Goal: Task Accomplishment & Management: Complete application form

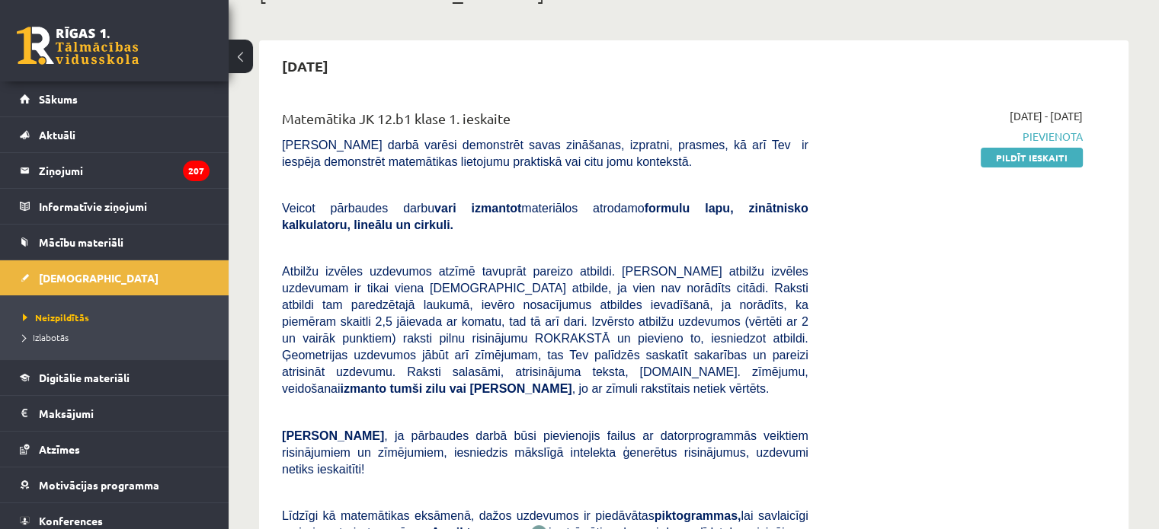
scroll to position [110, 0]
click at [1019, 151] on link "Pildīt ieskaiti" at bounding box center [1031, 158] width 102 height 20
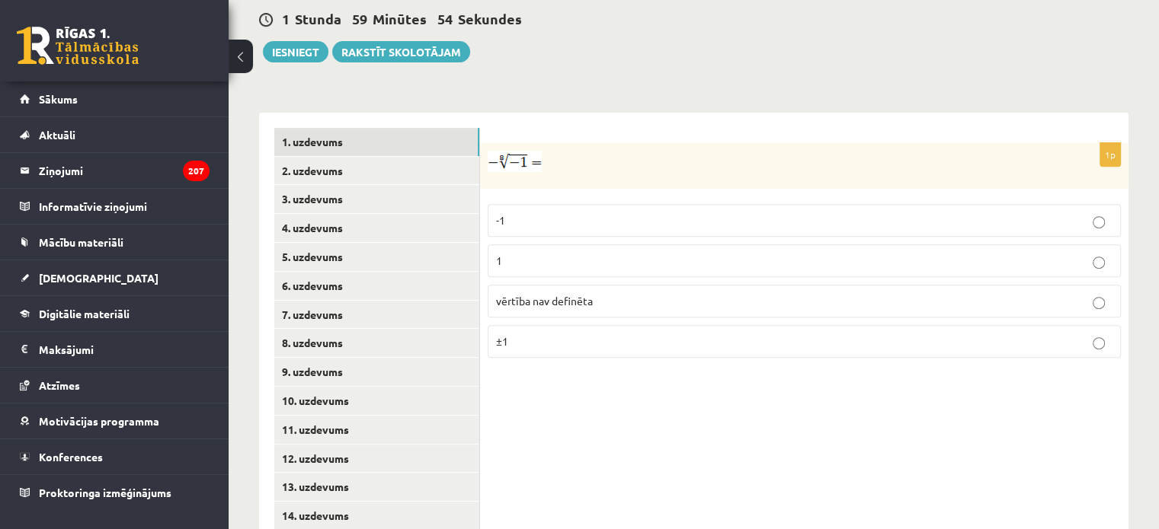
scroll to position [606, 0]
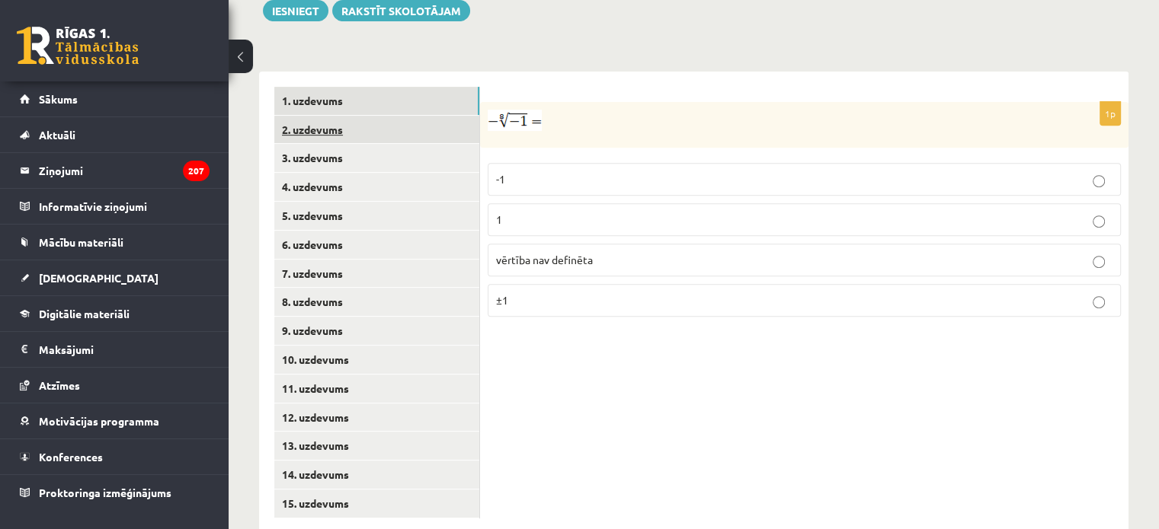
click at [411, 116] on link "2. uzdevums" at bounding box center [376, 130] width 205 height 28
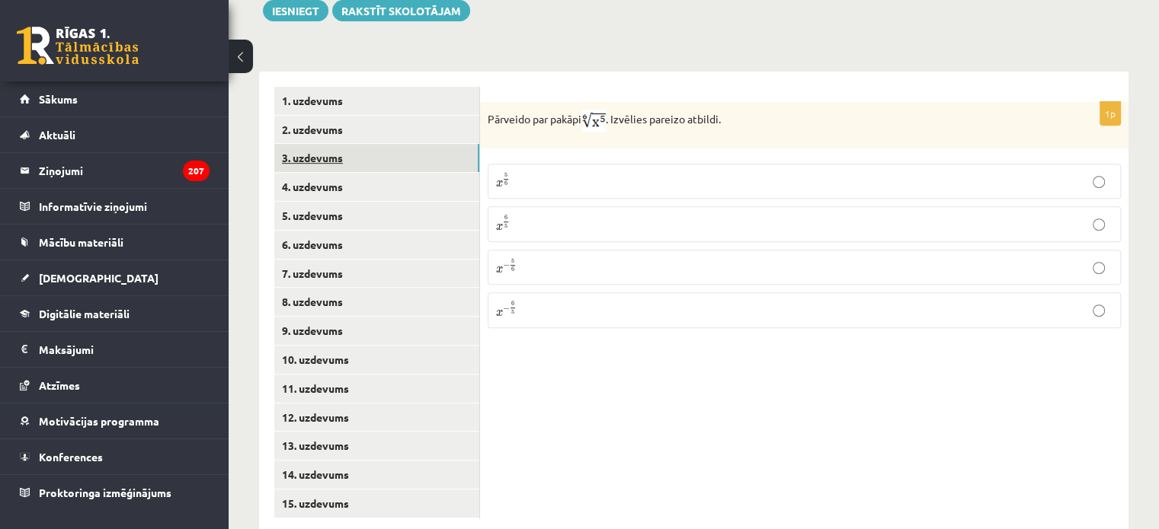
click at [406, 144] on link "3. uzdevums" at bounding box center [376, 158] width 205 height 28
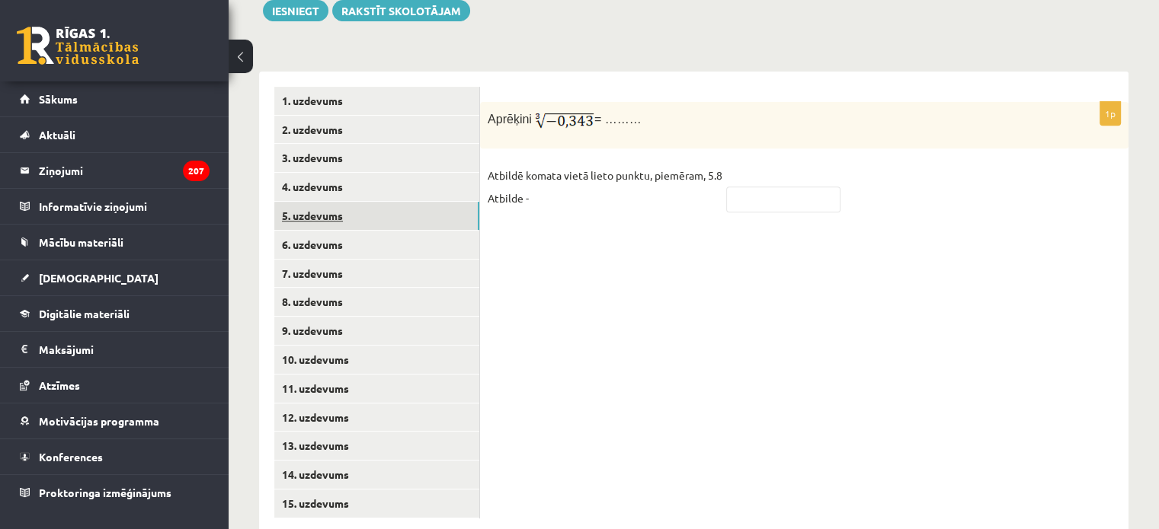
click at [404, 202] on link "5. uzdevums" at bounding box center [376, 216] width 205 height 28
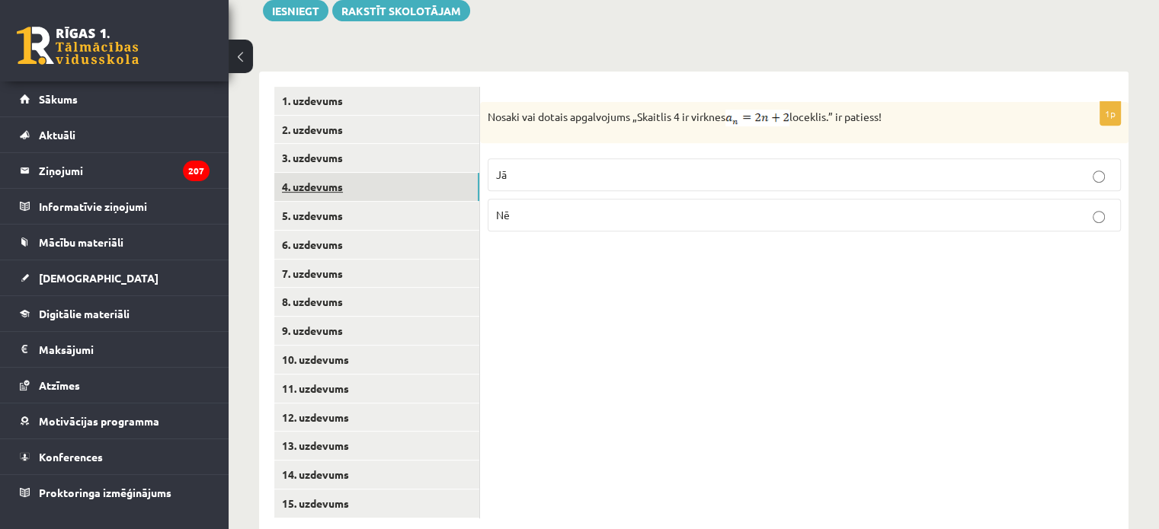
click at [405, 173] on link "4. uzdevums" at bounding box center [376, 187] width 205 height 28
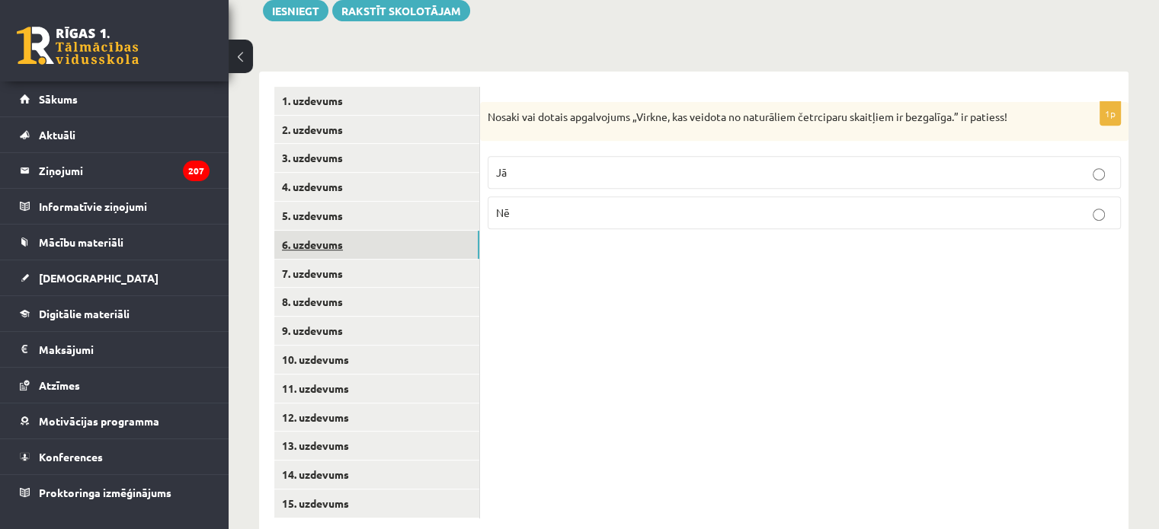
click at [387, 231] on link "6. uzdevums" at bounding box center [376, 245] width 205 height 28
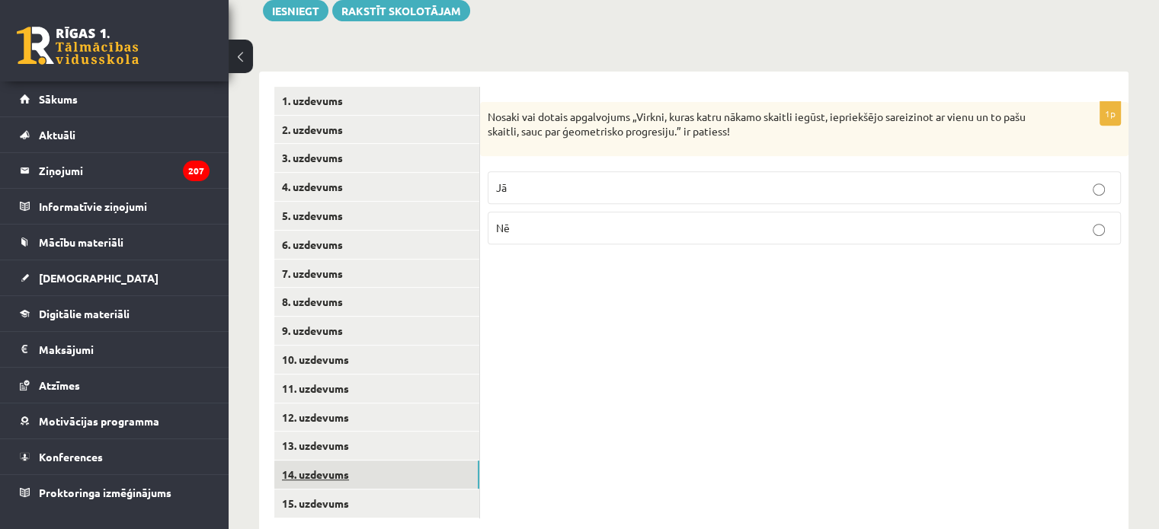
click at [338, 461] on link "14. uzdevums" at bounding box center [376, 475] width 205 height 28
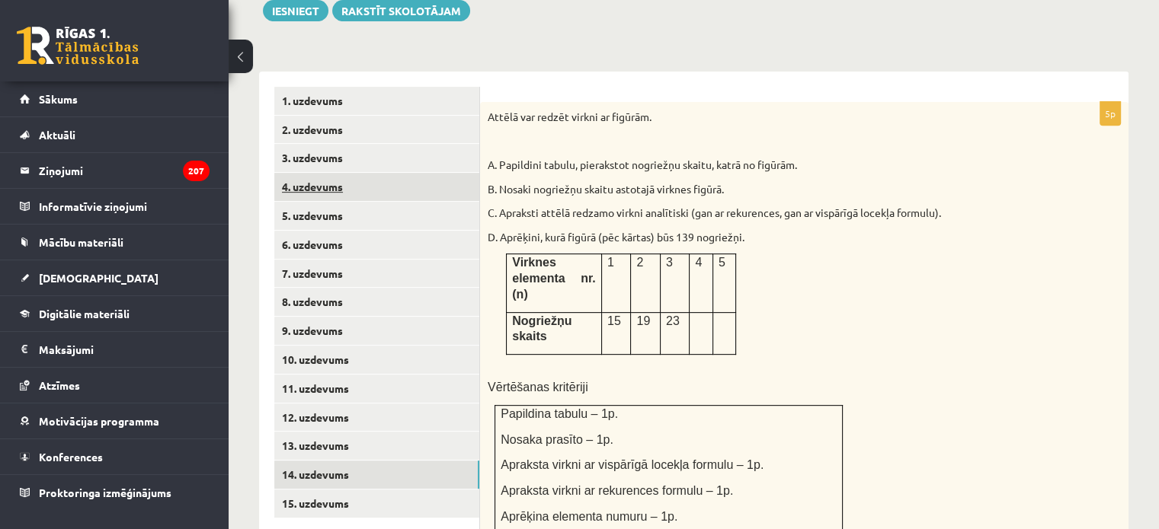
scroll to position [0, 0]
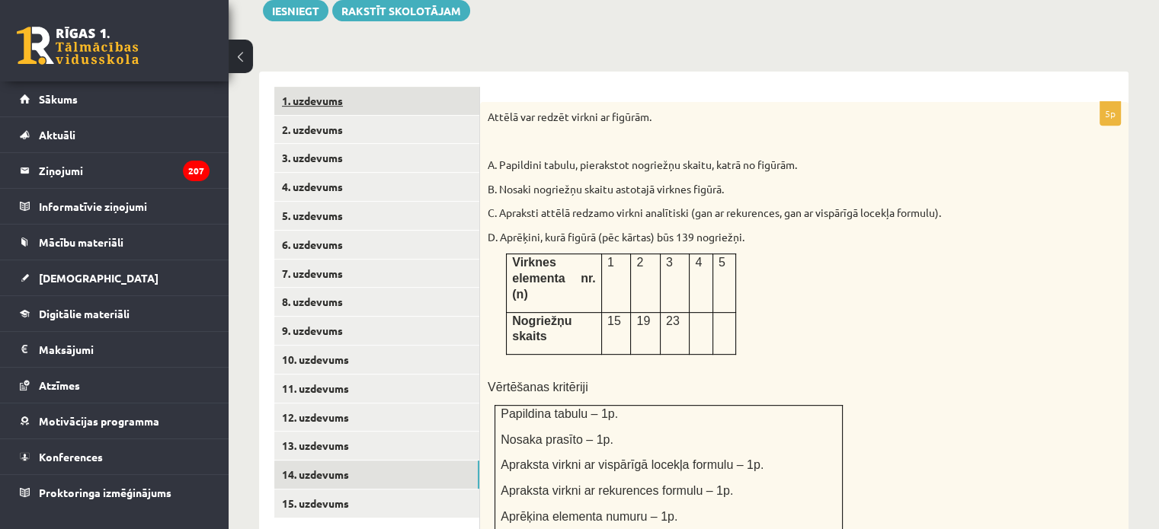
click at [424, 87] on link "1. uzdevums" at bounding box center [376, 101] width 205 height 28
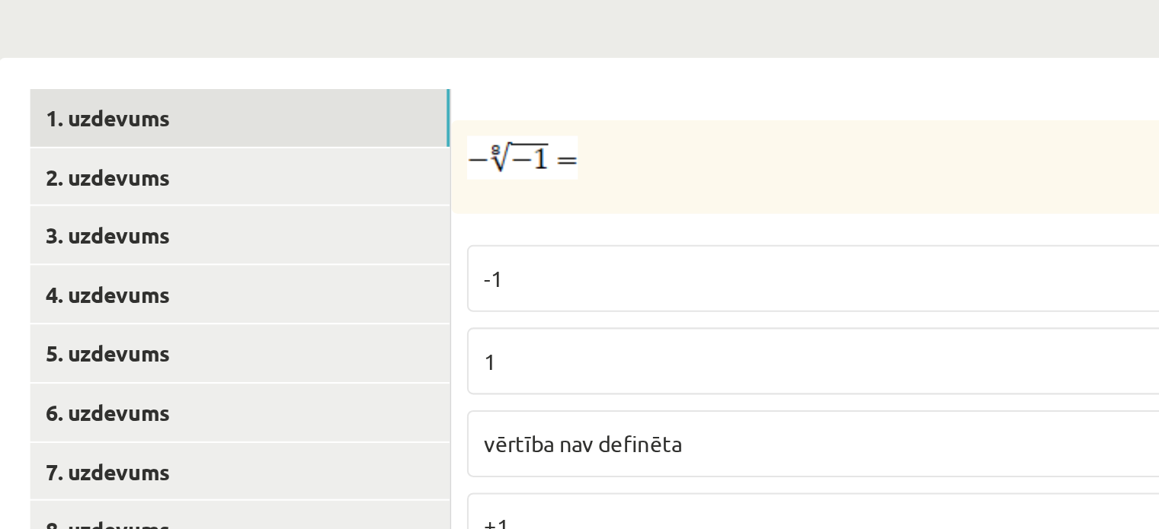
scroll to position [606, 0]
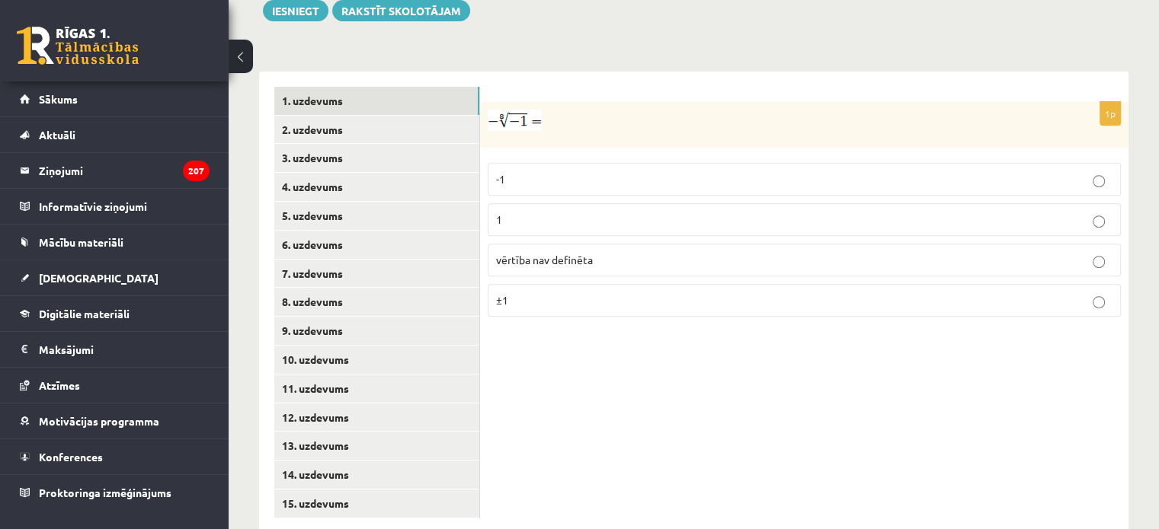
click at [638, 252] on p "vērtība nav definēta" at bounding box center [804, 260] width 616 height 16
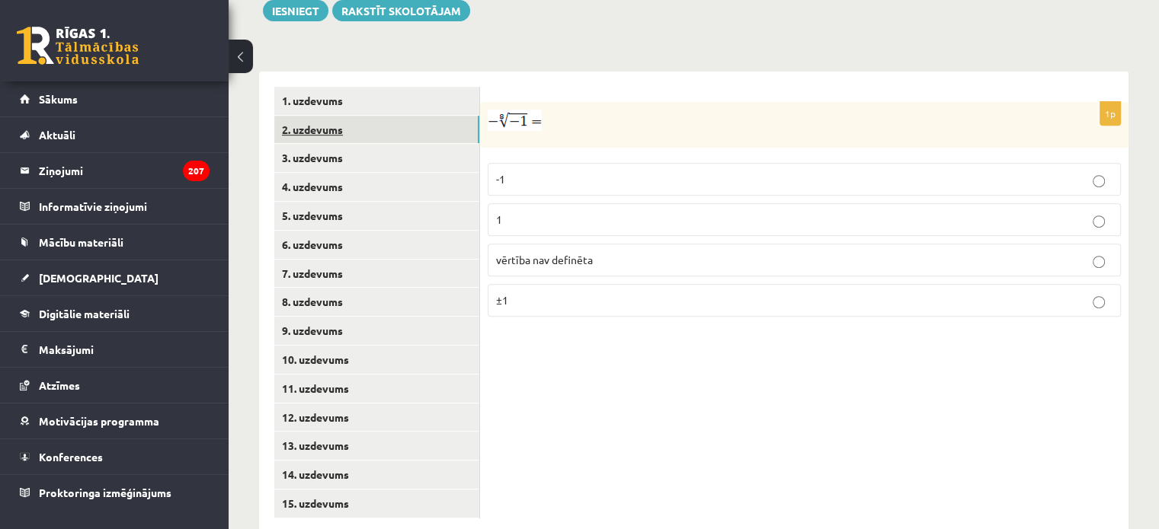
click at [417, 116] on link "2. uzdevums" at bounding box center [376, 130] width 205 height 28
click at [564, 206] on label "x 6 5 x 6 5" at bounding box center [804, 223] width 633 height 35
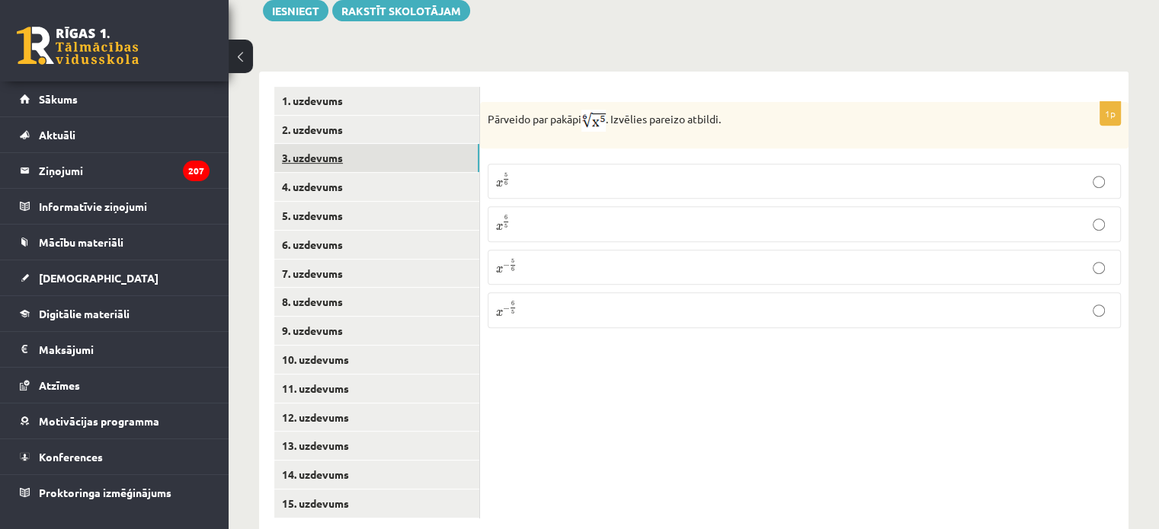
click at [391, 144] on link "3. uzdevums" at bounding box center [376, 158] width 205 height 28
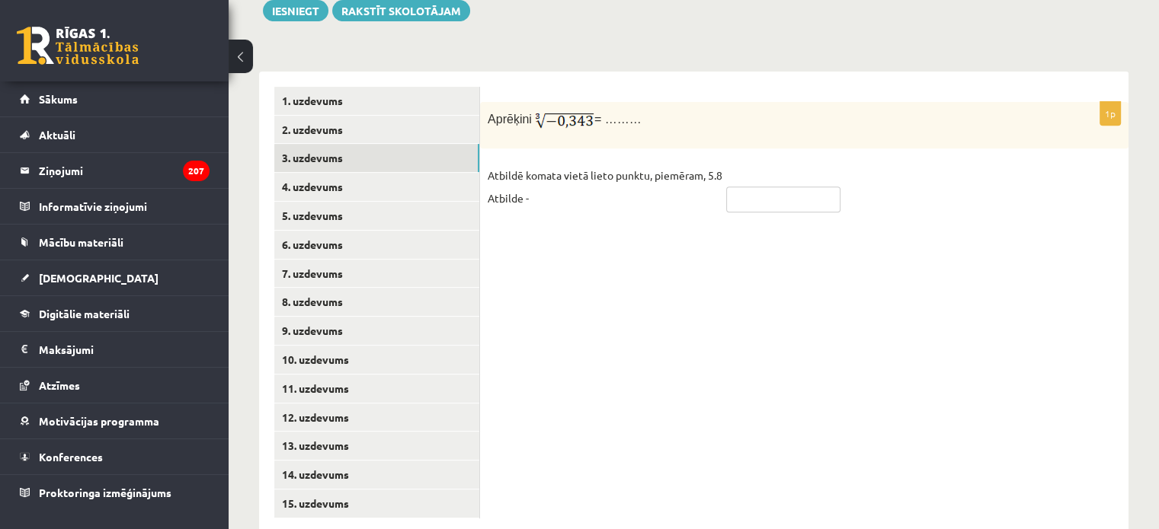
click at [756, 187] on input "text" at bounding box center [783, 200] width 114 height 26
type input "*"
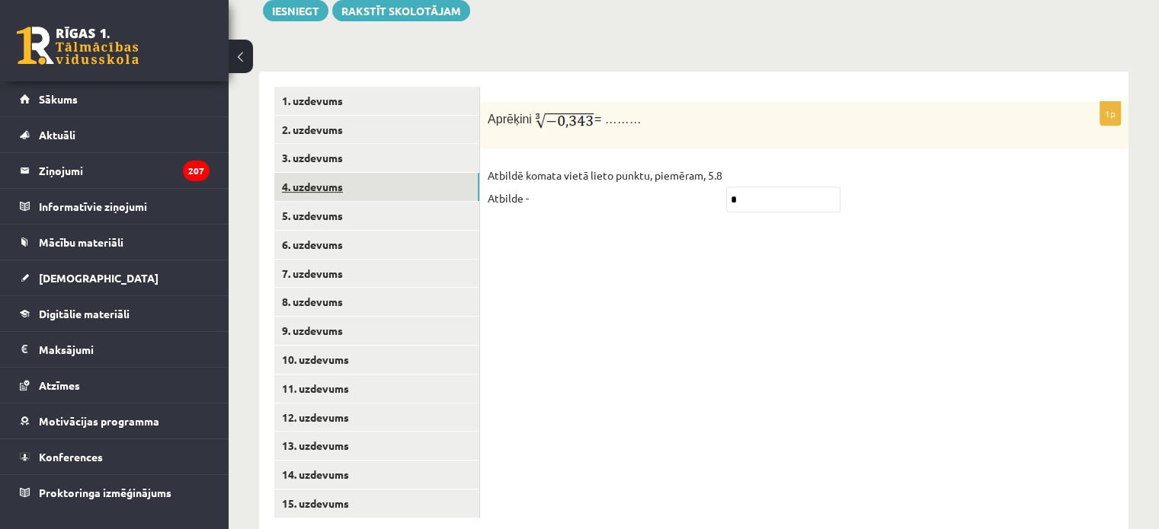
click at [442, 173] on link "4. uzdevums" at bounding box center [376, 187] width 205 height 28
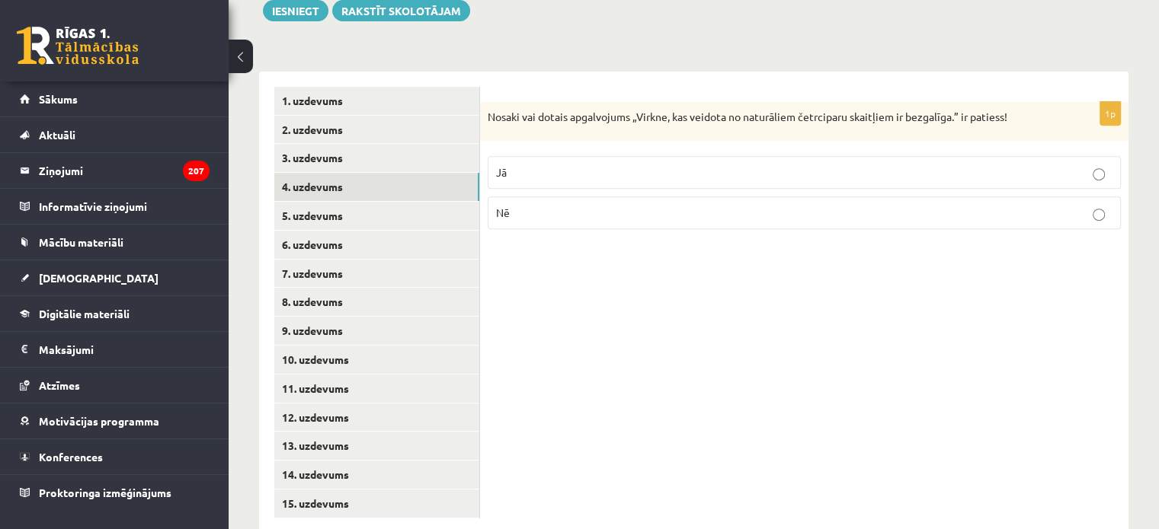
click at [790, 205] on p "Nē" at bounding box center [804, 213] width 616 height 16
click at [454, 202] on link "5. uzdevums" at bounding box center [376, 216] width 205 height 28
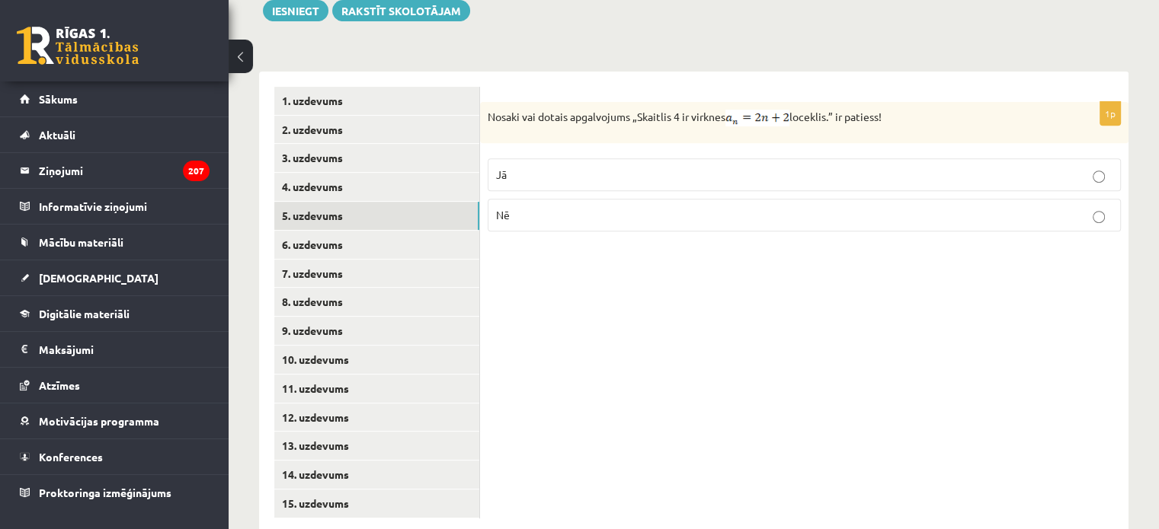
click at [643, 158] on label "Jā" at bounding box center [804, 174] width 633 height 33
click at [440, 231] on link "6. uzdevums" at bounding box center [376, 245] width 205 height 28
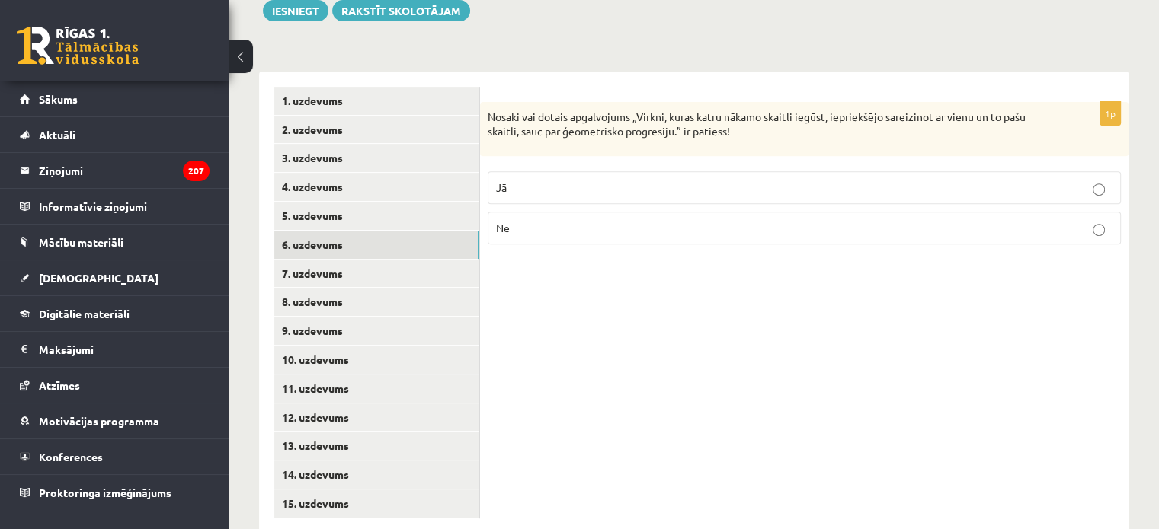
click at [615, 171] on label "Jā" at bounding box center [804, 187] width 633 height 33
click at [445, 260] on link "7. uzdevums" at bounding box center [376, 274] width 205 height 28
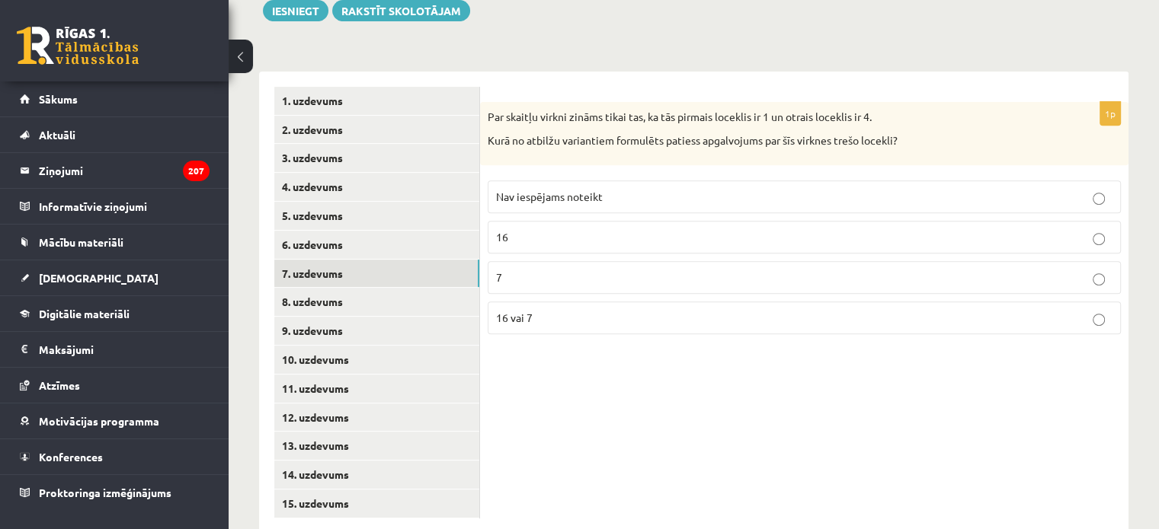
click at [771, 181] on label "Nav iespējams noteikt" at bounding box center [804, 197] width 633 height 33
click at [404, 288] on link "8. uzdevums" at bounding box center [376, 302] width 205 height 28
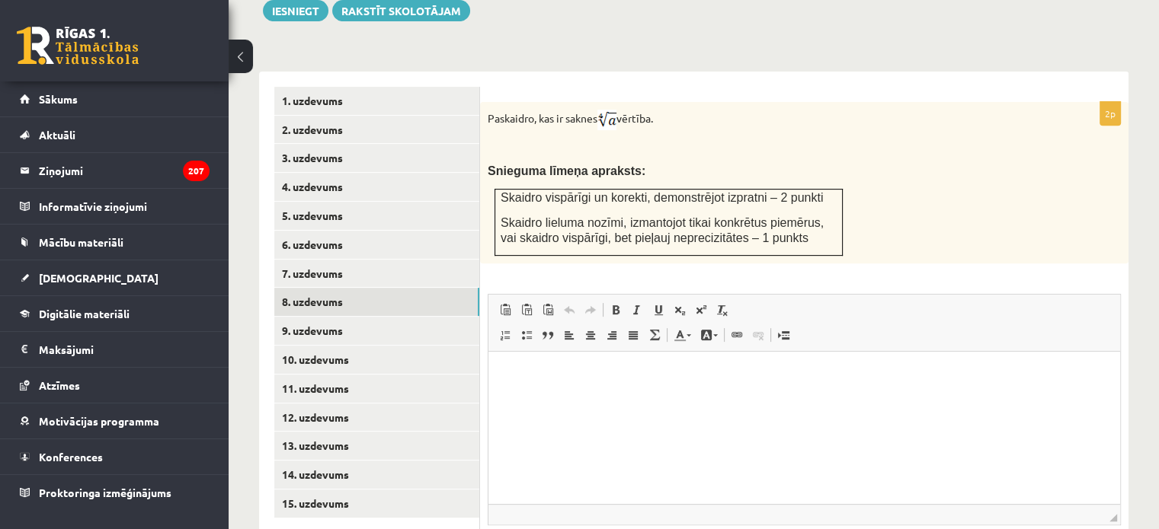
scroll to position [0, 0]
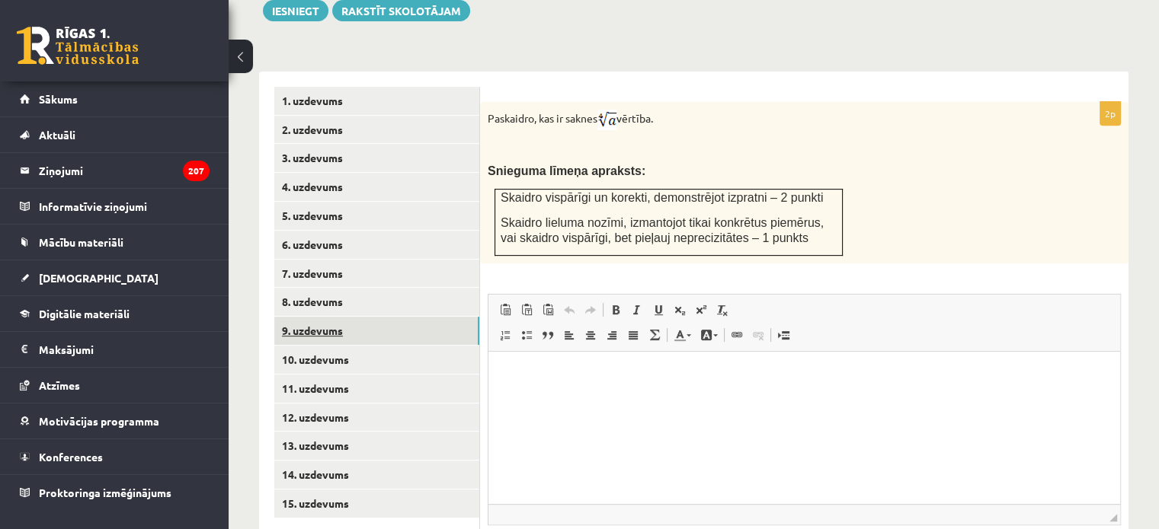
click at [405, 317] on link "9. uzdevums" at bounding box center [376, 331] width 205 height 28
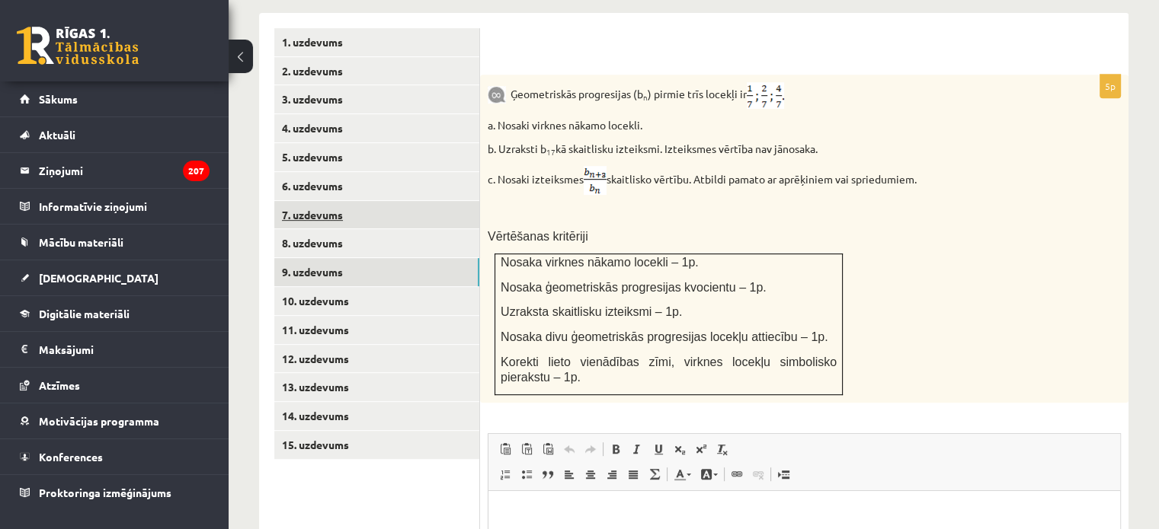
scroll to position [667, 0]
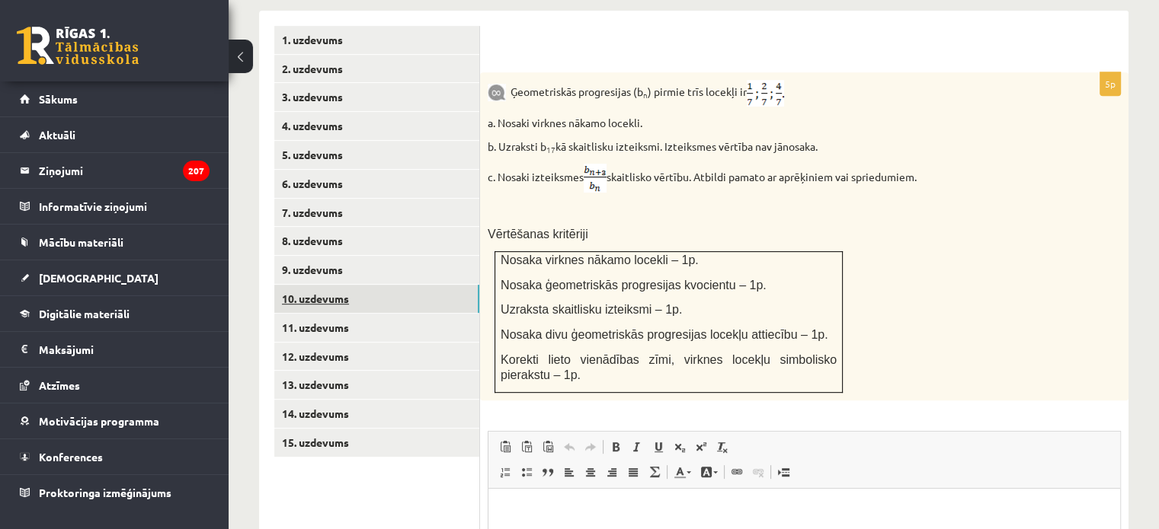
click at [460, 285] on link "10. uzdevums" at bounding box center [376, 299] width 205 height 28
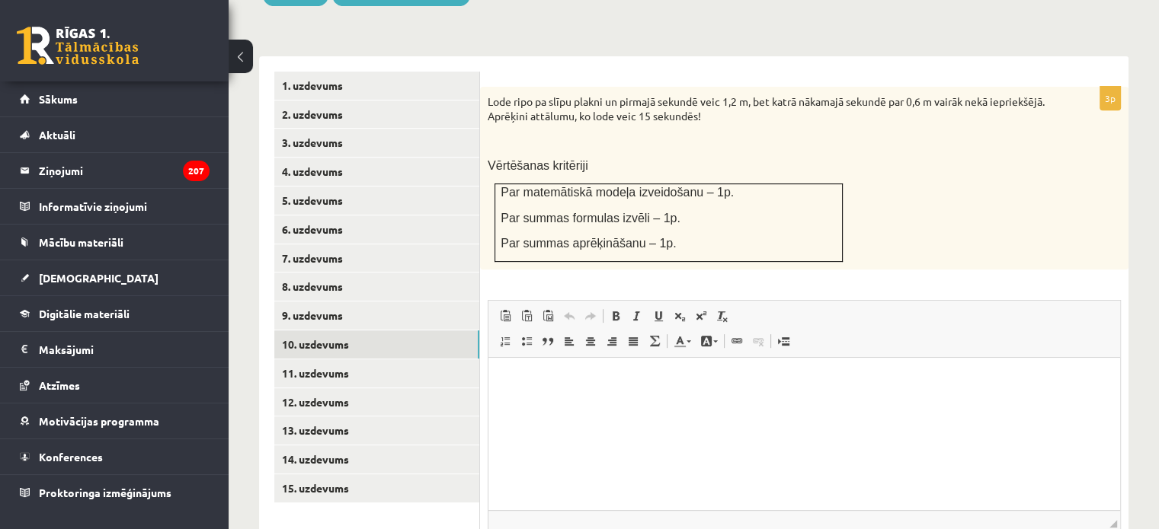
scroll to position [619, 0]
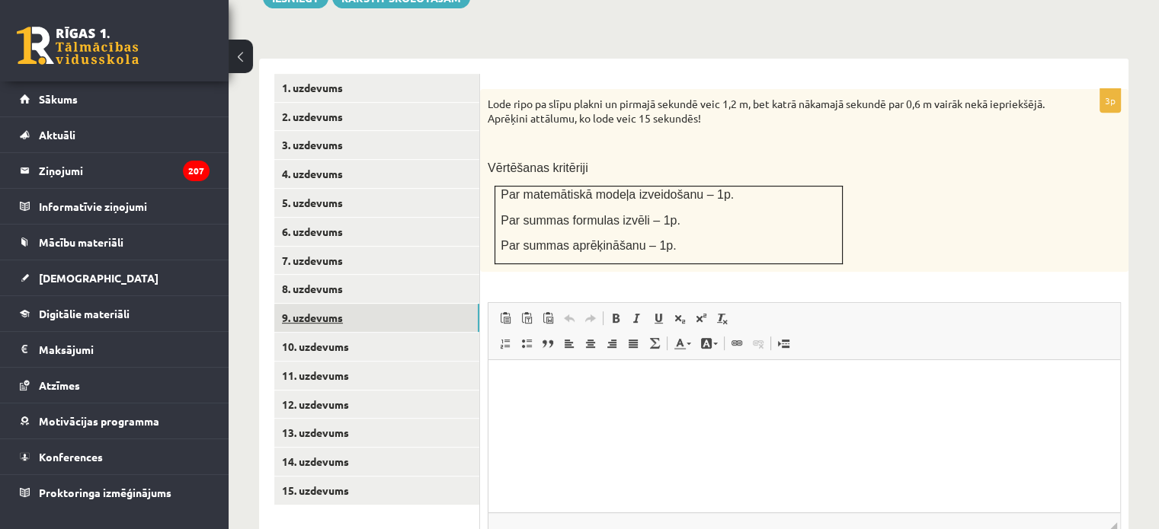
click at [434, 304] on link "9. uzdevums" at bounding box center [376, 318] width 205 height 28
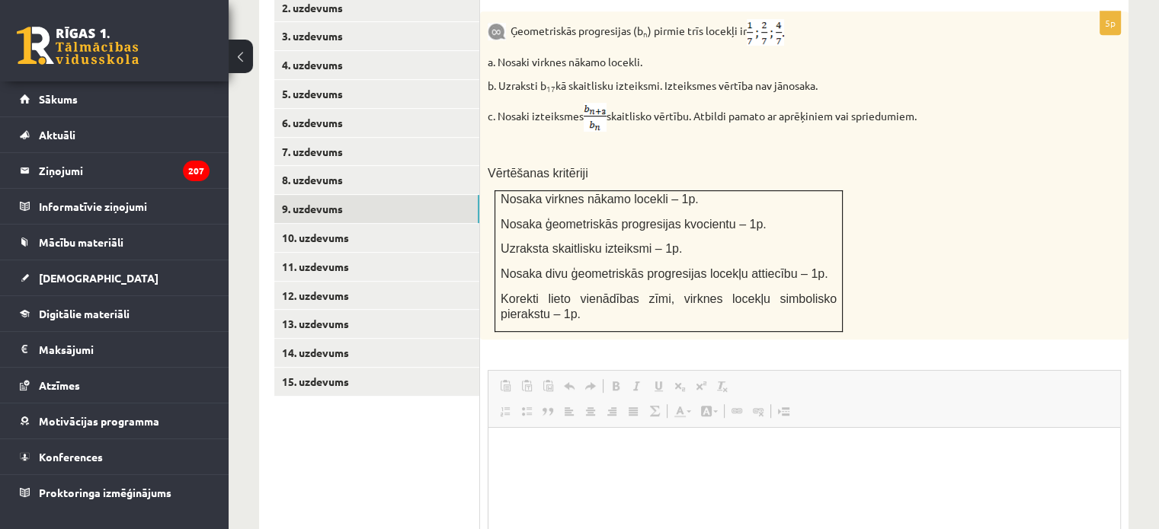
scroll to position [0, 0]
click at [548, 472] on html at bounding box center [803, 450] width 631 height 46
drag, startPoint x: 548, startPoint y: 472, endPoint x: 522, endPoint y: 459, distance: 28.6
click at [522, 459] on html at bounding box center [803, 450] width 631 height 46
drag, startPoint x: 522, startPoint y: 459, endPoint x: 500, endPoint y: 468, distance: 23.2
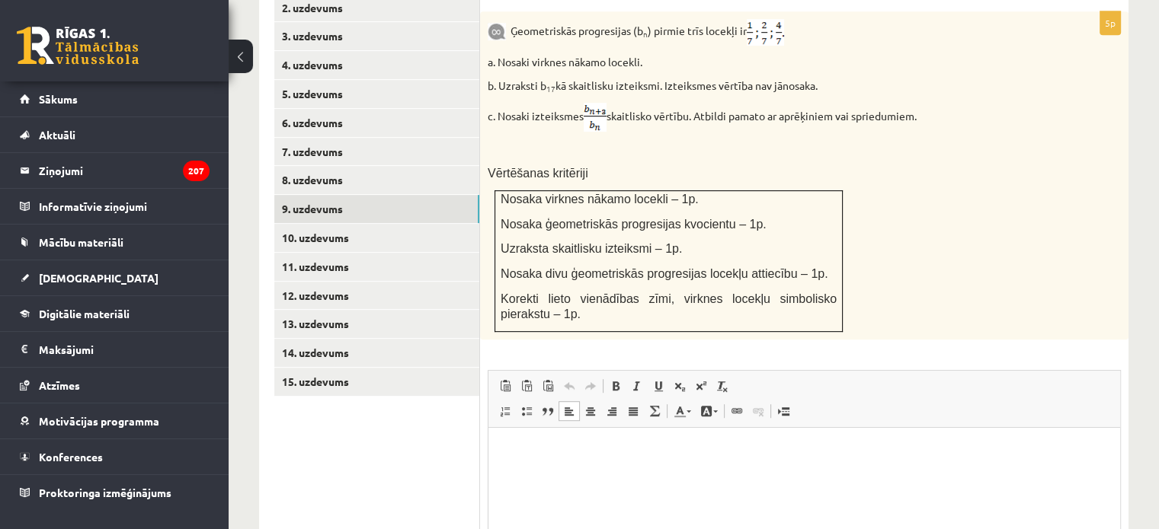
click at [500, 468] on html at bounding box center [803, 450] width 631 height 46
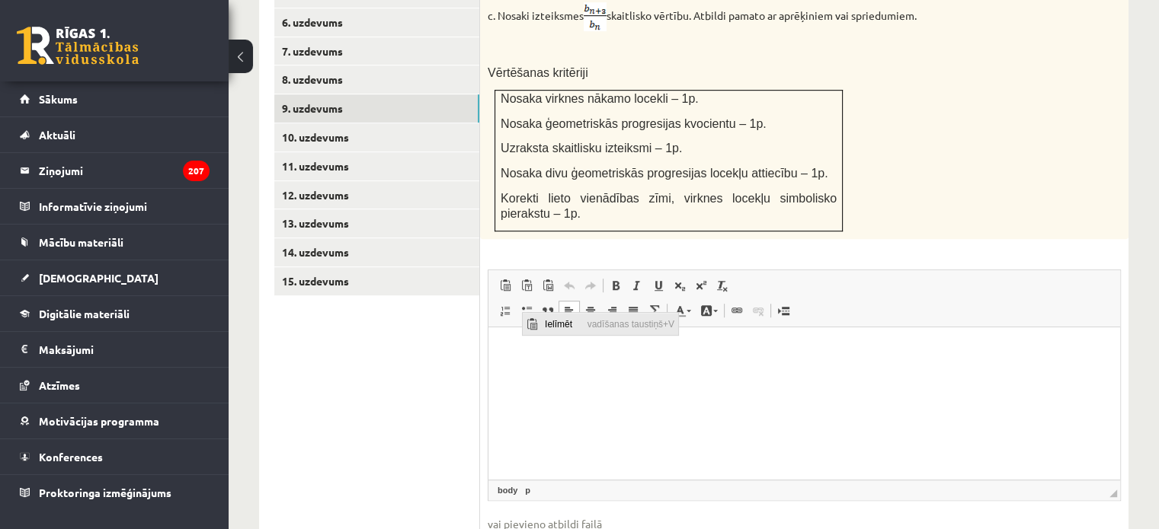
click at [546, 320] on span "Ielīmēt" at bounding box center [561, 323] width 43 height 22
click at [506, 353] on img "Bagātinātā teksta redaktors, wiswyg-editor-user-answer-47024827809540" at bounding box center [510, 348] width 12 height 12
click at [530, 353] on p "Bagātinātā teksta redaktors, wiswyg-editor-user-answer-47024827809540" at bounding box center [805, 350] width 602 height 17
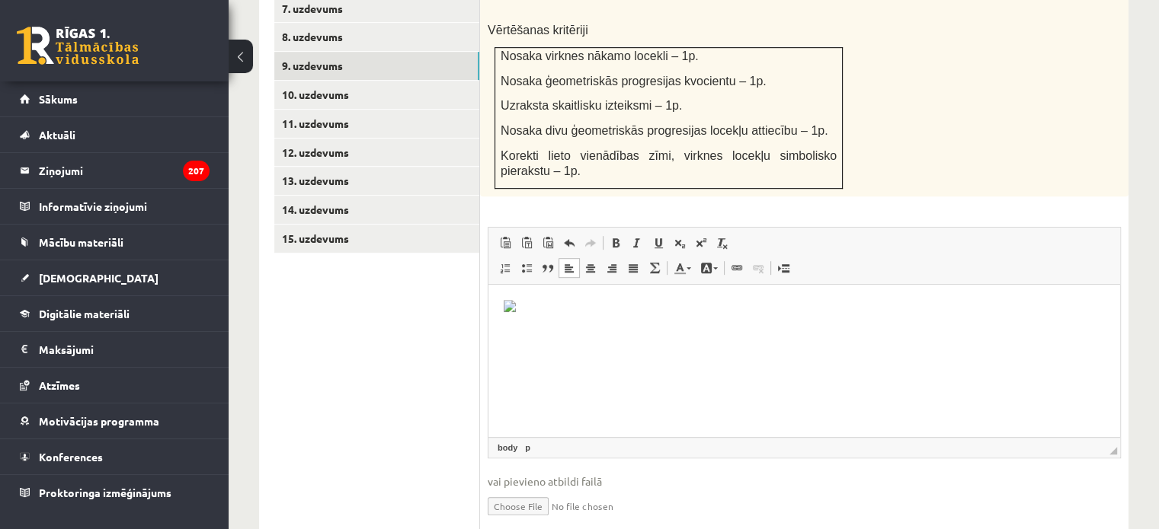
scroll to position [872, 0]
click at [516, 489] on input "file" at bounding box center [804, 504] width 633 height 31
click at [520, 489] on input "file" at bounding box center [804, 504] width 633 height 31
type input "**********"
click at [533, 299] on p "Bagātinātā teksta redaktors, wiswyg-editor-user-answer-47024827809540" at bounding box center [805, 307] width 602 height 17
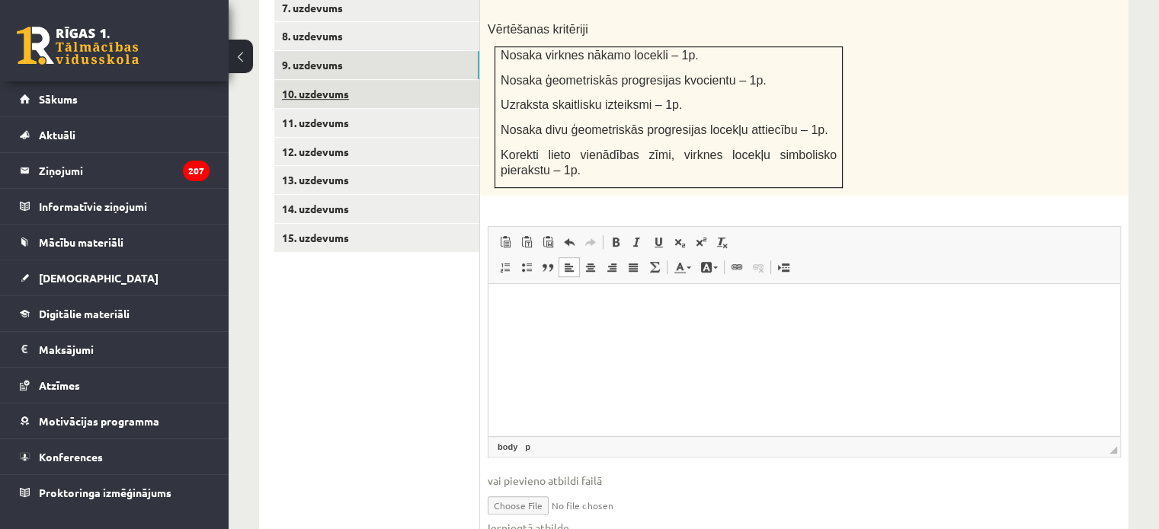
click at [379, 80] on link "10. uzdevums" at bounding box center [376, 94] width 205 height 28
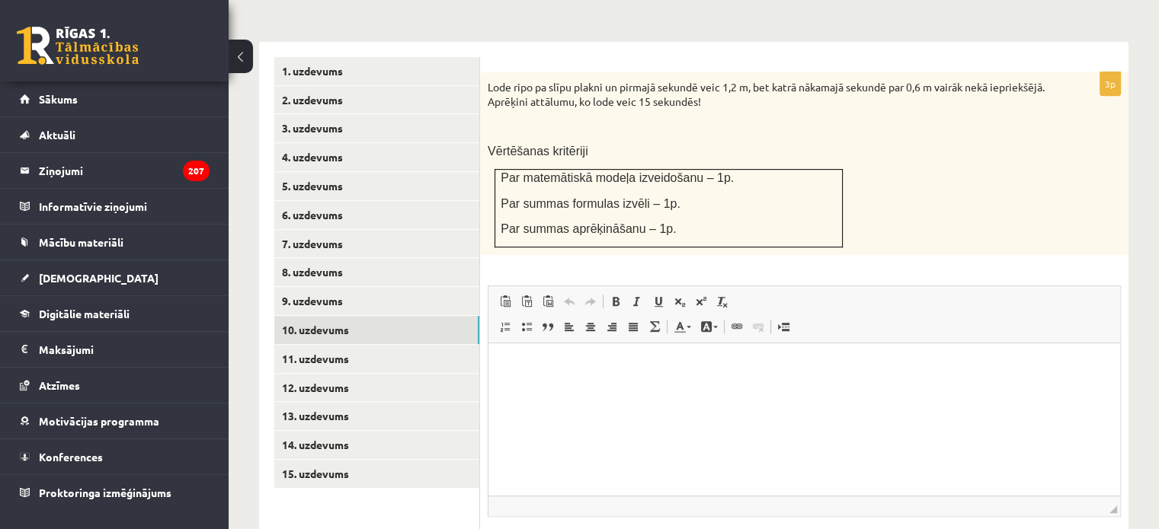
scroll to position [628, 0]
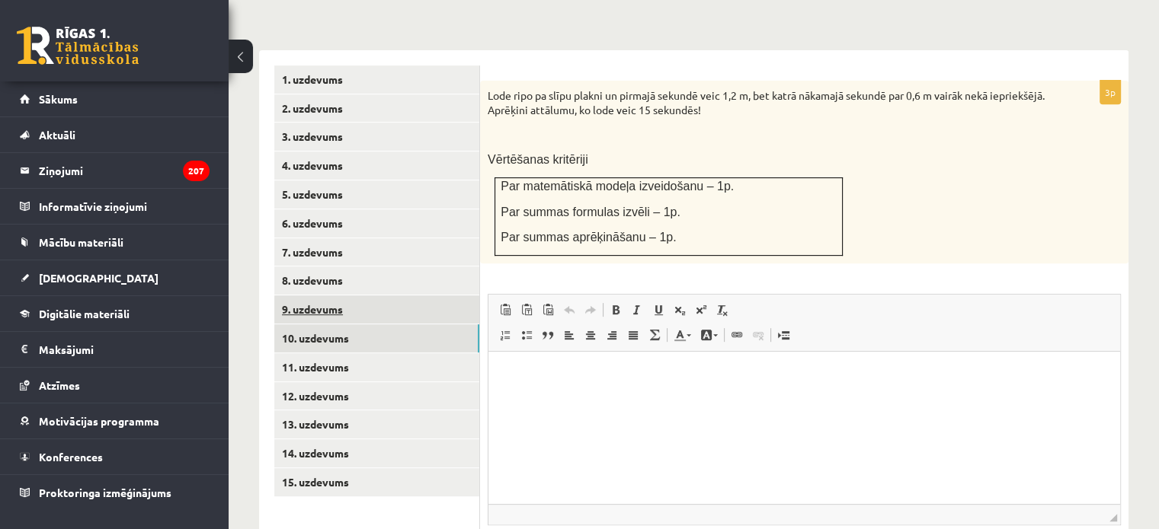
click at [442, 296] on link "9. uzdevums" at bounding box center [376, 310] width 205 height 28
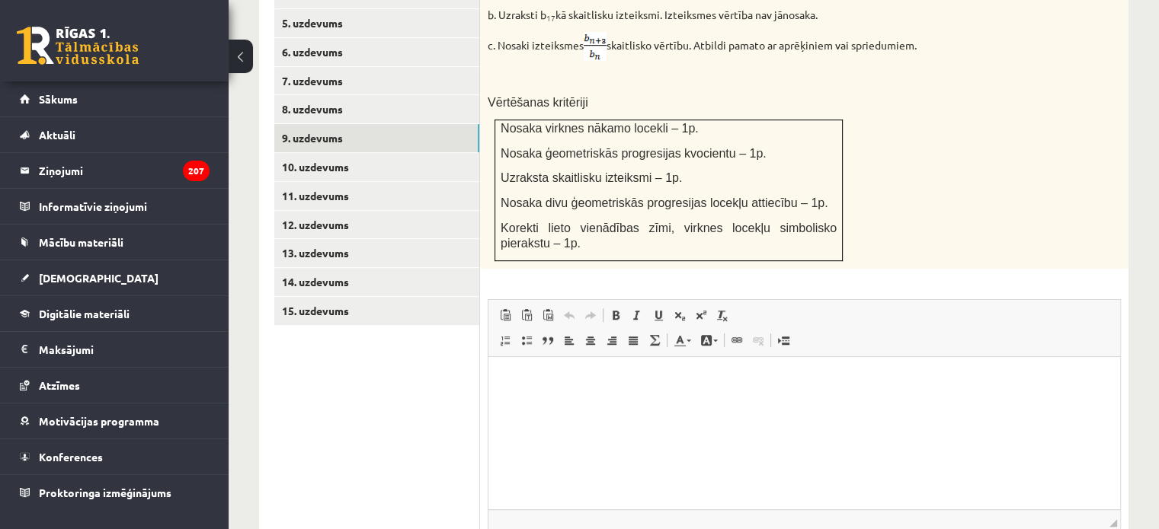
scroll to position [801, 0]
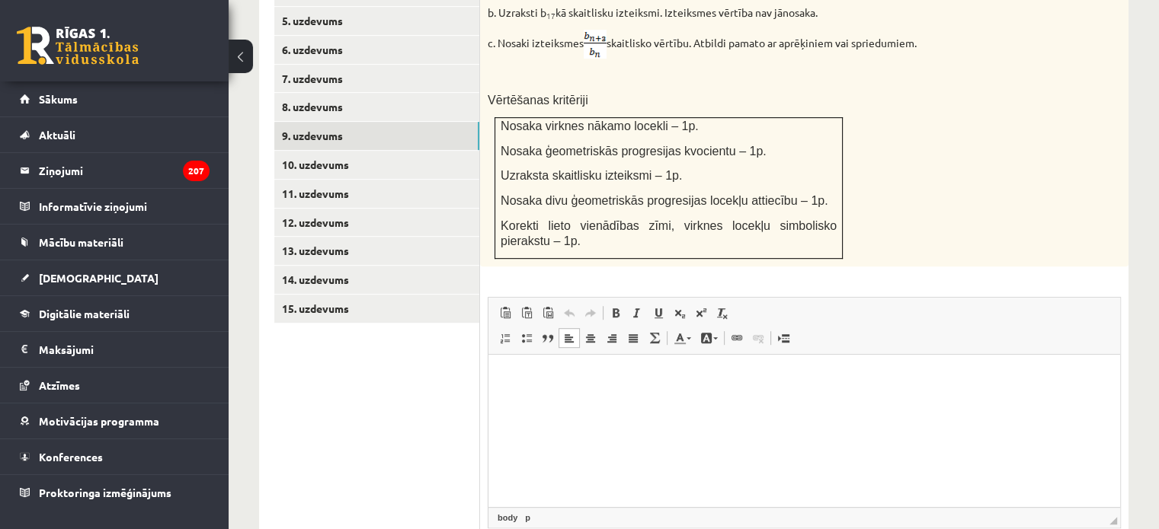
click at [504, 366] on html at bounding box center [803, 377] width 631 height 46
drag, startPoint x: 16, startPoint y: 11, endPoint x: 505, endPoint y: 277, distance: 556.3
click at [505, 277] on div "**********" at bounding box center [693, 261] width 869 height 769
click at [518, 401] on html at bounding box center [803, 377] width 631 height 46
click at [505, 307] on span at bounding box center [505, 313] width 12 height 12
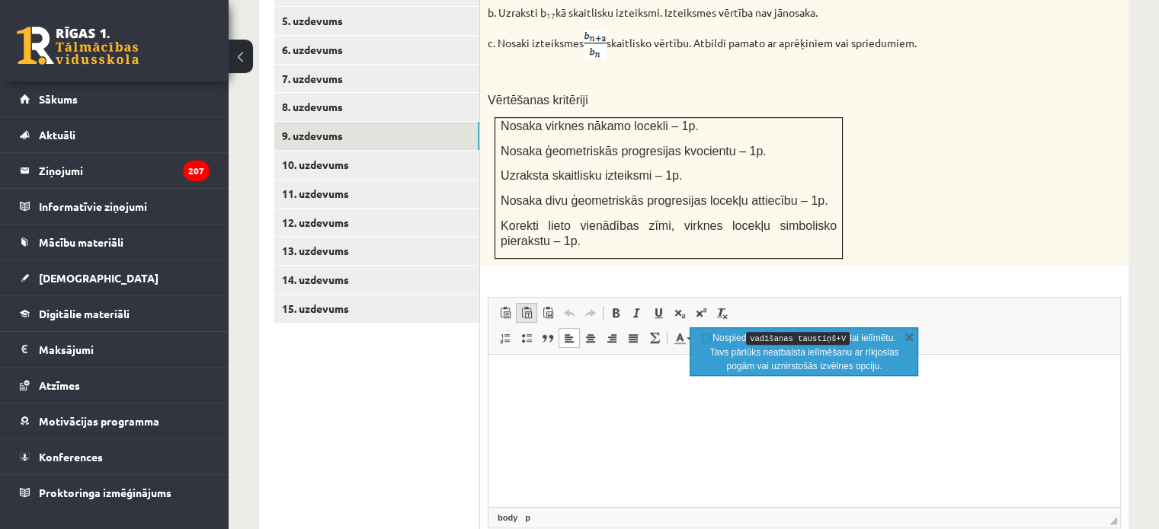
click at [520, 307] on span at bounding box center [526, 313] width 12 height 12
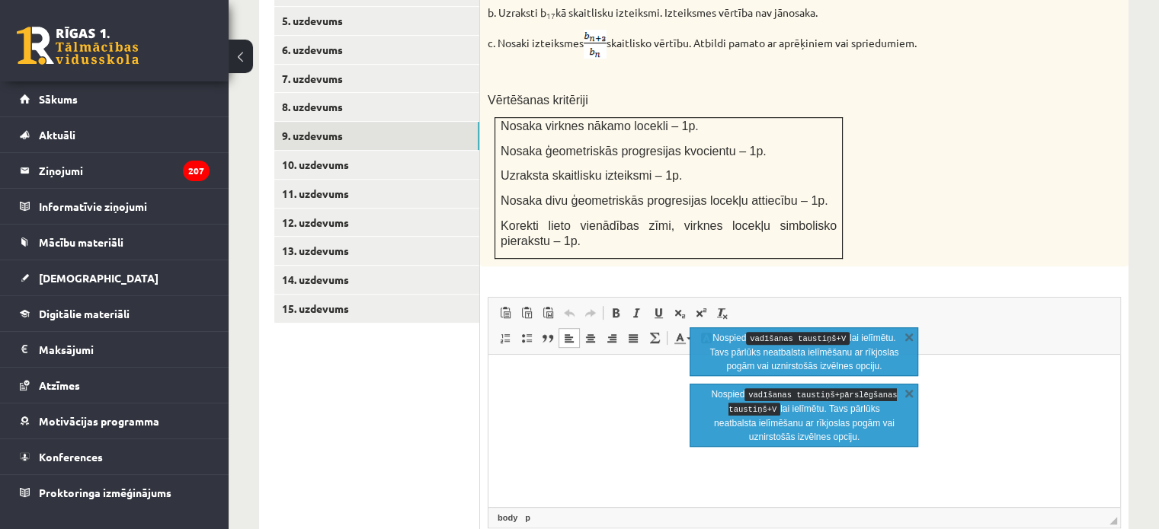
click at [558, 303] on link "Atcelt Klaviatūras saīsne vadīšanas taustiņš+Z" at bounding box center [568, 313] width 21 height 20
click at [549, 307] on span at bounding box center [548, 313] width 12 height 12
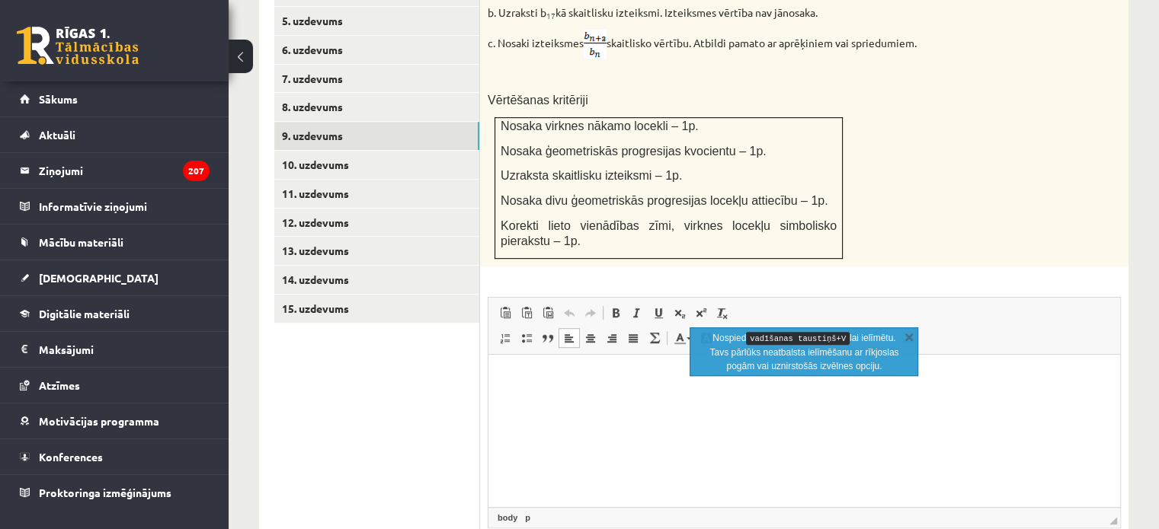
drag, startPoint x: 520, startPoint y: 366, endPoint x: 488, endPoint y: 372, distance: 31.7
click at [488, 372] on html at bounding box center [803, 377] width 631 height 46
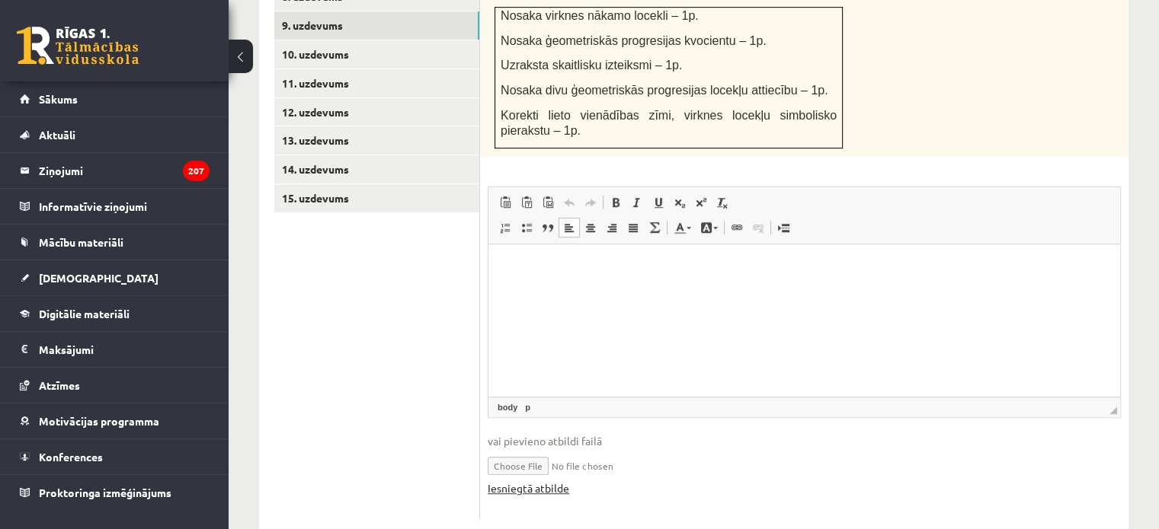
click at [507, 481] on link "Iesniegtā atbilde" at bounding box center [529, 489] width 82 height 16
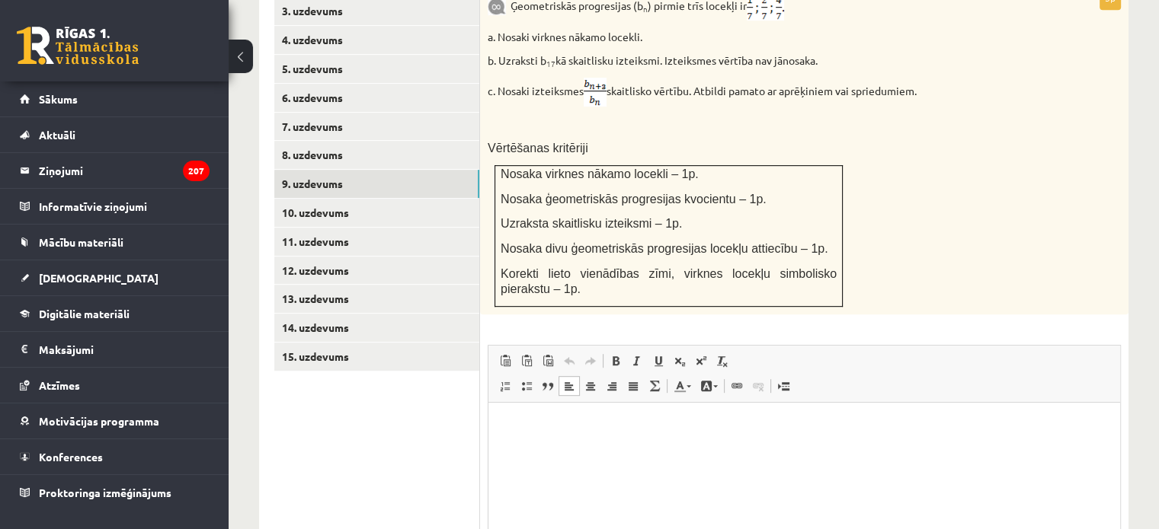
scroll to position [747, 0]
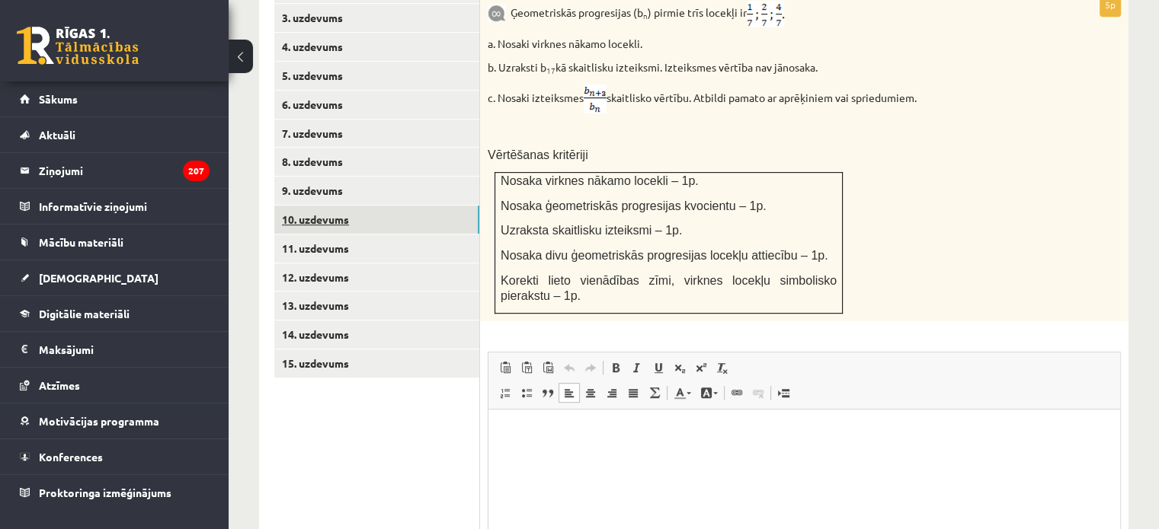
click at [406, 206] on link "10. uzdevums" at bounding box center [376, 220] width 205 height 28
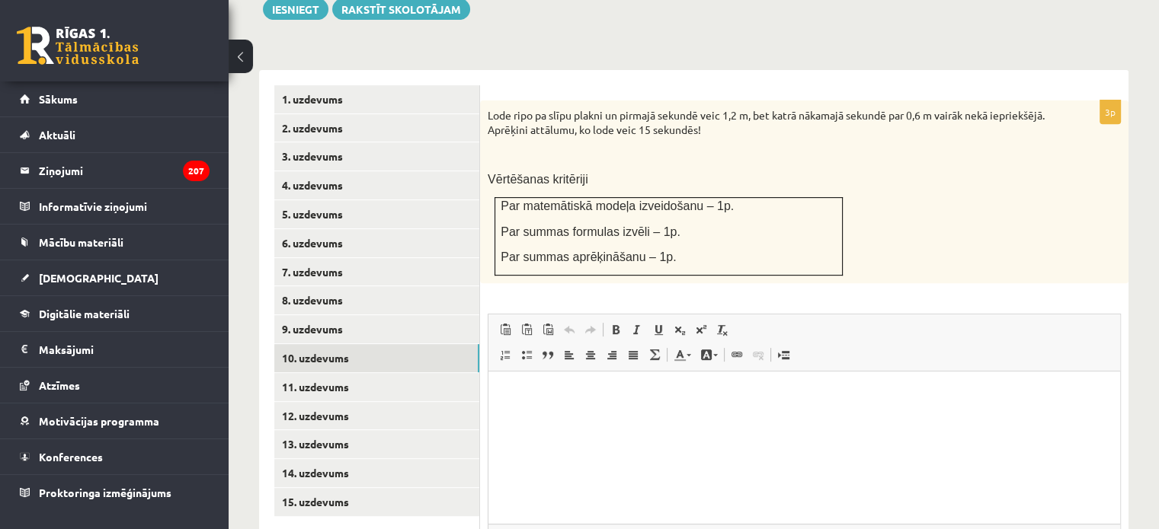
scroll to position [588, 0]
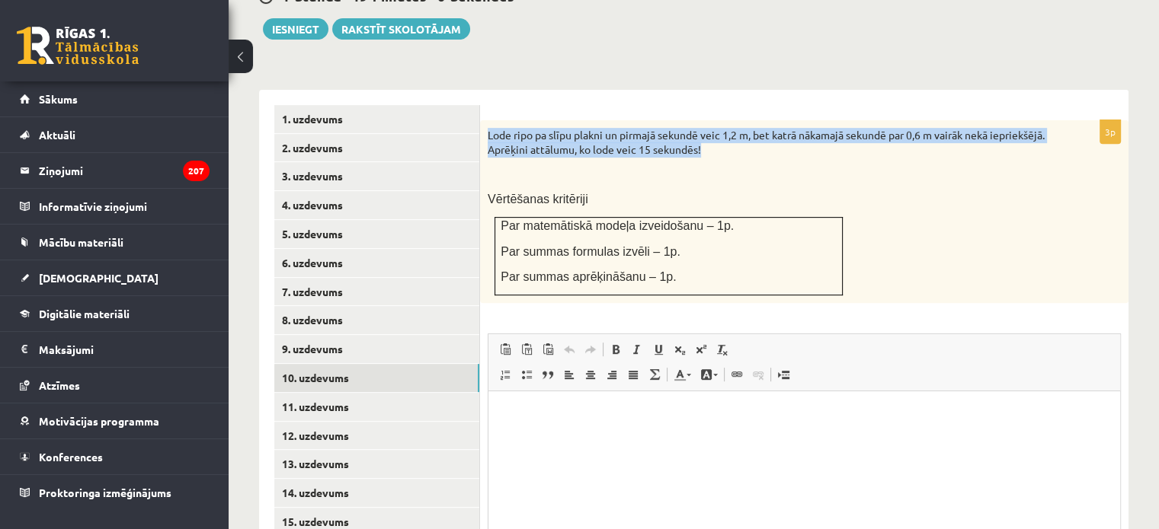
drag, startPoint x: 488, startPoint y: 98, endPoint x: 769, endPoint y: 120, distance: 281.2
click at [769, 128] on p "Lode ripo pa slīpu plakni un pirmajā sekundē veic 1,2 m, bet katrā nākamajā sek…" at bounding box center [766, 143] width 557 height 30
copy p "Lode ripo pa slīpu plakni un pirmajā sekundē veic 1,2 m, bet katrā nākamajā sek…"
click at [602, 105] on form "3p Lode ripo pa slīpu plakni un pirmajā sekundē veic 1,2 m, bet katrā nākamajā …" at bounding box center [804, 377] width 618 height 545
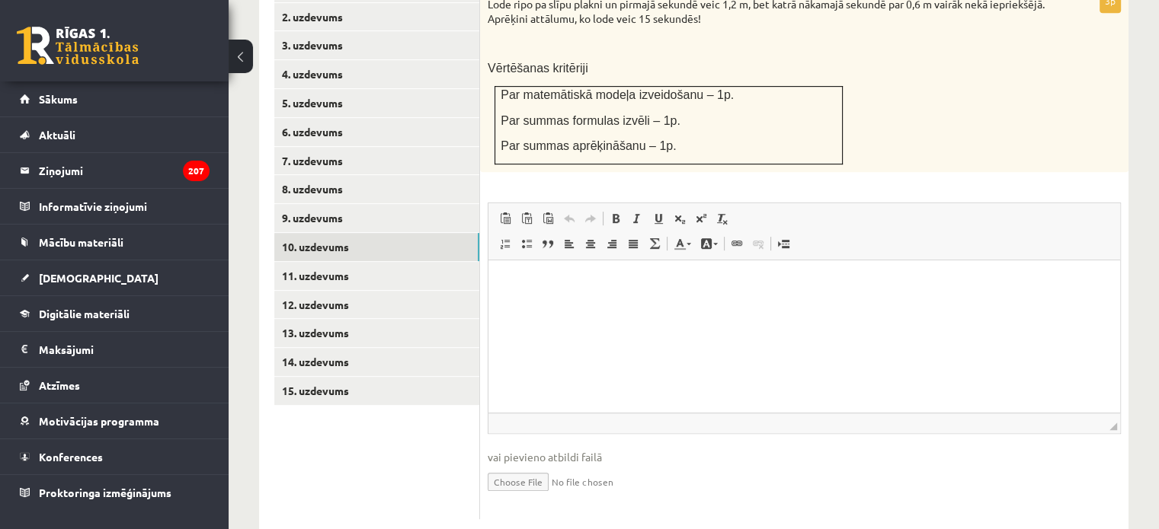
scroll to position [716, 0]
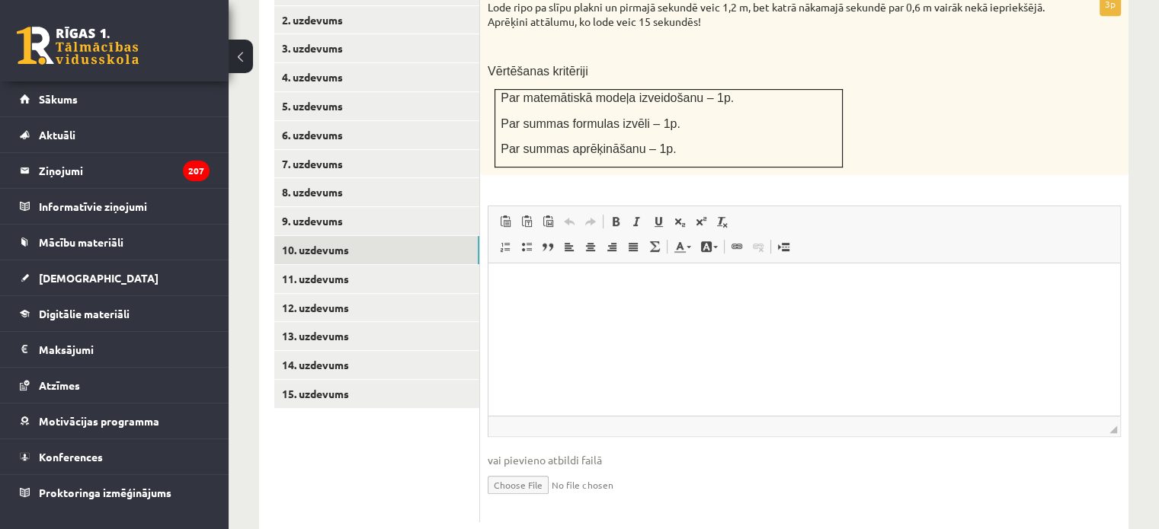
click at [523, 468] on input "file" at bounding box center [804, 483] width 633 height 31
type input "**********"
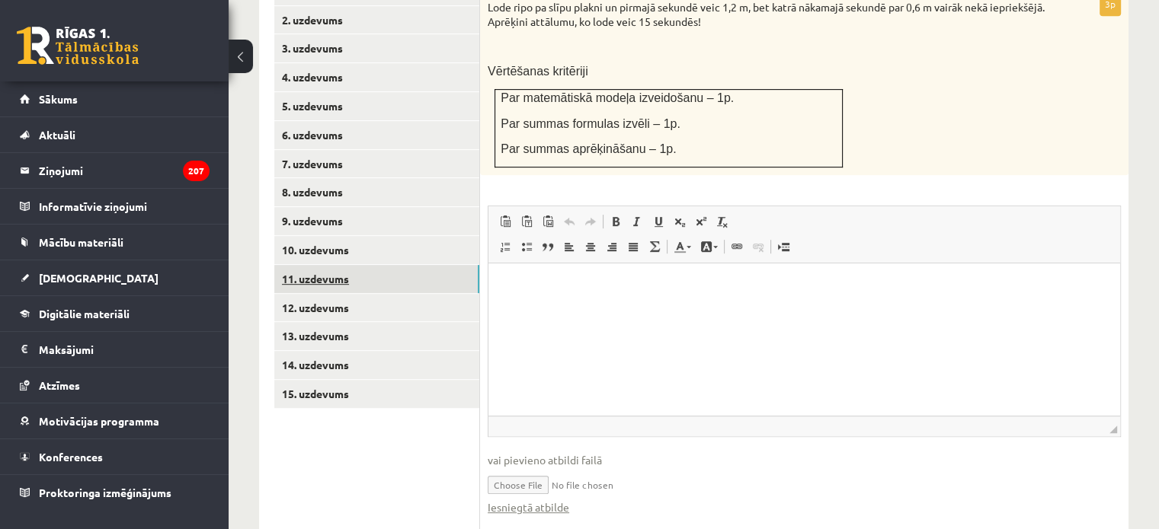
click at [452, 265] on link "11. uzdevums" at bounding box center [376, 279] width 205 height 28
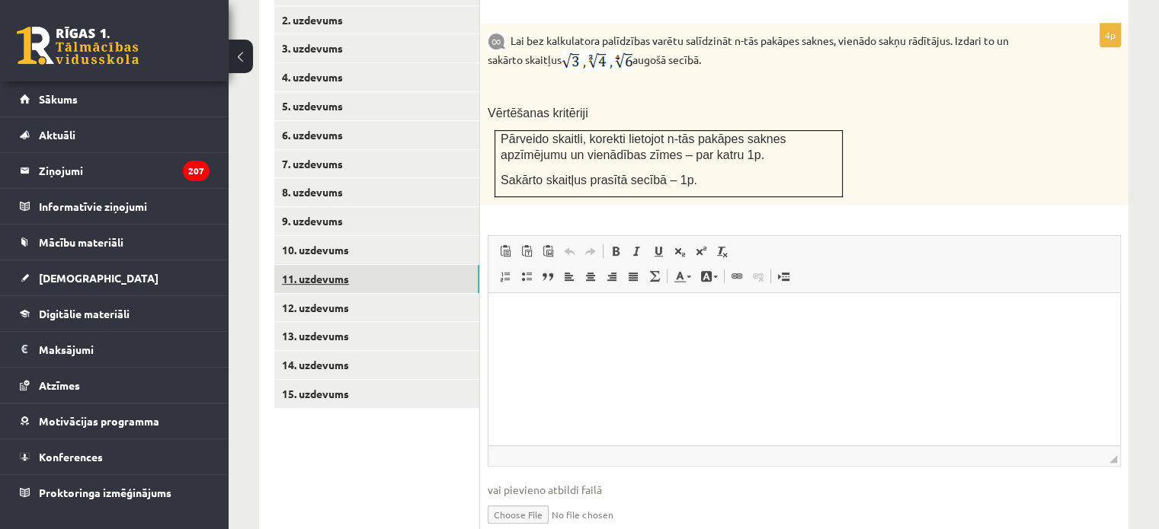
scroll to position [0, 0]
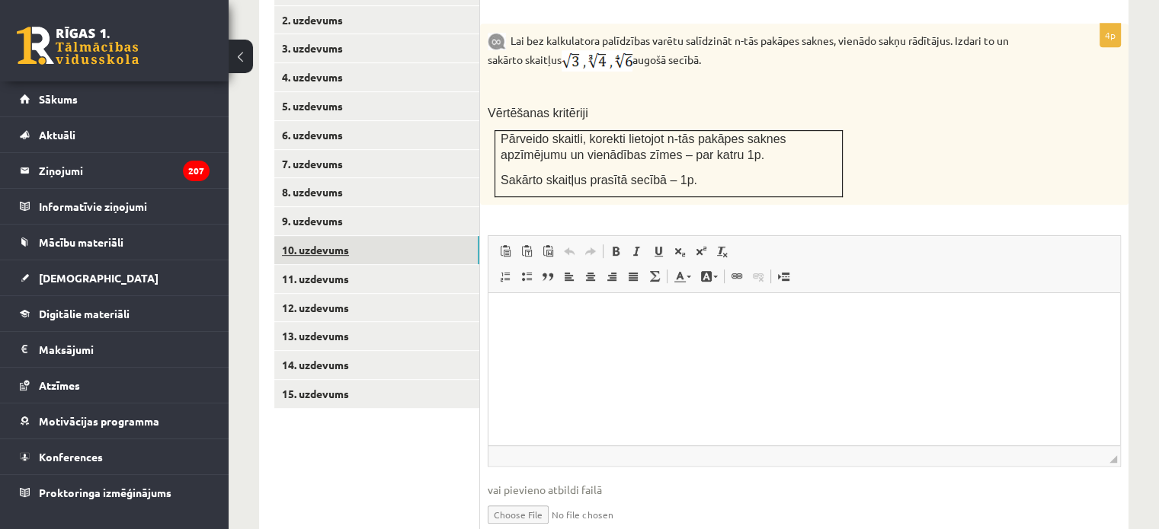
click at [433, 236] on link "10. uzdevums" at bounding box center [376, 250] width 205 height 28
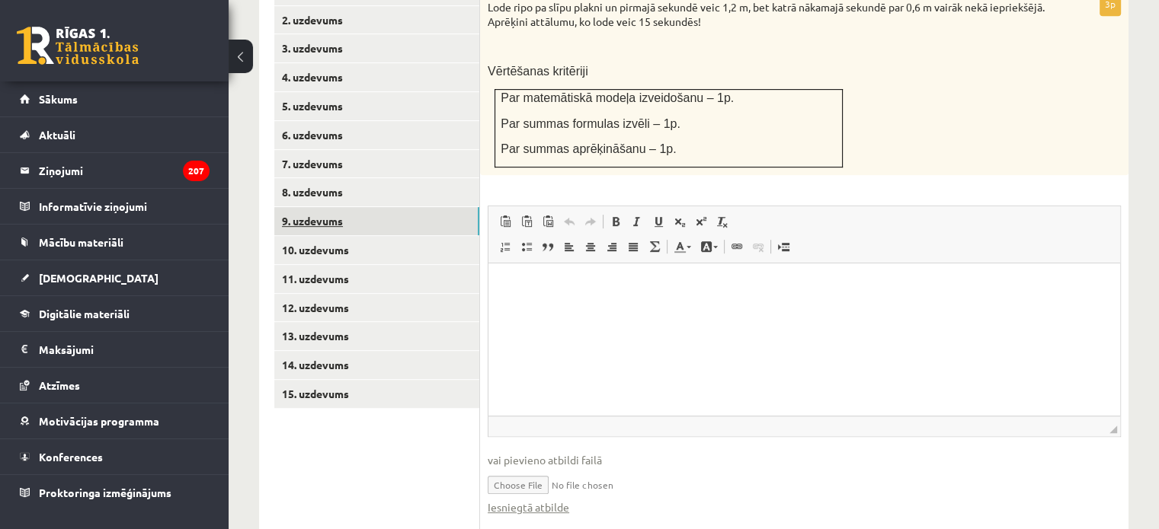
click at [429, 207] on link "9. uzdevums" at bounding box center [376, 221] width 205 height 28
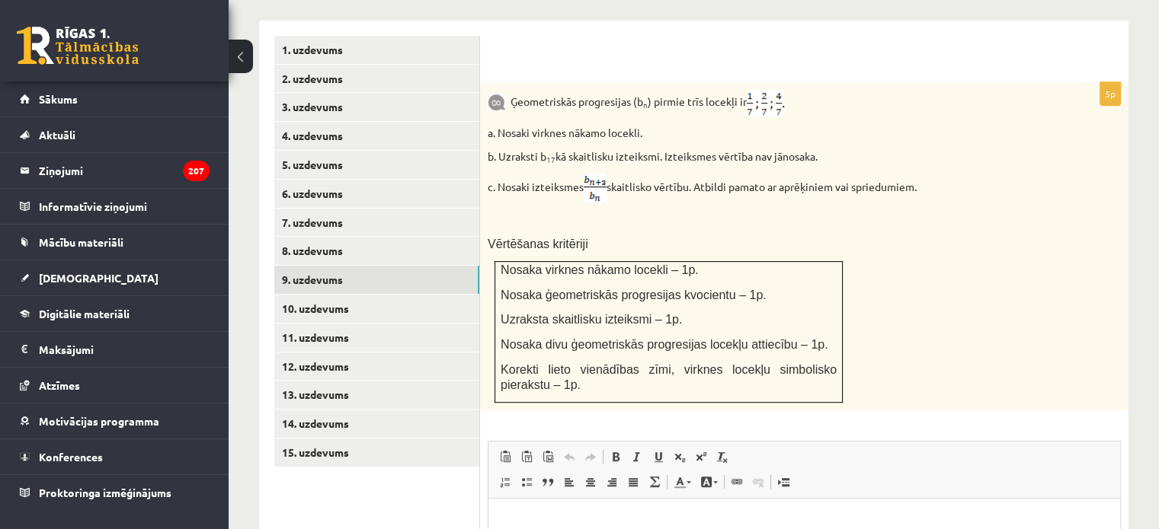
scroll to position [646, 0]
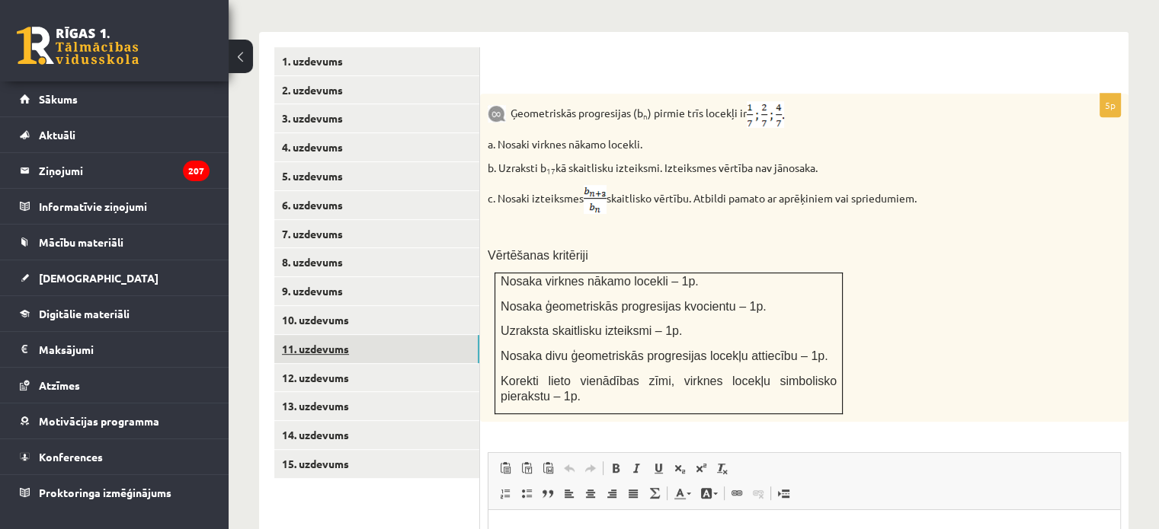
click at [422, 335] on link "11. uzdevums" at bounding box center [376, 349] width 205 height 28
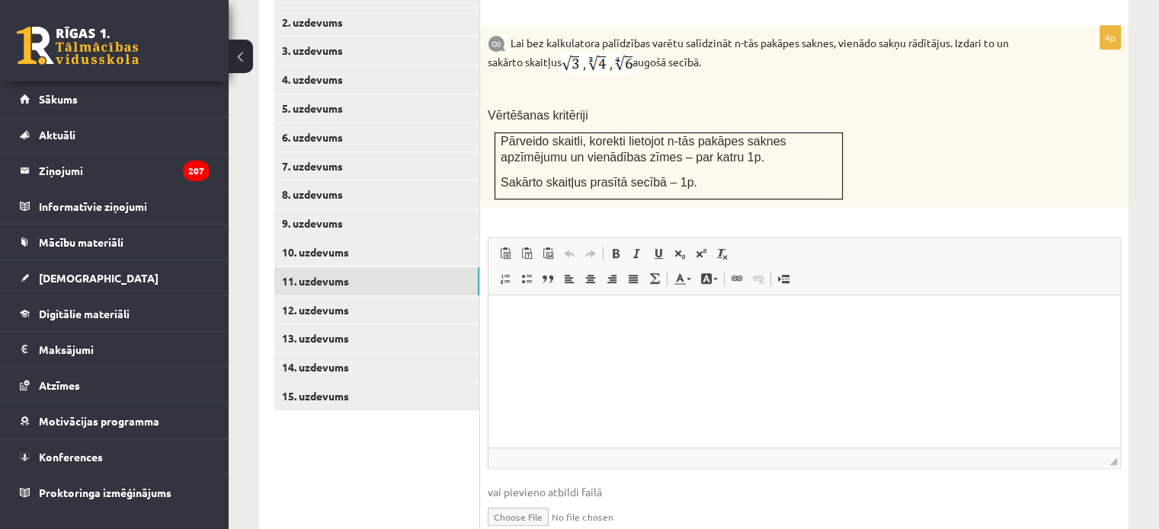
scroll to position [749, 0]
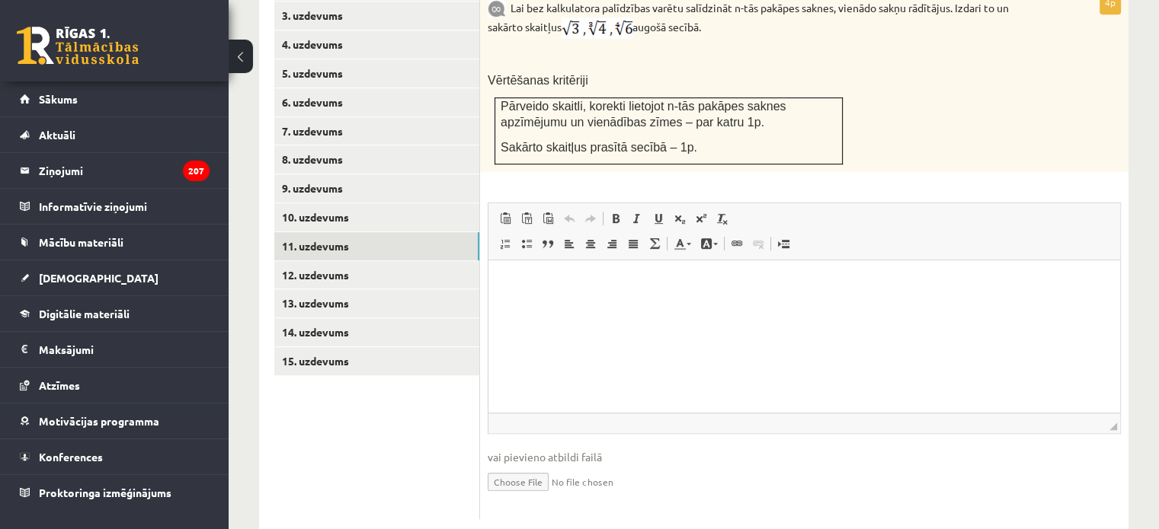
click at [513, 465] on input "file" at bounding box center [804, 480] width 633 height 31
type input "**********"
click at [515, 497] on link "Iesniegtā atbilde" at bounding box center [529, 505] width 82 height 16
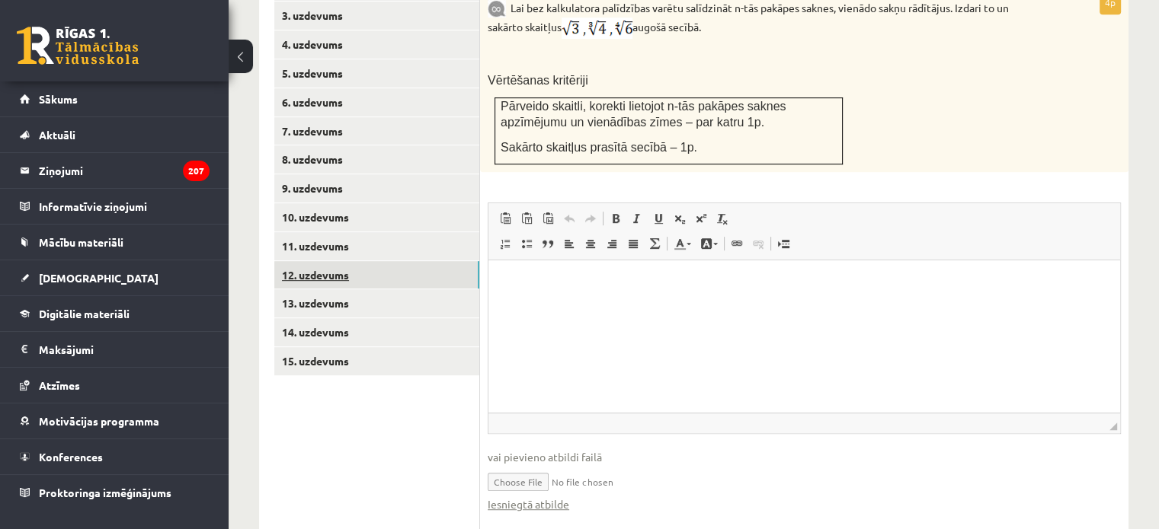
click at [319, 261] on link "12. uzdevums" at bounding box center [376, 275] width 205 height 28
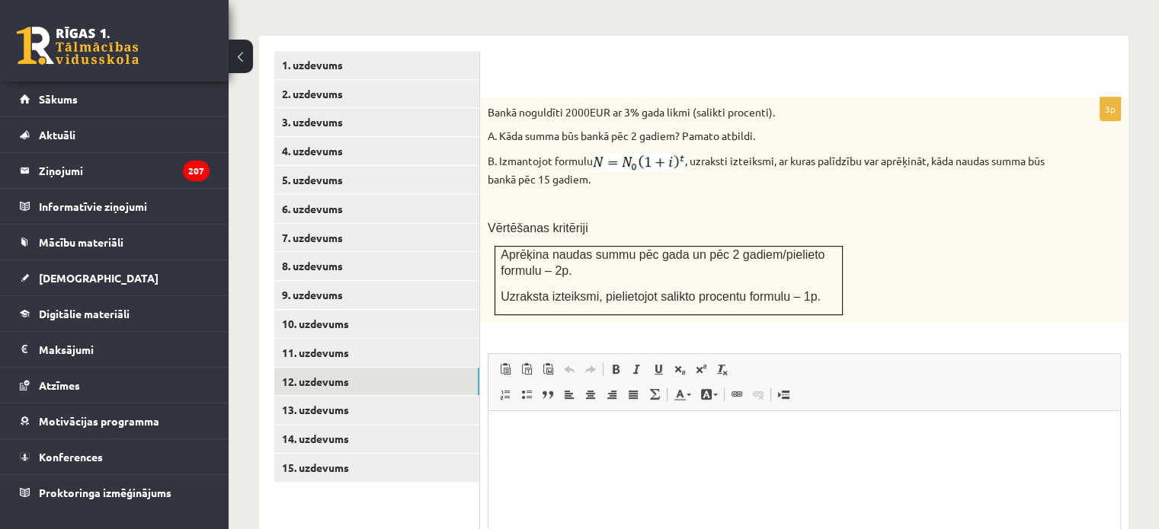
scroll to position [633, 0]
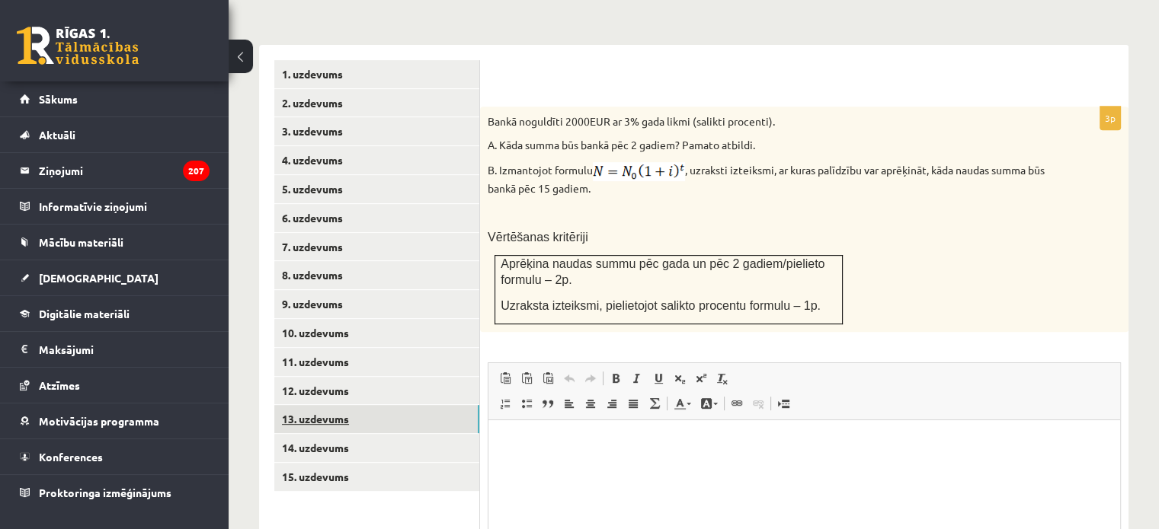
click at [355, 405] on link "13. uzdevums" at bounding box center [376, 419] width 205 height 28
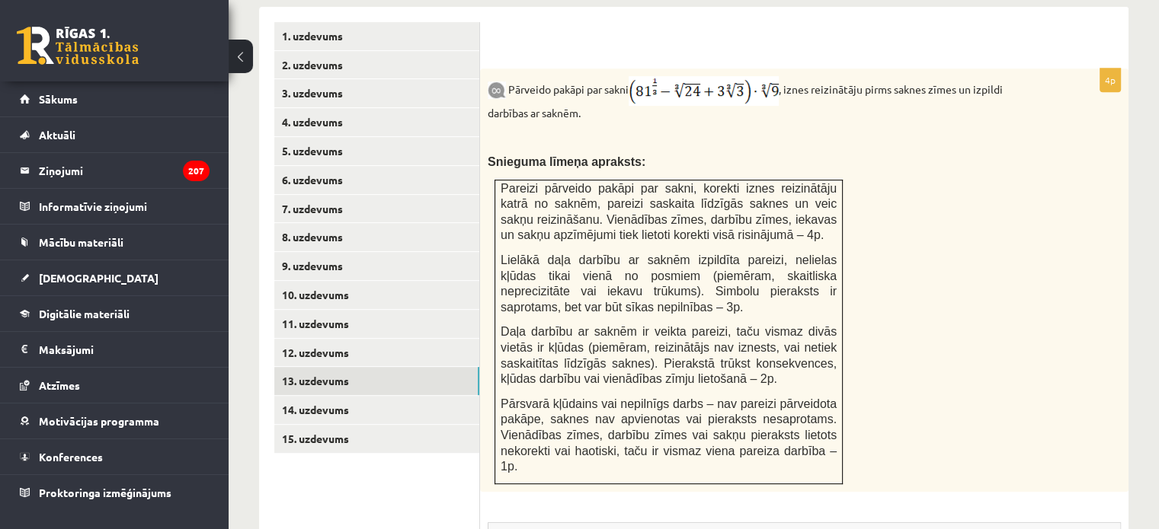
scroll to position [667, 0]
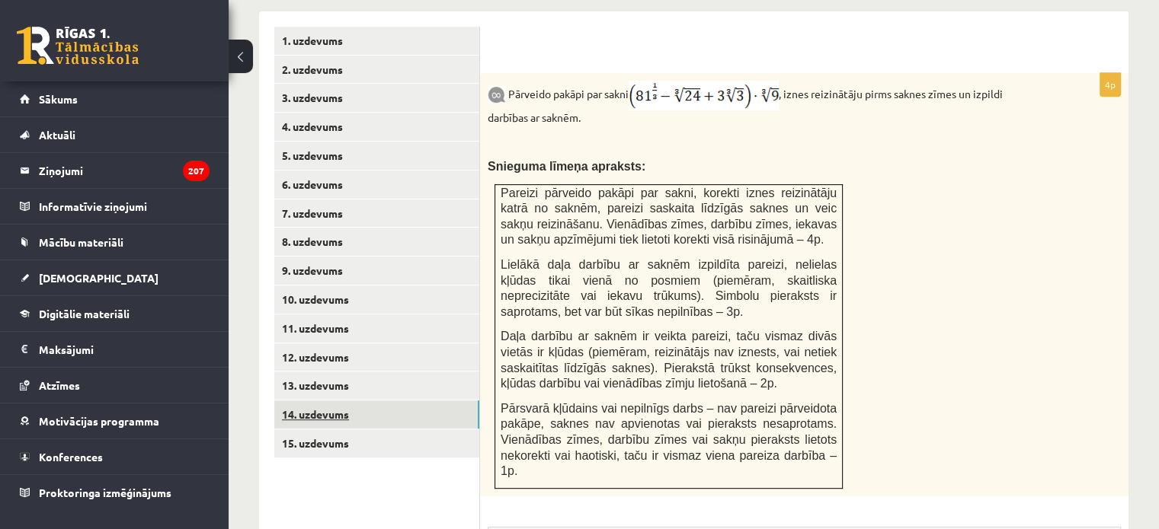
click at [392, 401] on link "14. uzdevums" at bounding box center [376, 415] width 205 height 28
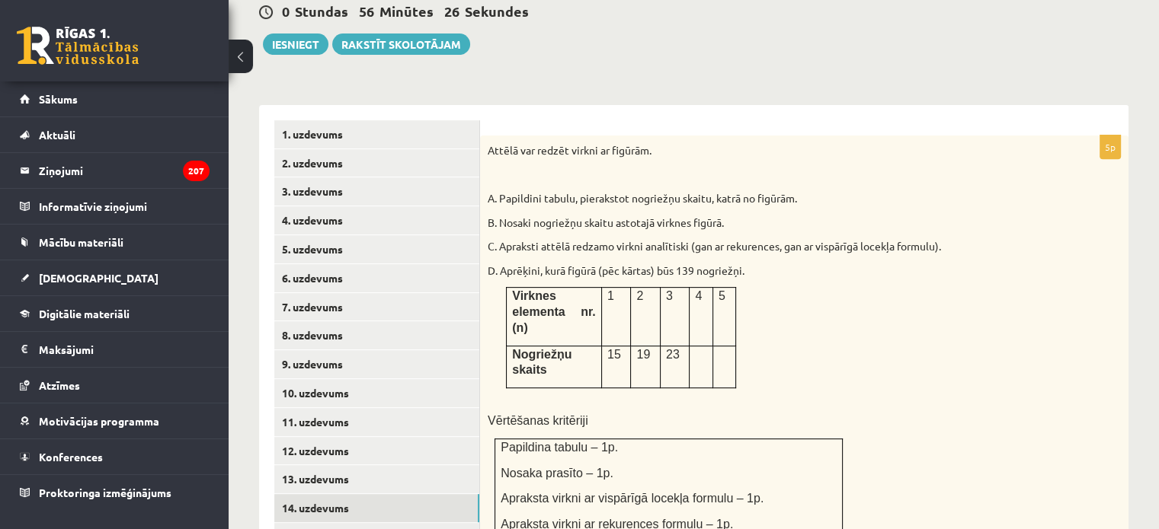
scroll to position [620, 0]
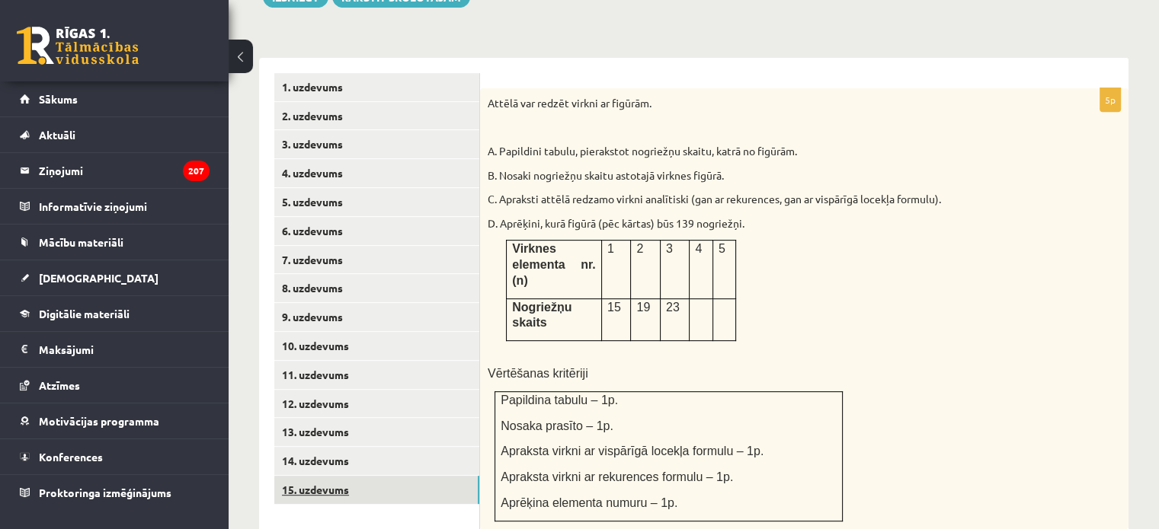
click at [429, 476] on link "15. uzdevums" at bounding box center [376, 490] width 205 height 28
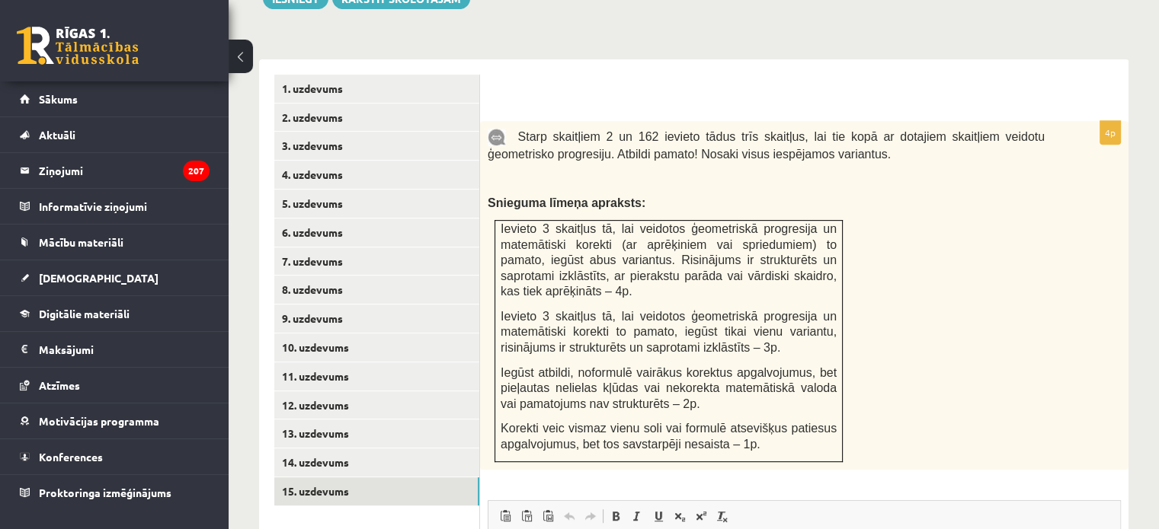
scroll to position [618, 0]
click at [397, 449] on link "14. uzdevums" at bounding box center [376, 463] width 205 height 28
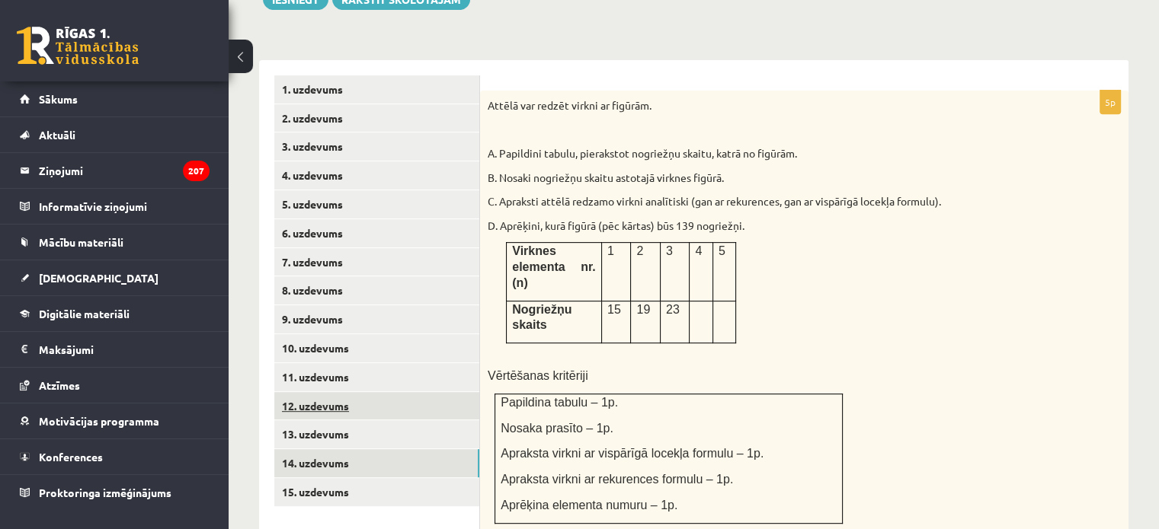
scroll to position [0, 0]
click at [408, 392] on link "12. uzdevums" at bounding box center [376, 406] width 205 height 28
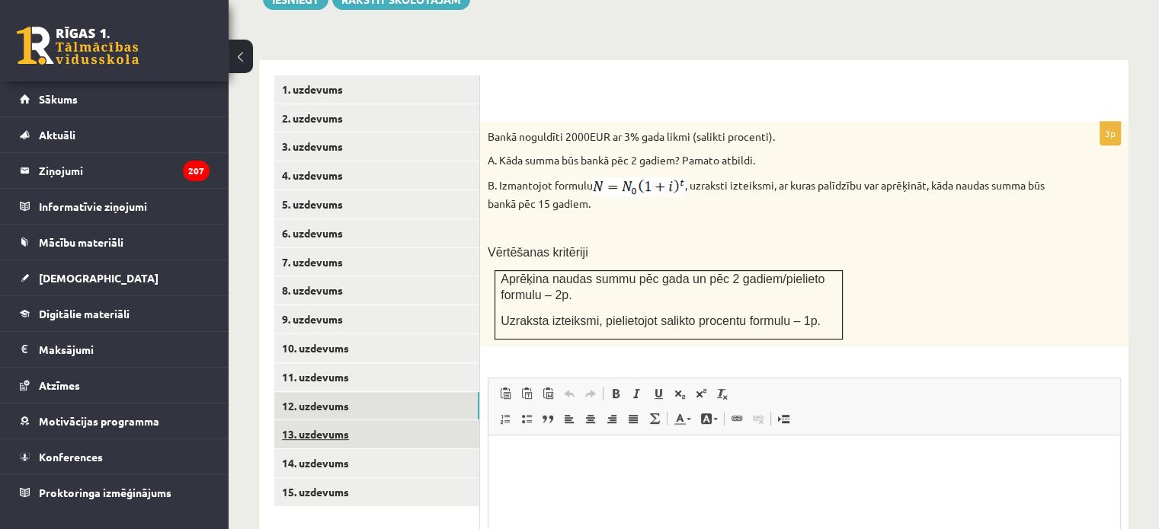
click at [396, 420] on link "13. uzdevums" at bounding box center [376, 434] width 205 height 28
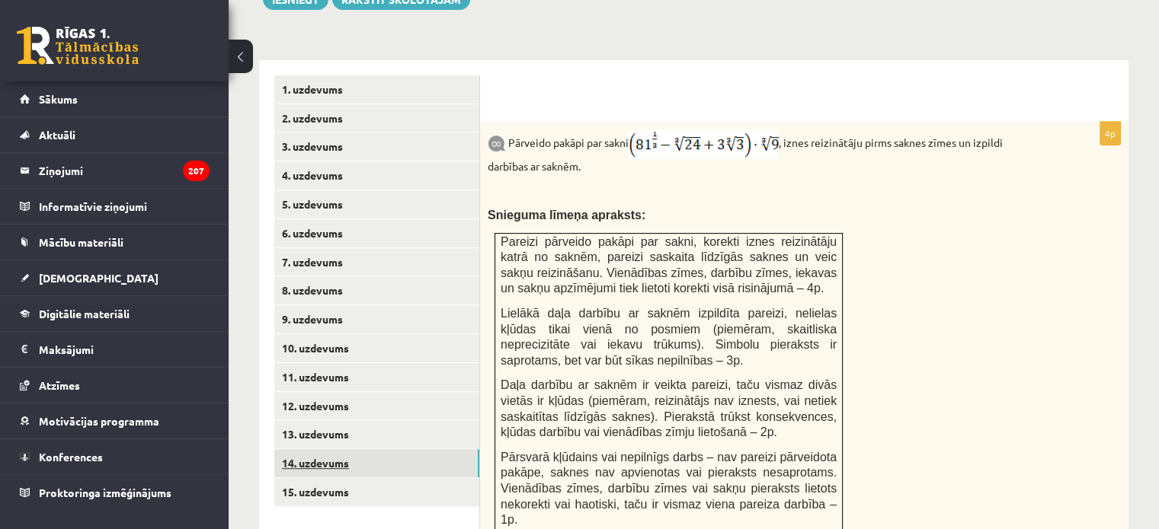
click at [395, 449] on link "14. uzdevums" at bounding box center [376, 463] width 205 height 28
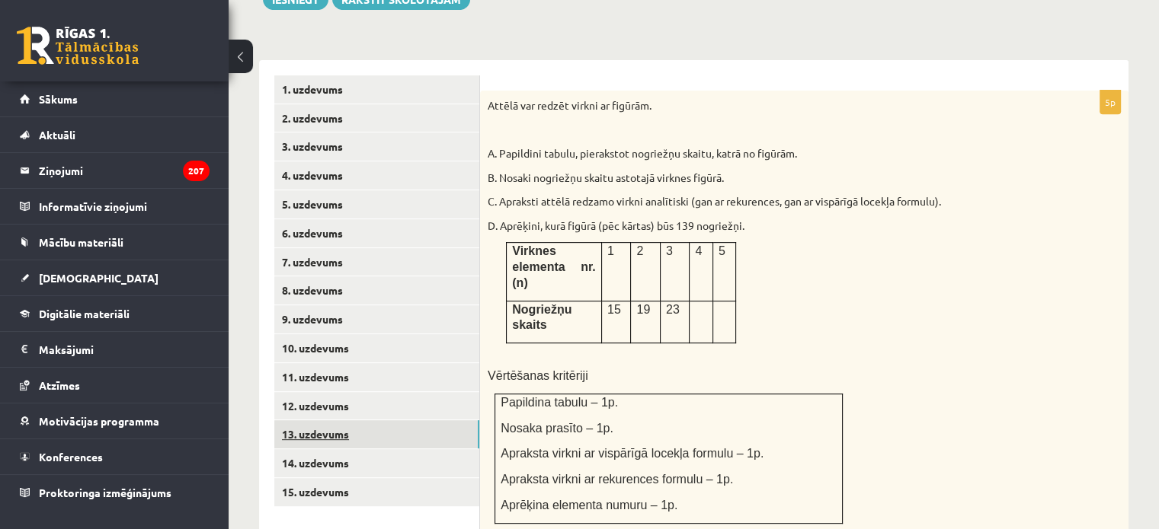
click at [385, 420] on link "13. uzdevums" at bounding box center [376, 434] width 205 height 28
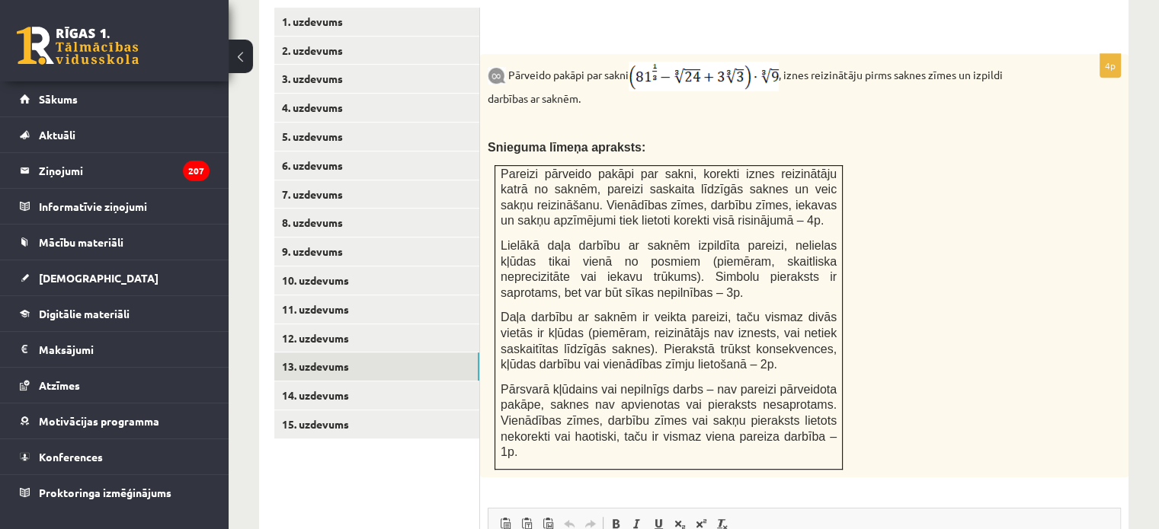
scroll to position [657, 0]
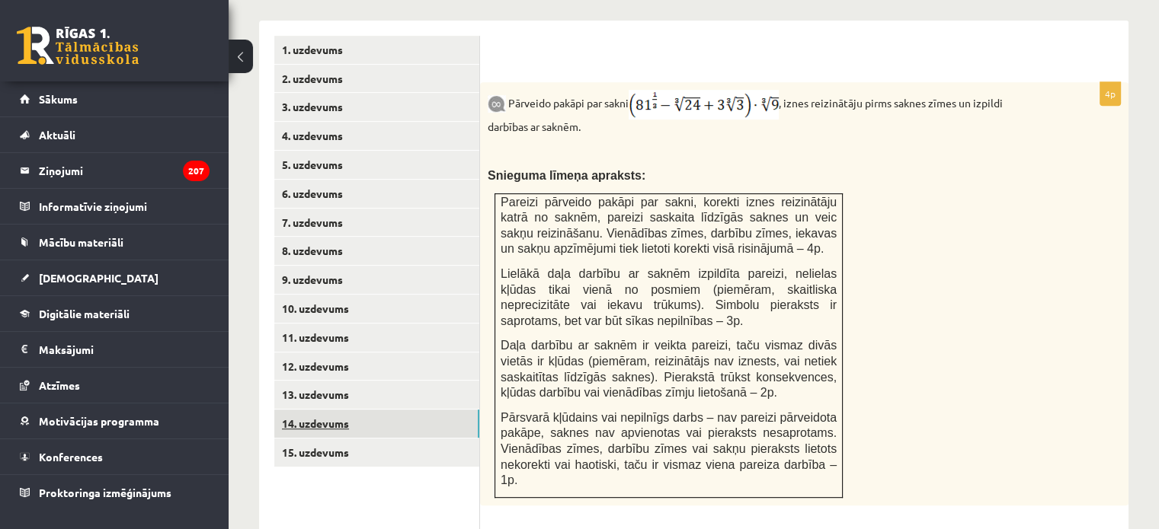
click at [347, 410] on link "14. uzdevums" at bounding box center [376, 424] width 205 height 28
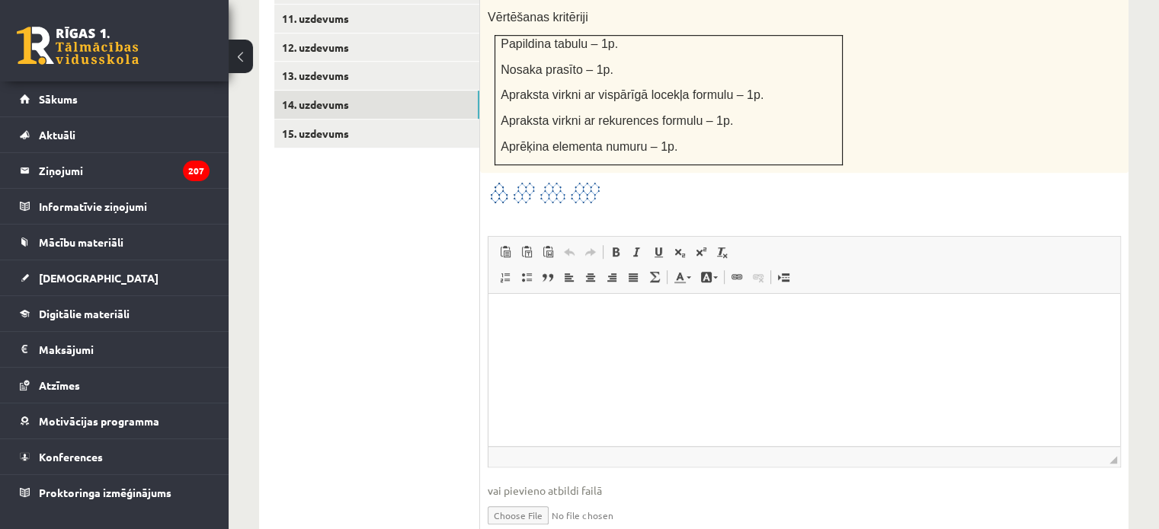
scroll to position [978, 0]
click at [535, 497] on input "file" at bounding box center [804, 512] width 633 height 31
type input "**********"
click at [382, 118] on link "15. uzdevums" at bounding box center [376, 132] width 205 height 28
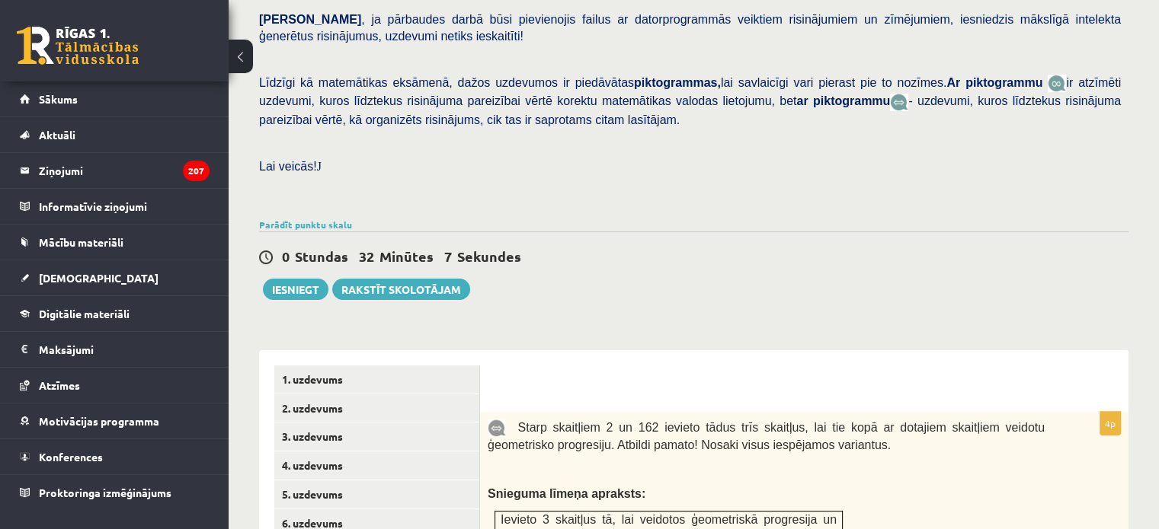
scroll to position [329, 0]
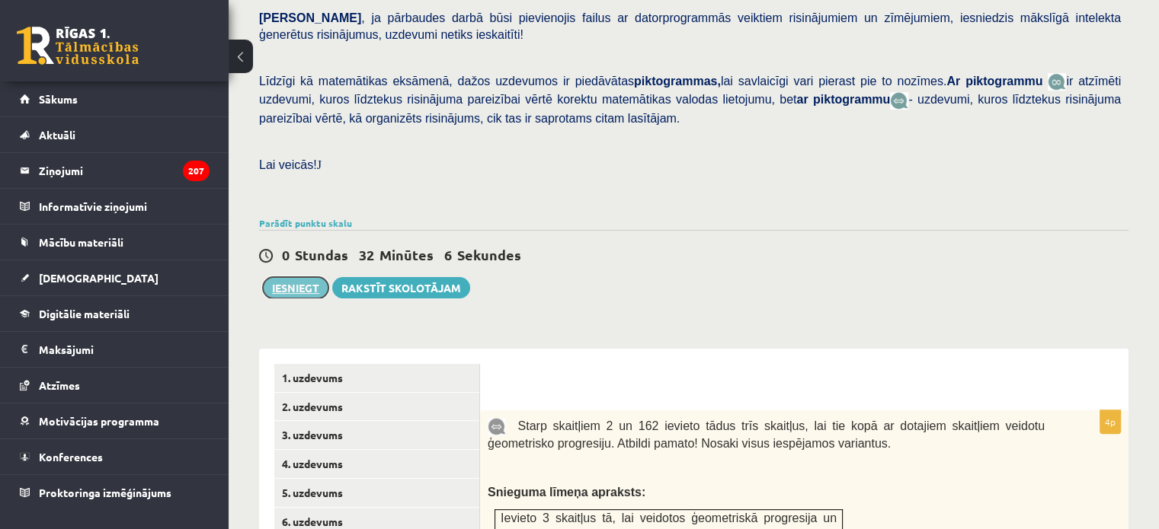
click at [313, 277] on button "Iesniegt" at bounding box center [296, 287] width 66 height 21
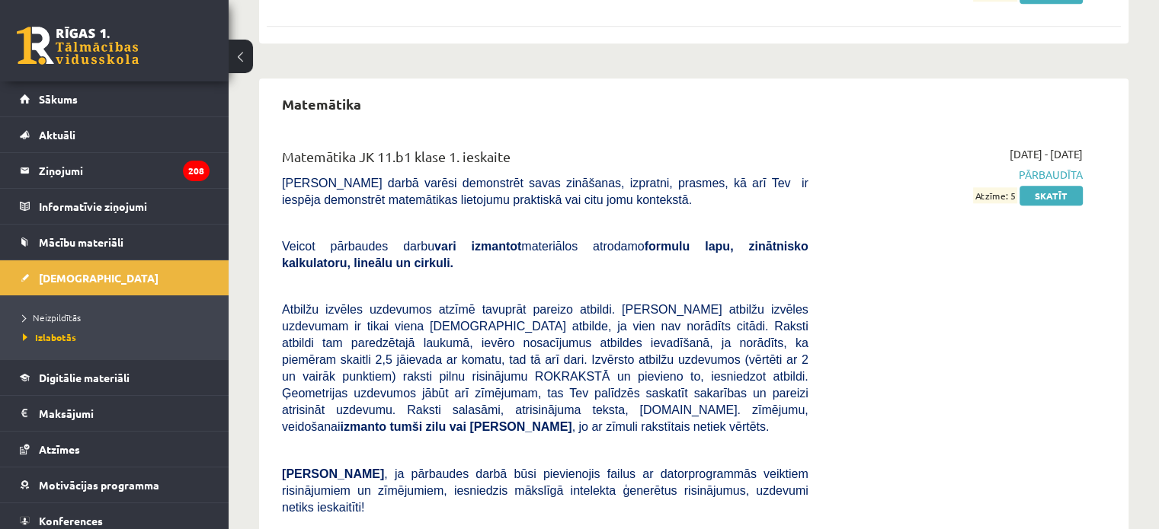
scroll to position [1607, 0]
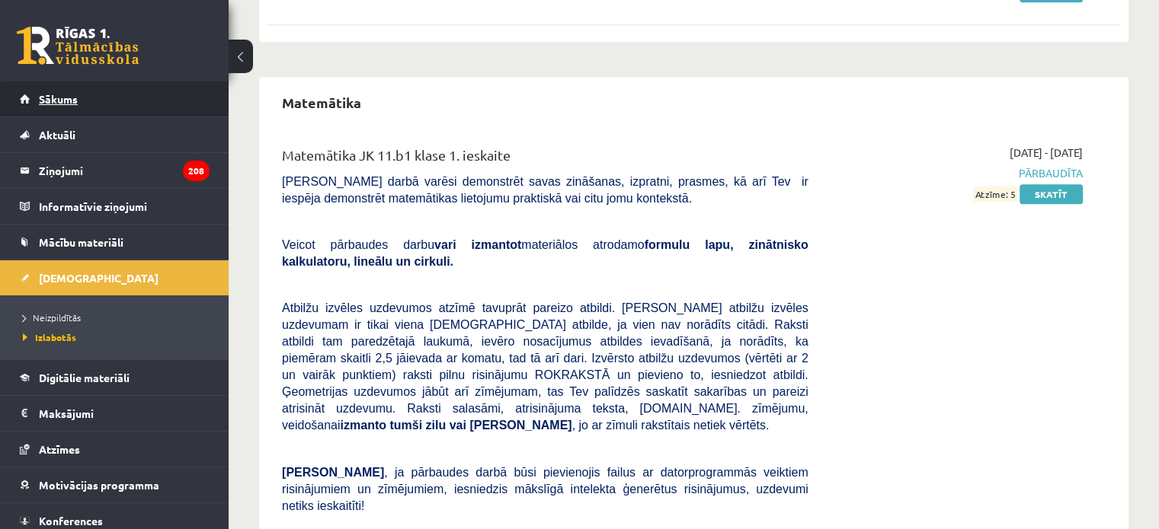
click at [141, 107] on link "Sākums" at bounding box center [115, 99] width 190 height 35
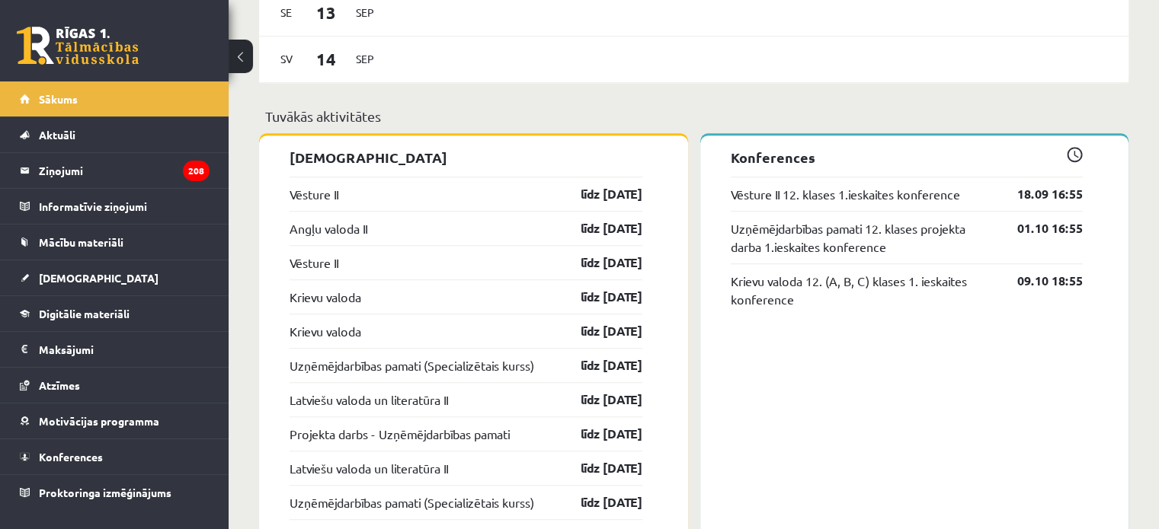
scroll to position [1133, 0]
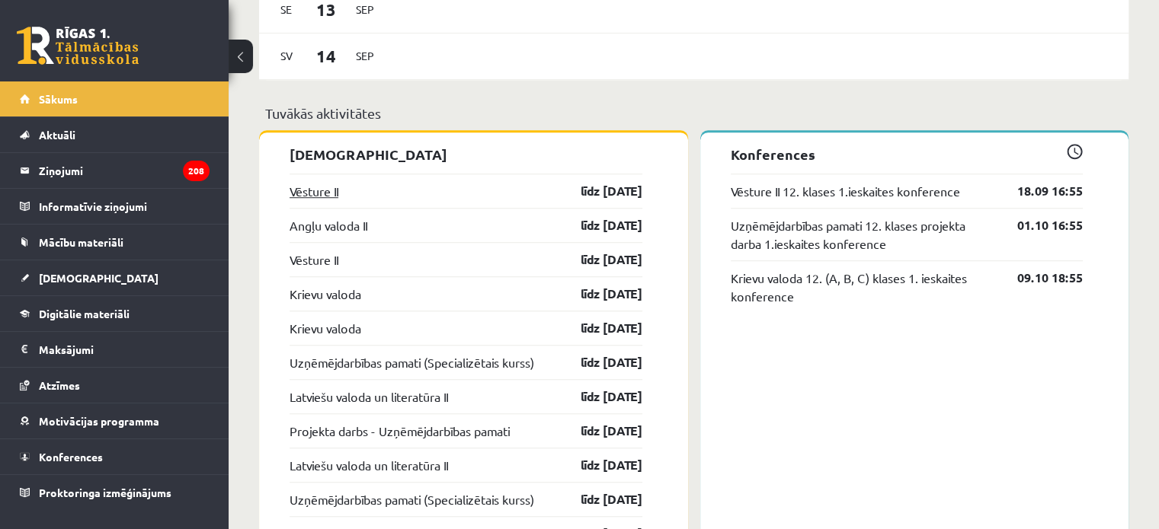
click at [332, 190] on link "Vēsture II" at bounding box center [313, 191] width 49 height 18
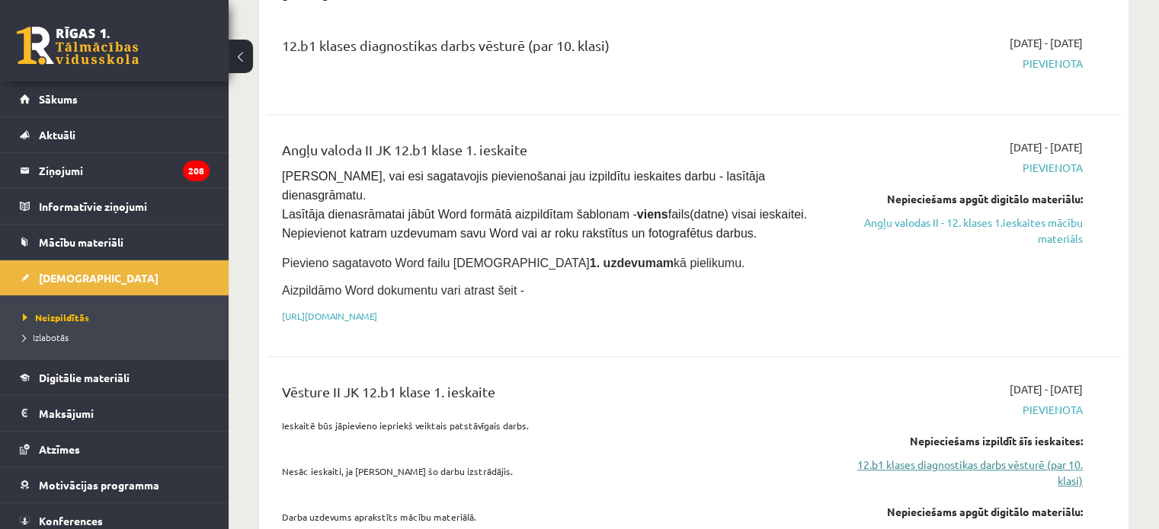
scroll to position [844, 0]
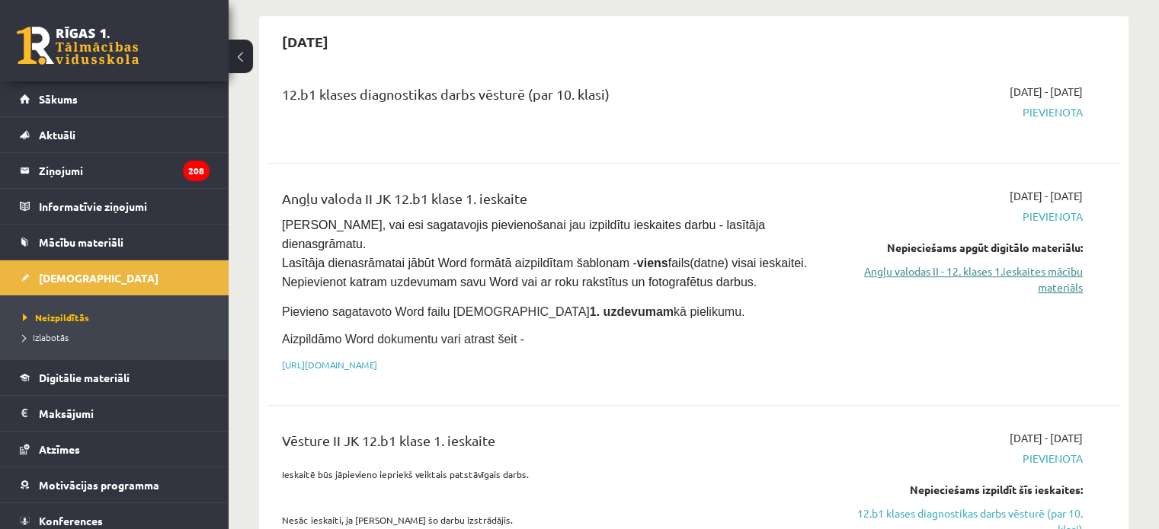
click at [890, 264] on link "Angļu valodas II - 12. klases 1.ieskaites mācību materiāls" at bounding box center [956, 280] width 251 height 32
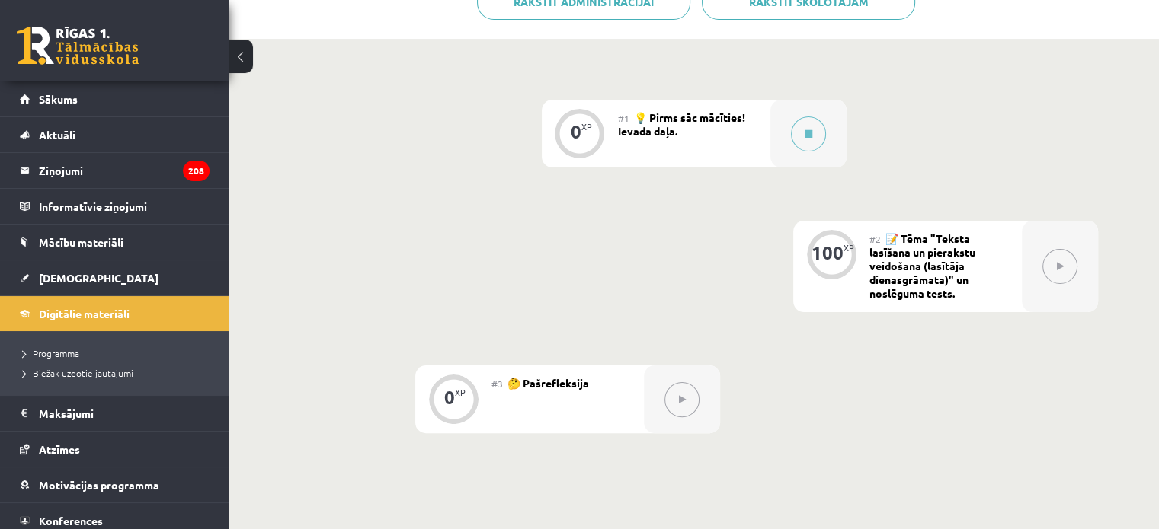
scroll to position [329, 0]
click at [1057, 268] on icon at bounding box center [1060, 265] width 7 height 9
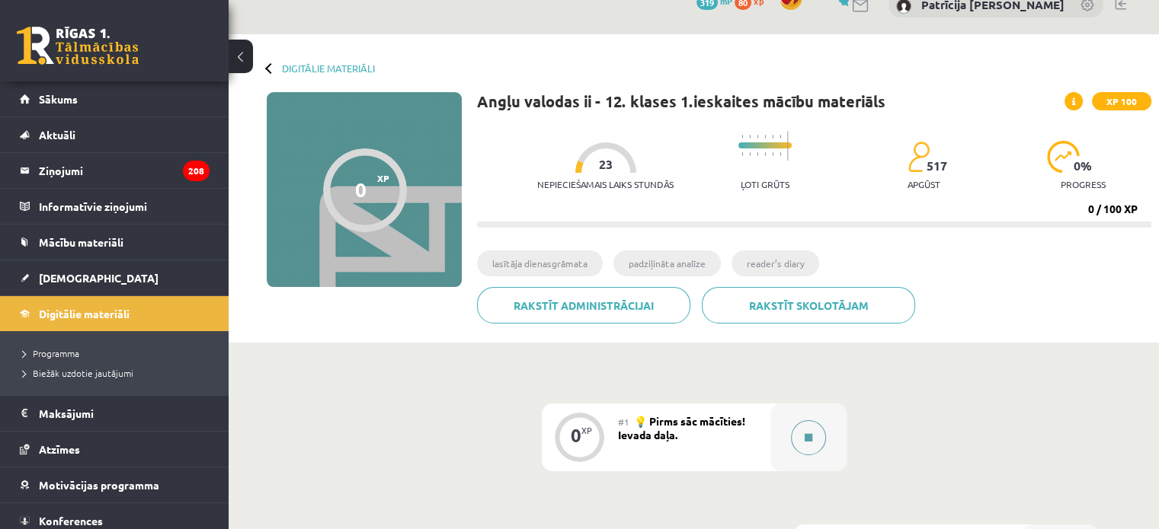
scroll to position [23, 0]
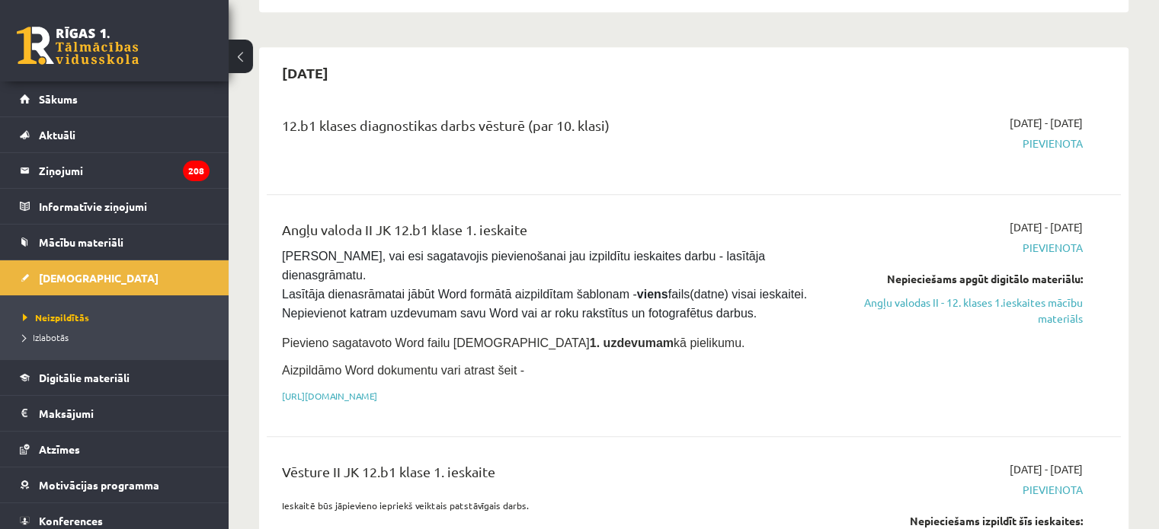
scroll to position [811, 0]
click at [358, 392] on link "[URL][DOMAIN_NAME]" at bounding box center [329, 398] width 95 height 12
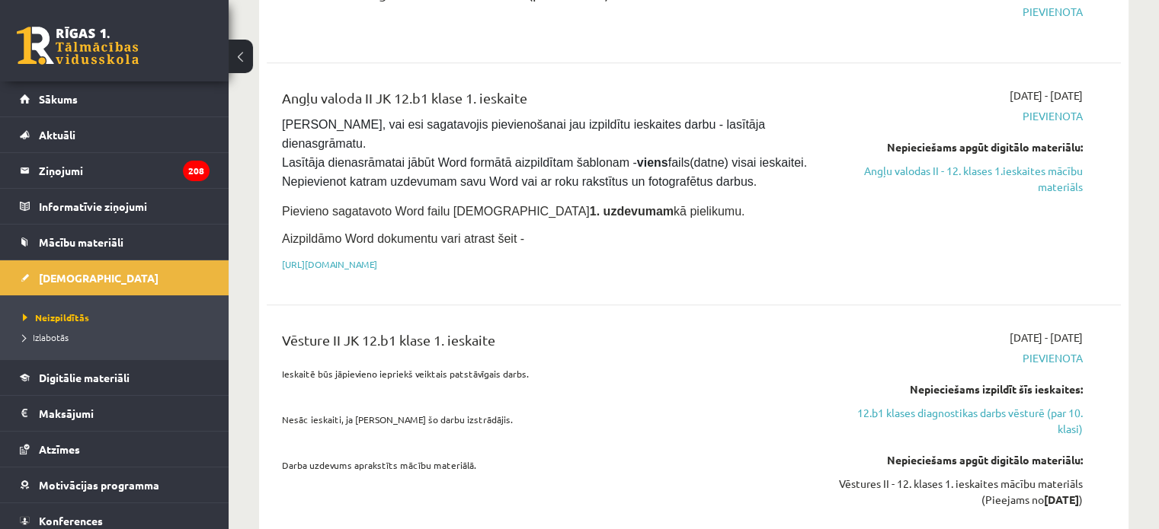
scroll to position [942, 0]
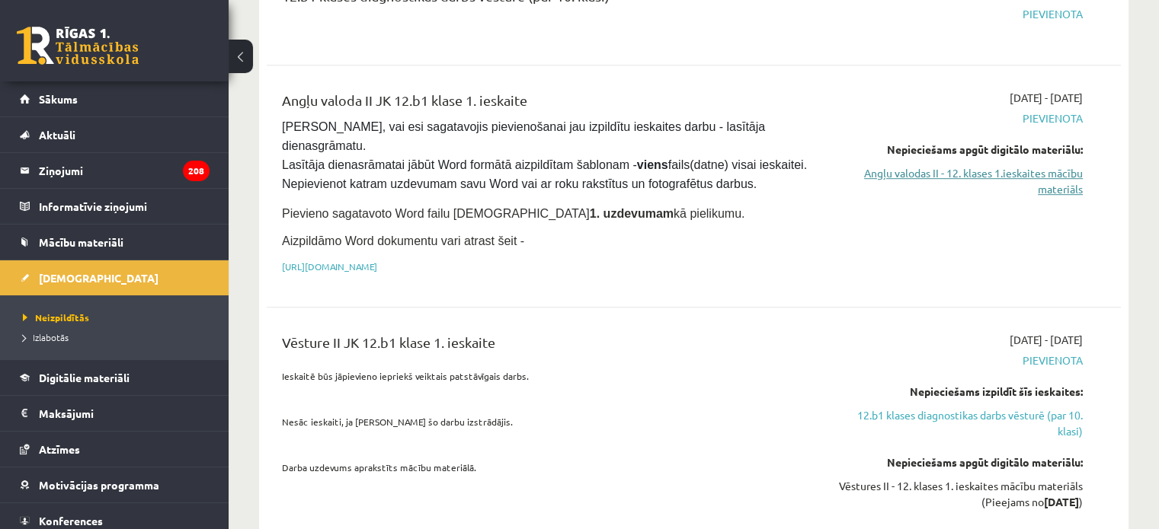
click at [903, 165] on link "Angļu valodas II - 12. klases 1.ieskaites mācību materiāls" at bounding box center [956, 181] width 251 height 32
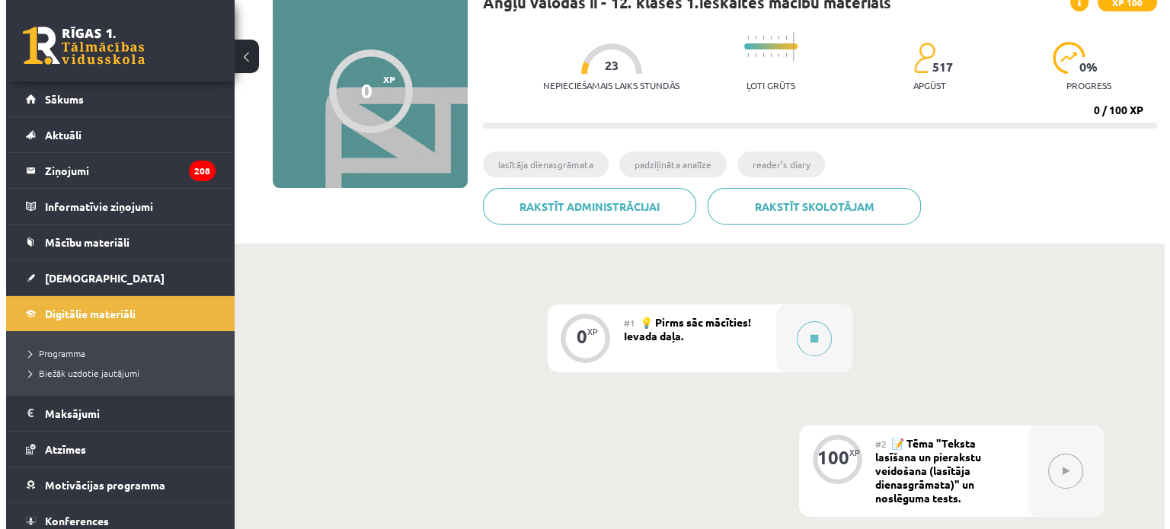
scroll to position [154, 0]
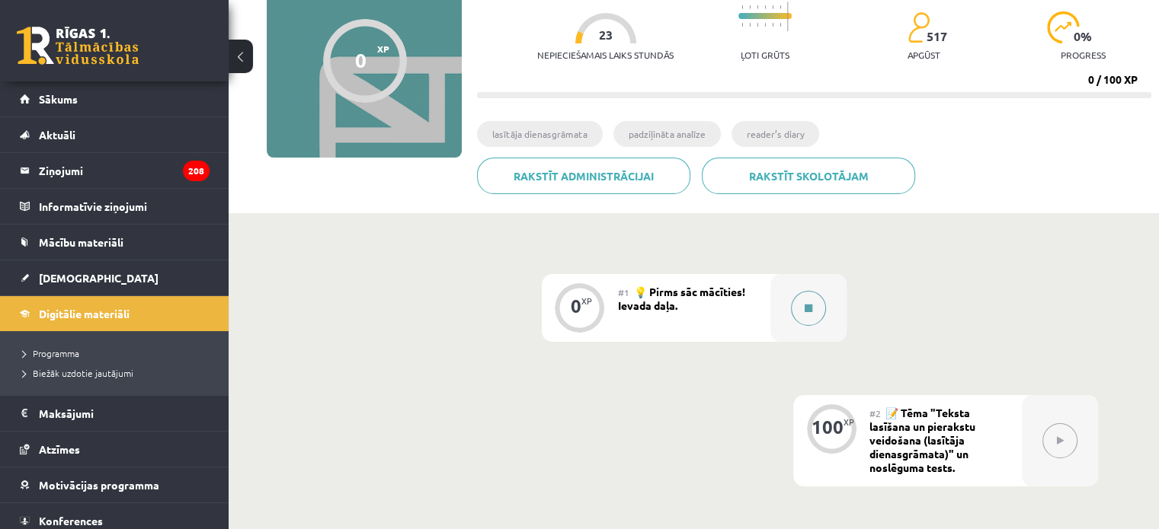
click at [796, 300] on button at bounding box center [808, 308] width 35 height 35
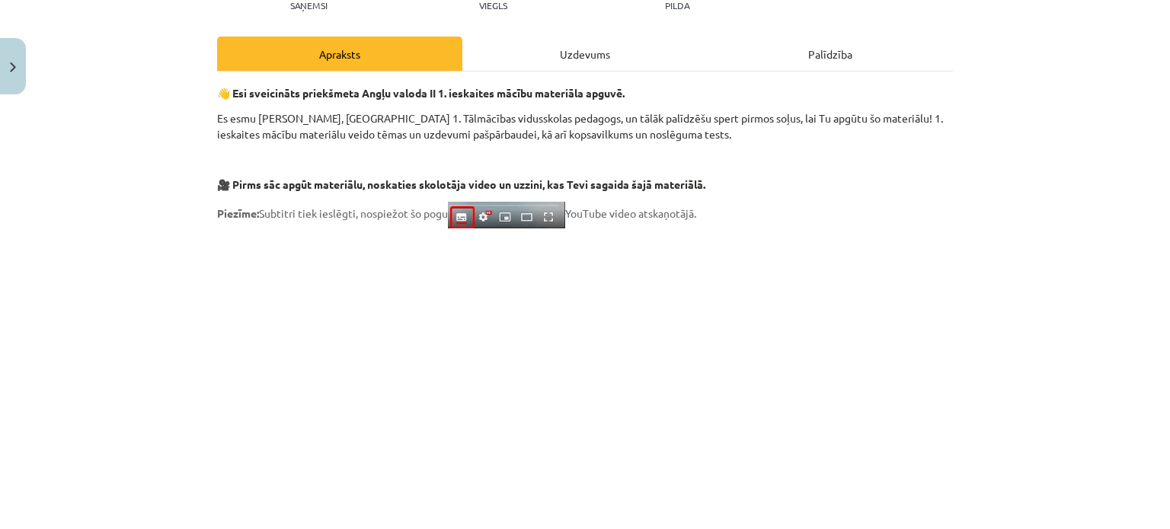
scroll to position [188, 0]
click at [590, 53] on div "Uzdevums" at bounding box center [584, 53] width 245 height 34
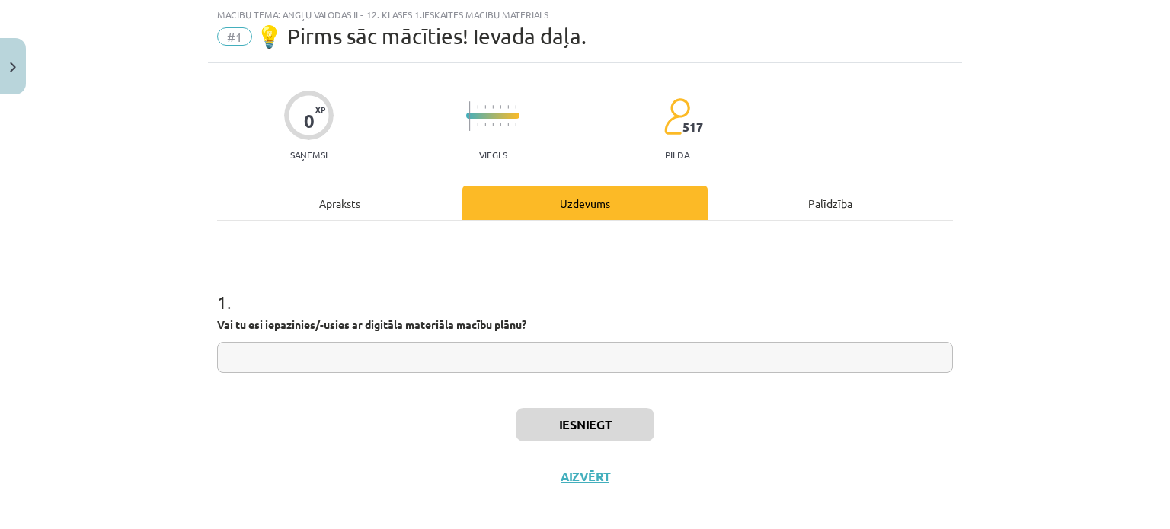
scroll to position [49, 0]
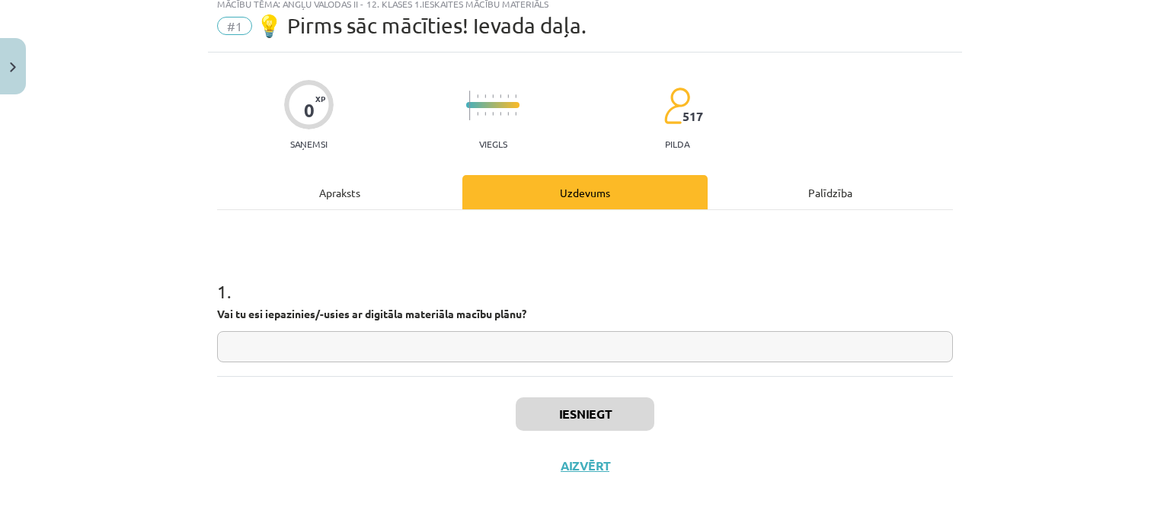
click at [357, 191] on div "Apraksts" at bounding box center [339, 192] width 245 height 34
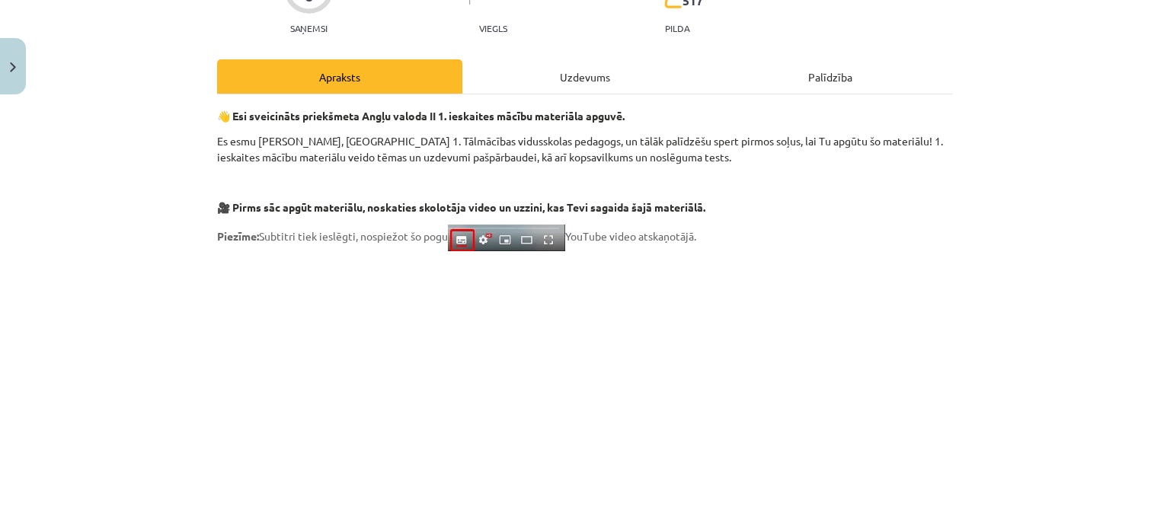
scroll to position [200, 0]
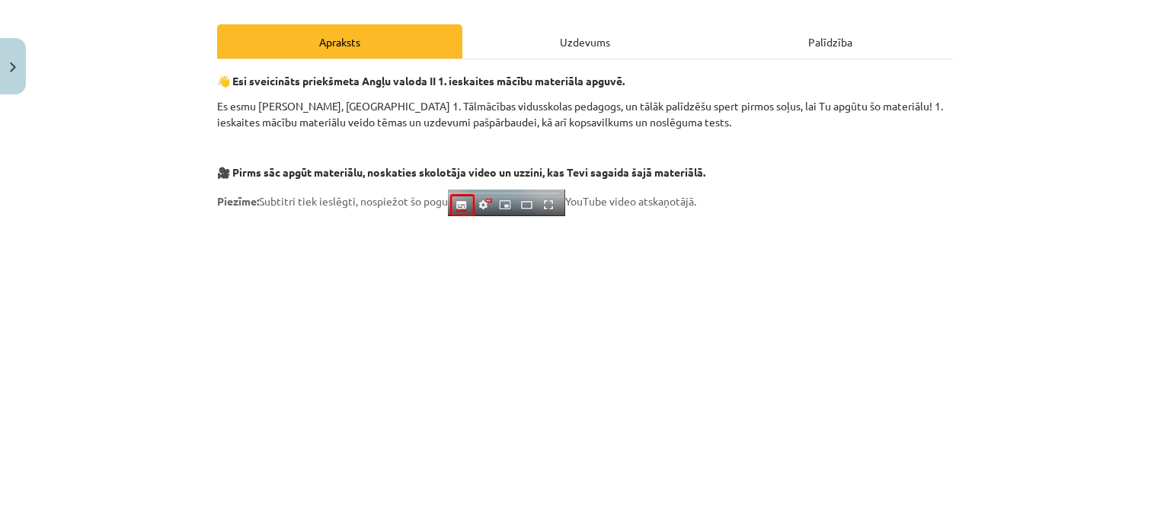
click at [850, 380] on p at bounding box center [585, 364] width 736 height 278
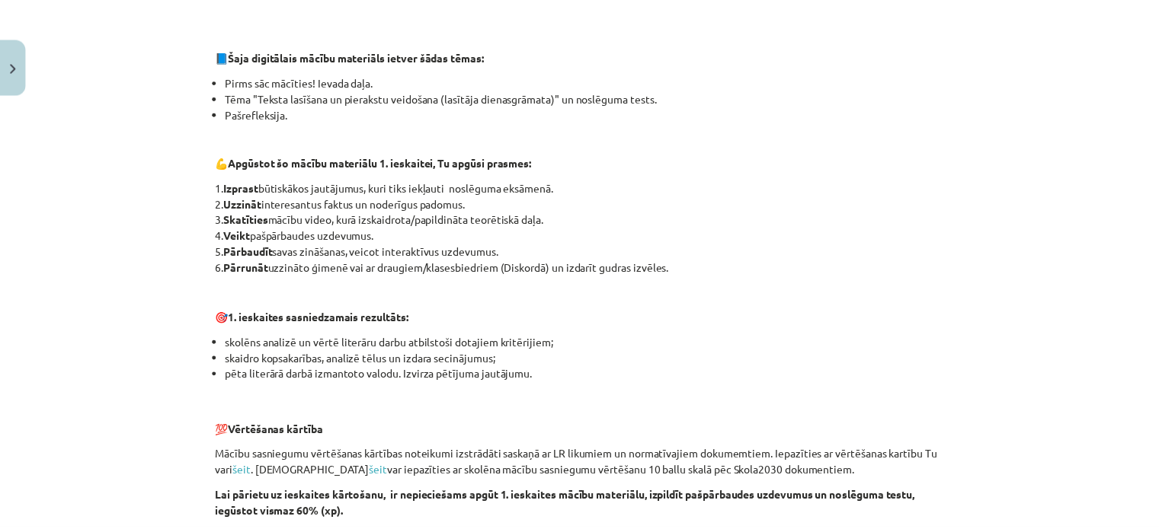
scroll to position [692, 0]
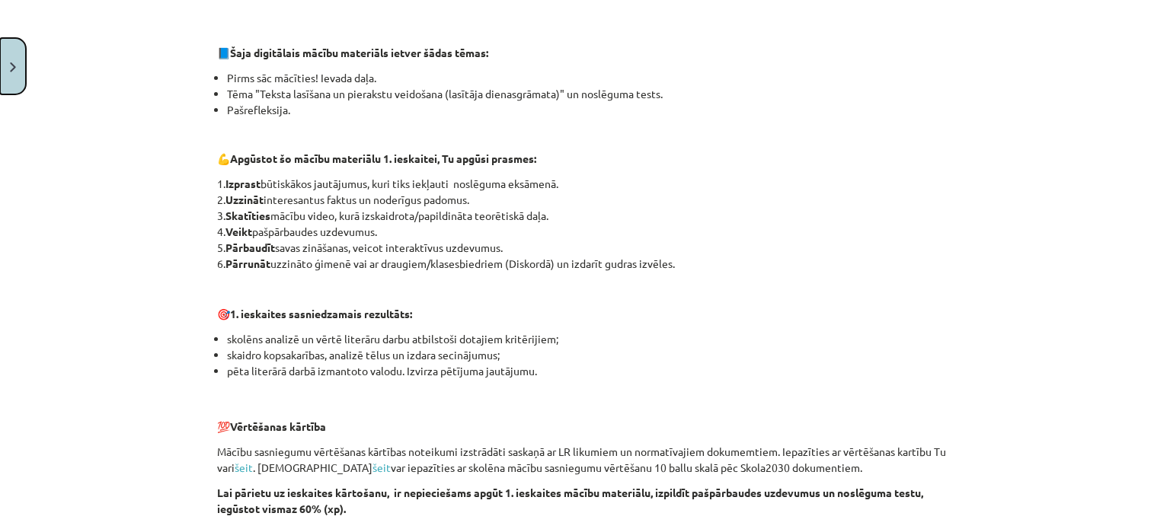
click at [0, 69] on button "Close" at bounding box center [13, 66] width 26 height 56
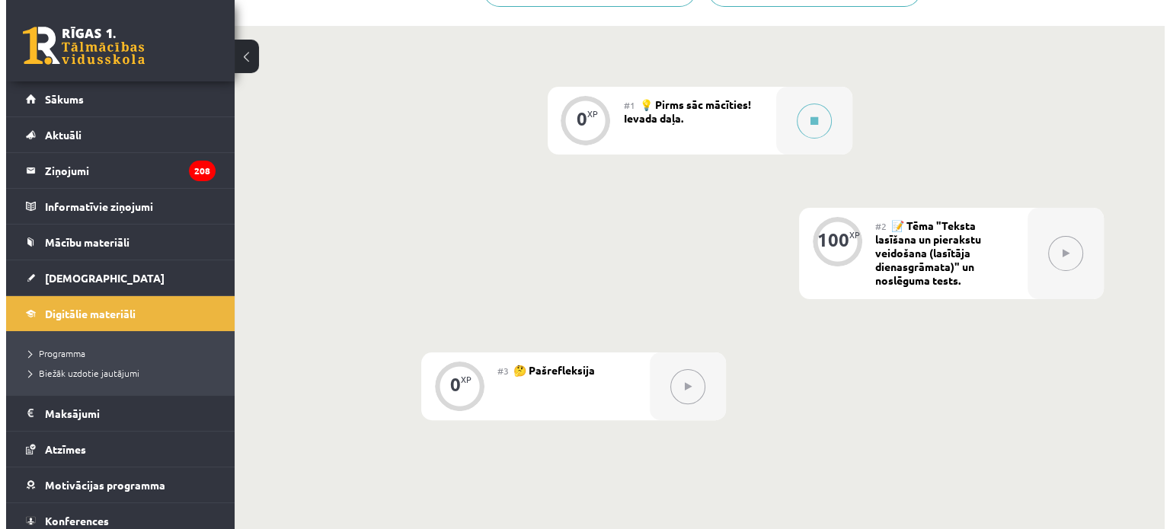
scroll to position [343, 0]
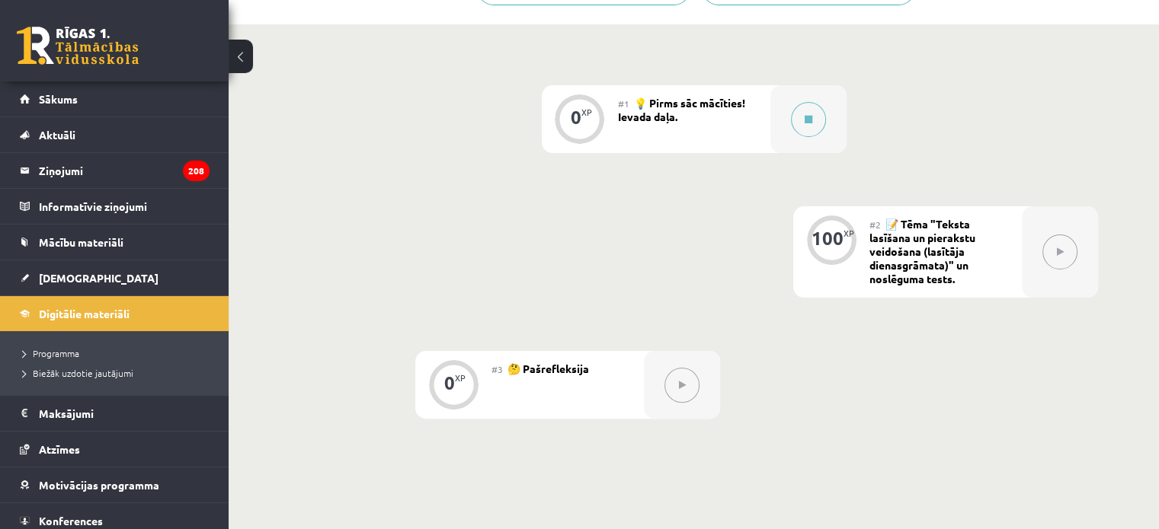
click at [1049, 252] on button at bounding box center [1059, 252] width 35 height 35
click at [813, 118] on button at bounding box center [808, 119] width 35 height 35
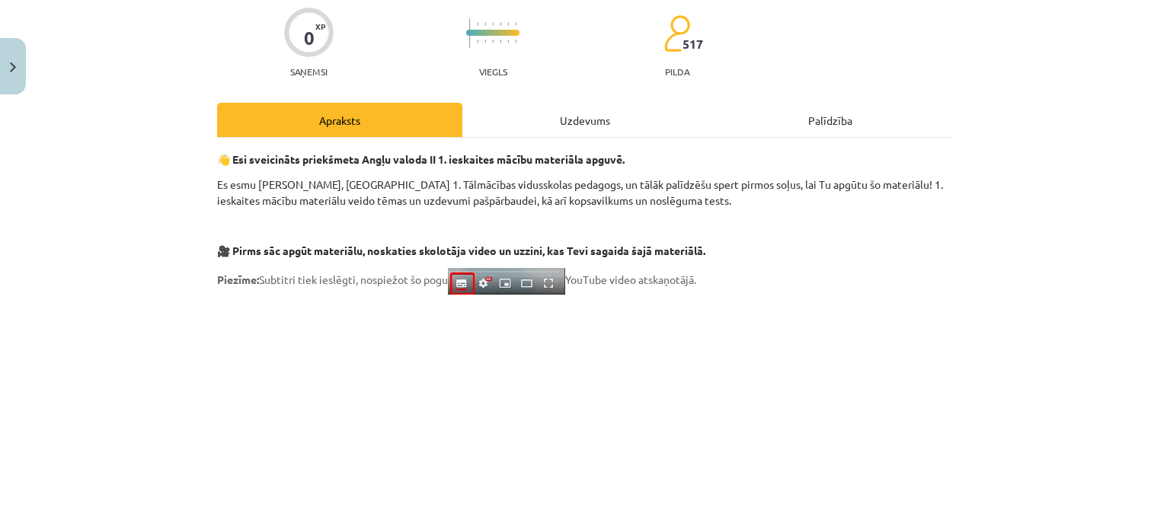
scroll to position [124, 0]
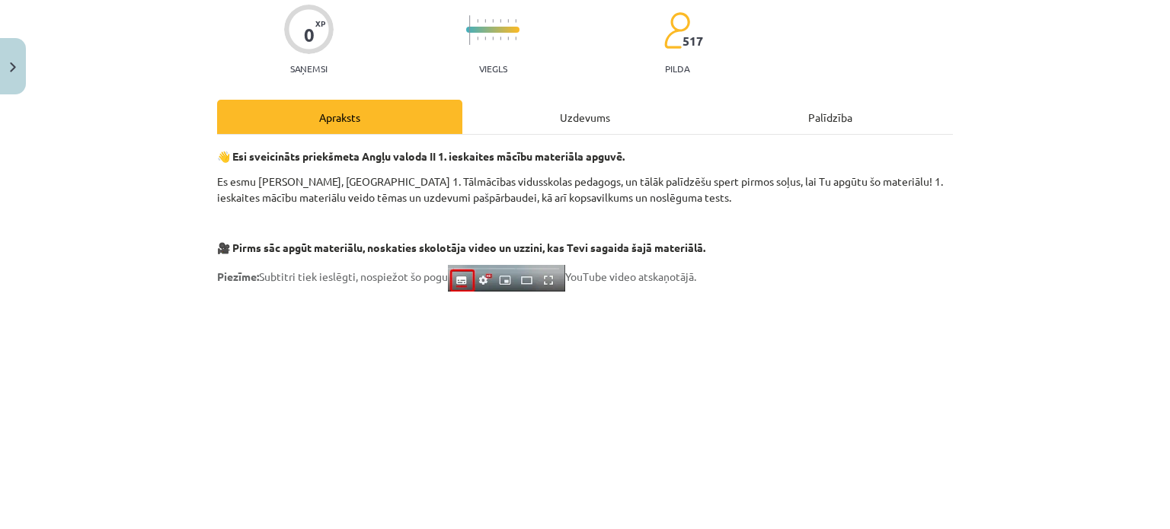
click at [584, 116] on div "Uzdevums" at bounding box center [584, 117] width 245 height 34
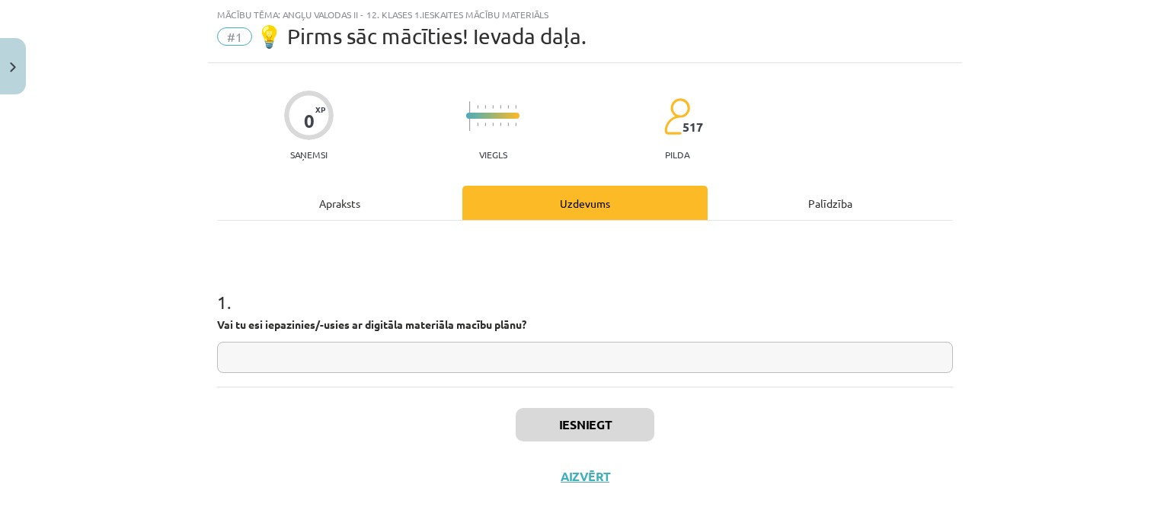
click at [396, 363] on input "text" at bounding box center [585, 357] width 736 height 31
type input "**"
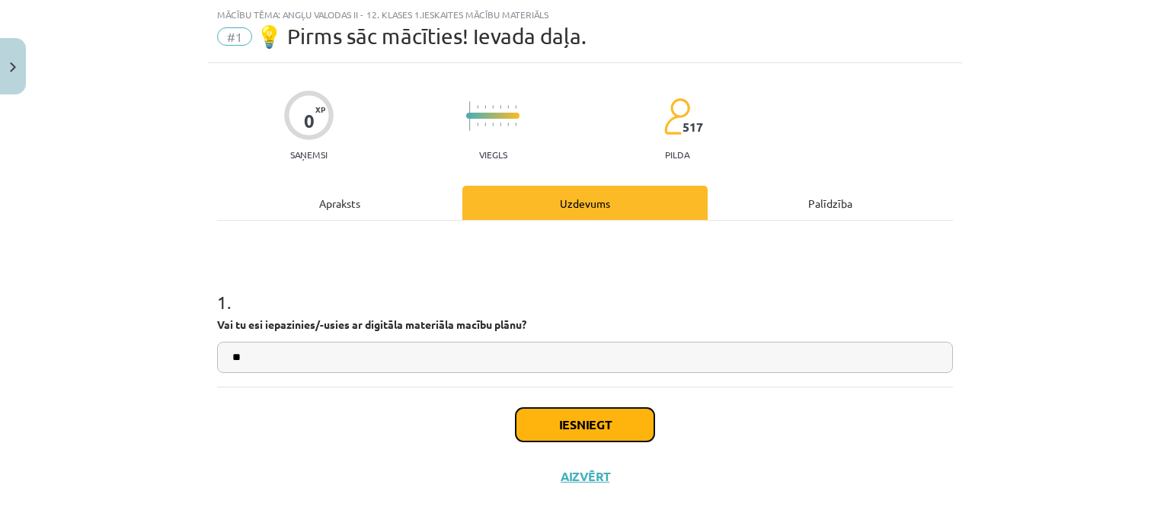
click at [564, 436] on button "Iesniegt" at bounding box center [585, 425] width 139 height 34
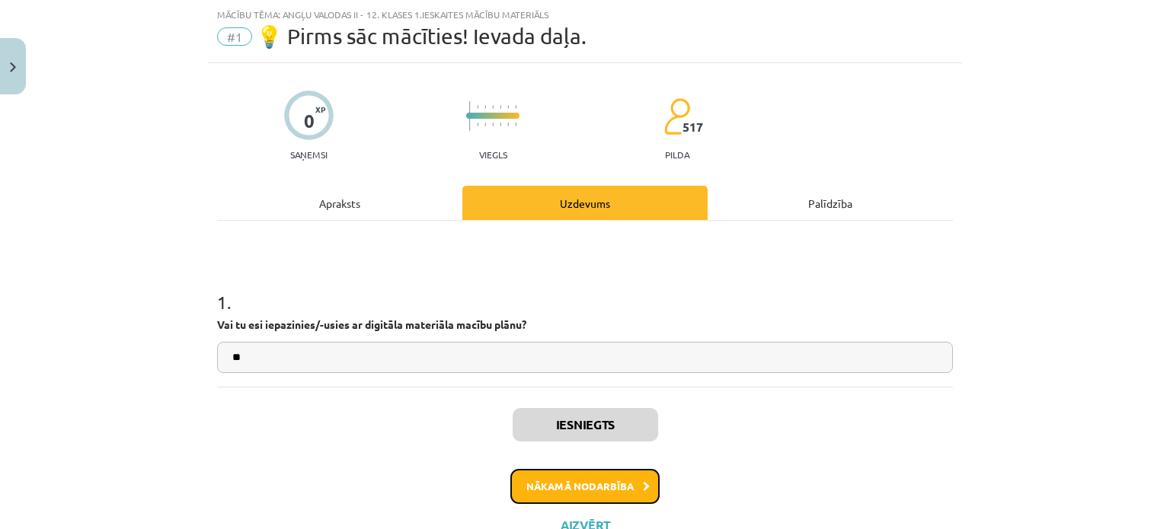
click at [556, 475] on button "Nākamā nodarbība" at bounding box center [584, 486] width 149 height 35
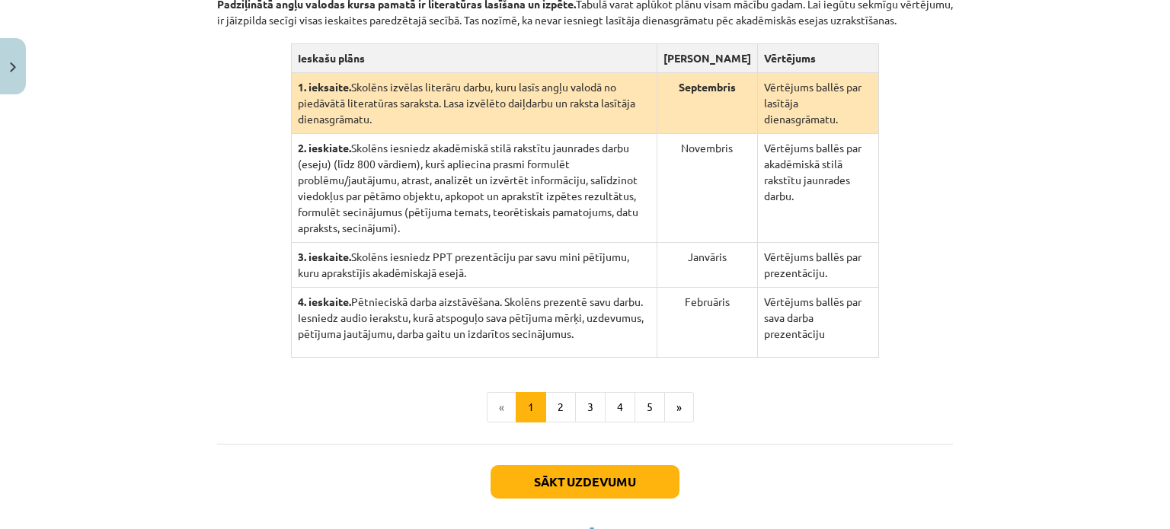
scroll to position [398, 0]
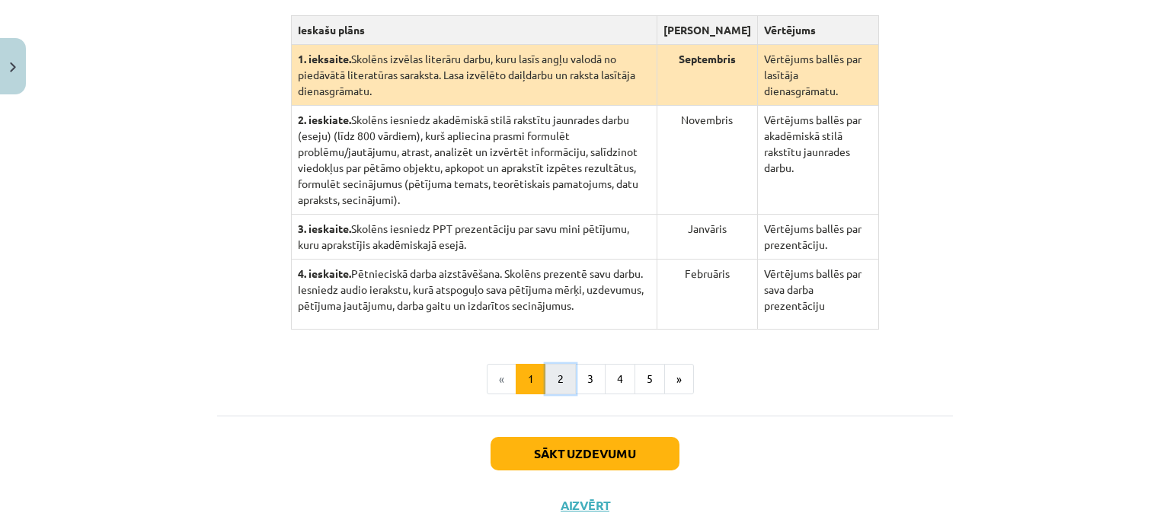
click at [568, 364] on button "2" at bounding box center [560, 379] width 30 height 30
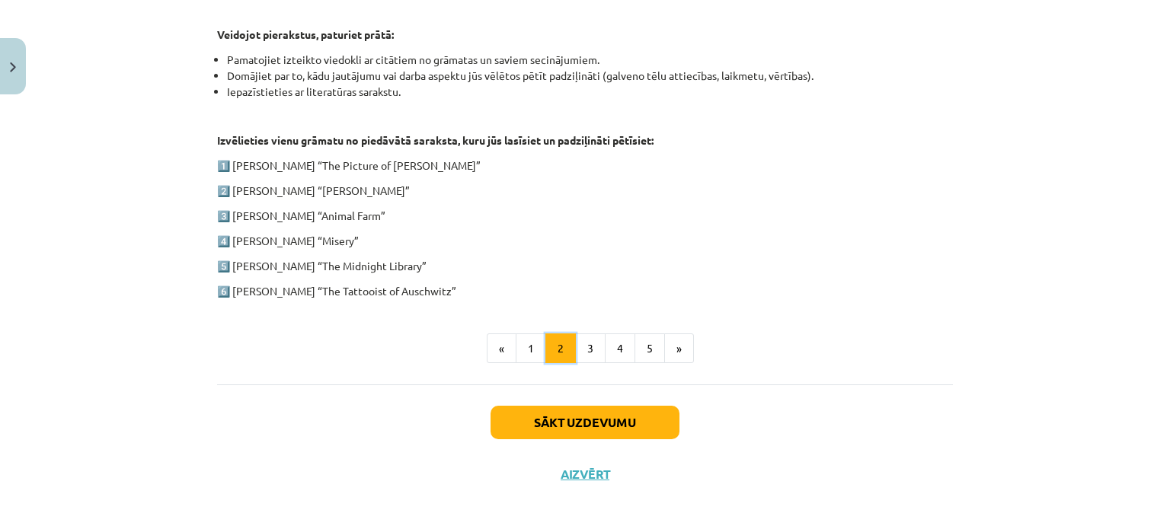
scroll to position [785, 0]
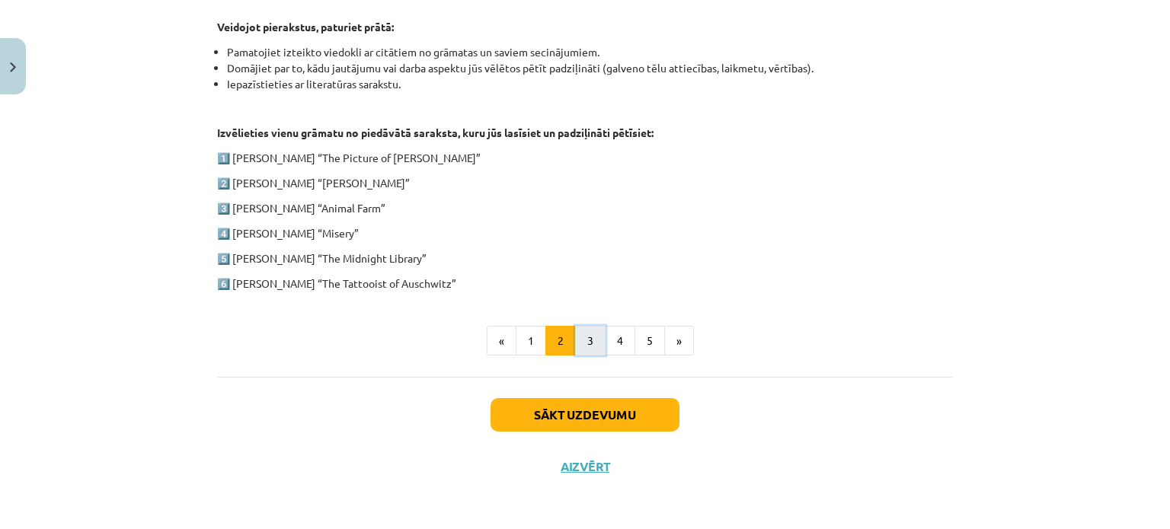
click at [588, 337] on button "3" at bounding box center [590, 341] width 30 height 30
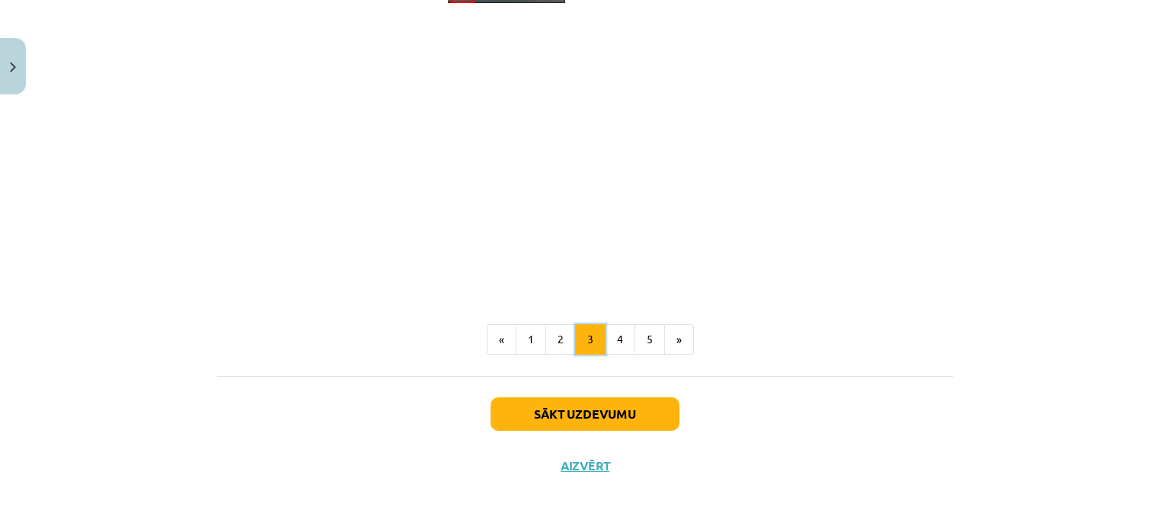
scroll to position [1216, 0]
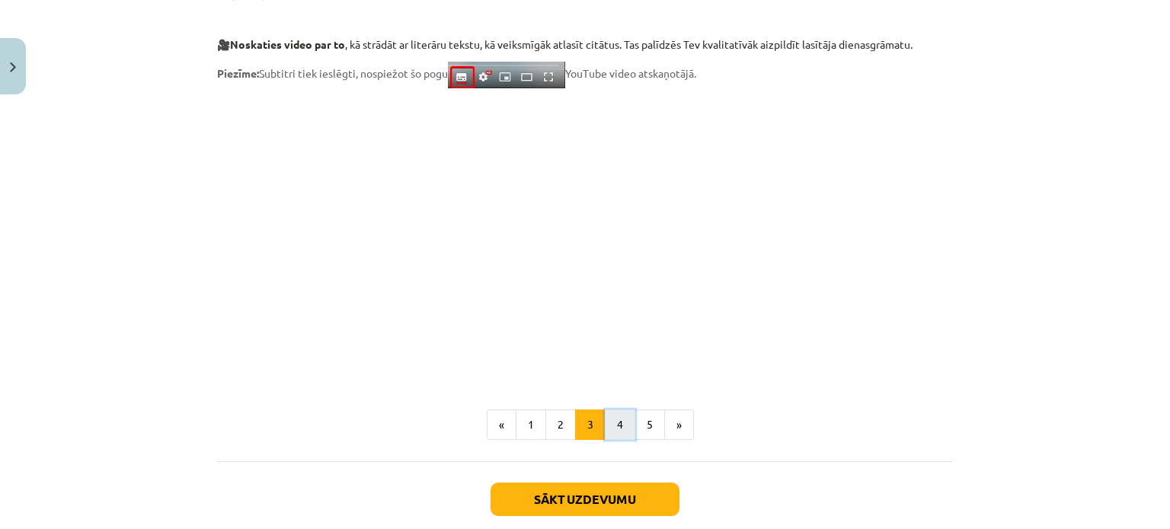
click at [612, 425] on button "4" at bounding box center [620, 425] width 30 height 30
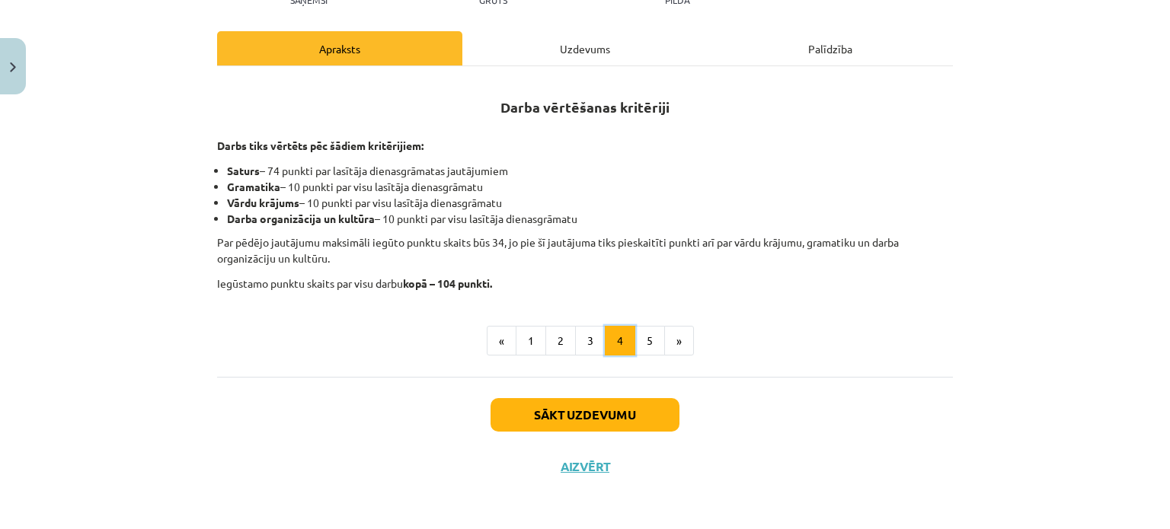
scroll to position [168, 0]
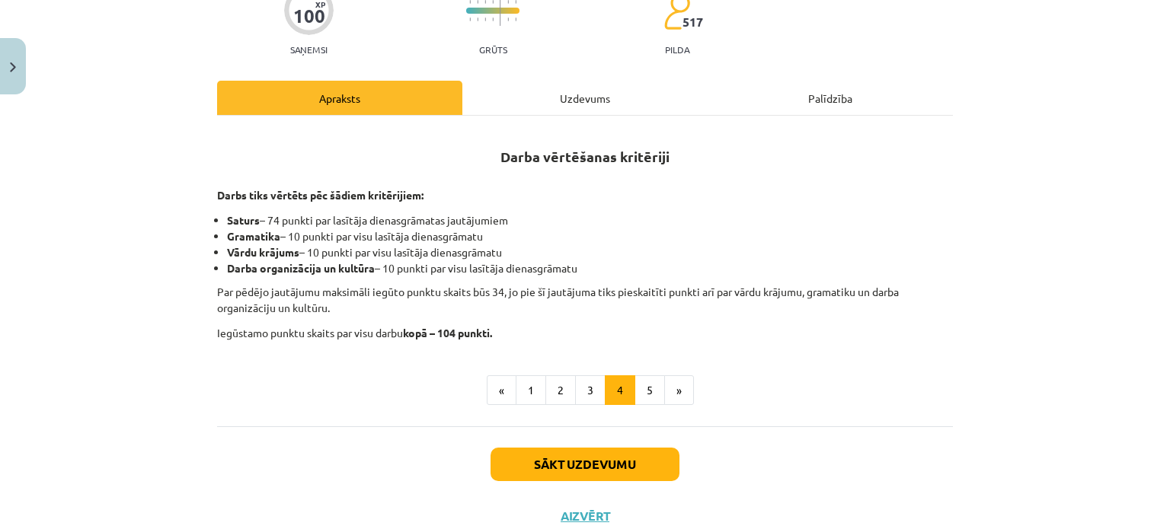
click at [531, 85] on div "Uzdevums" at bounding box center [584, 98] width 245 height 34
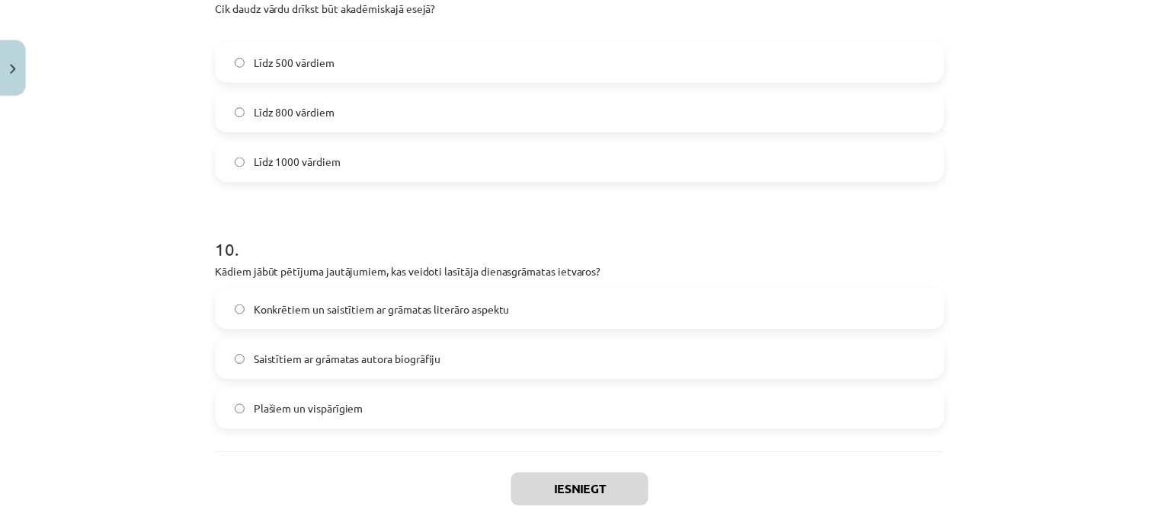
scroll to position [2451, 0]
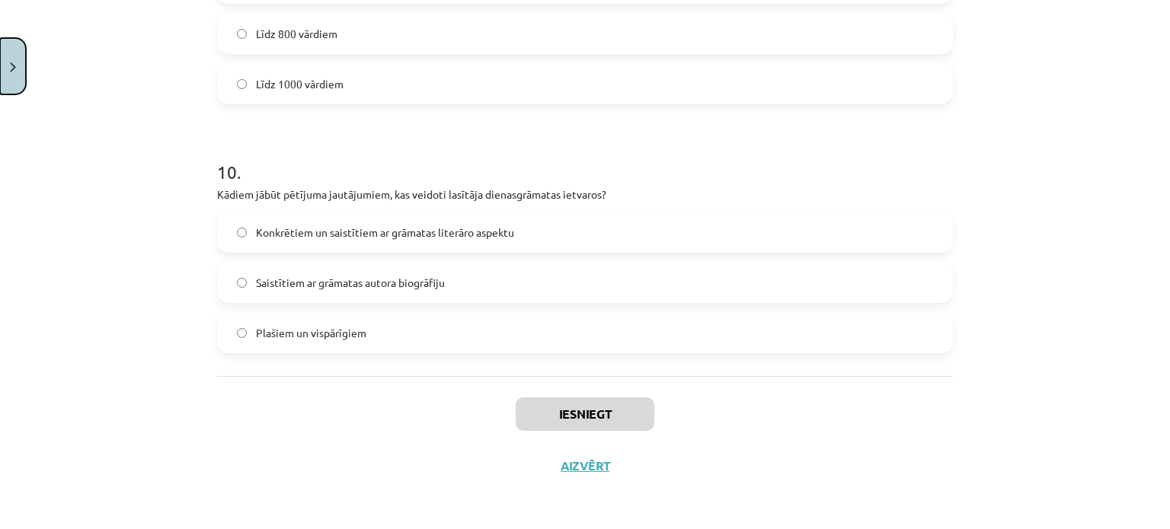
click at [7, 51] on button "Close" at bounding box center [13, 66] width 26 height 56
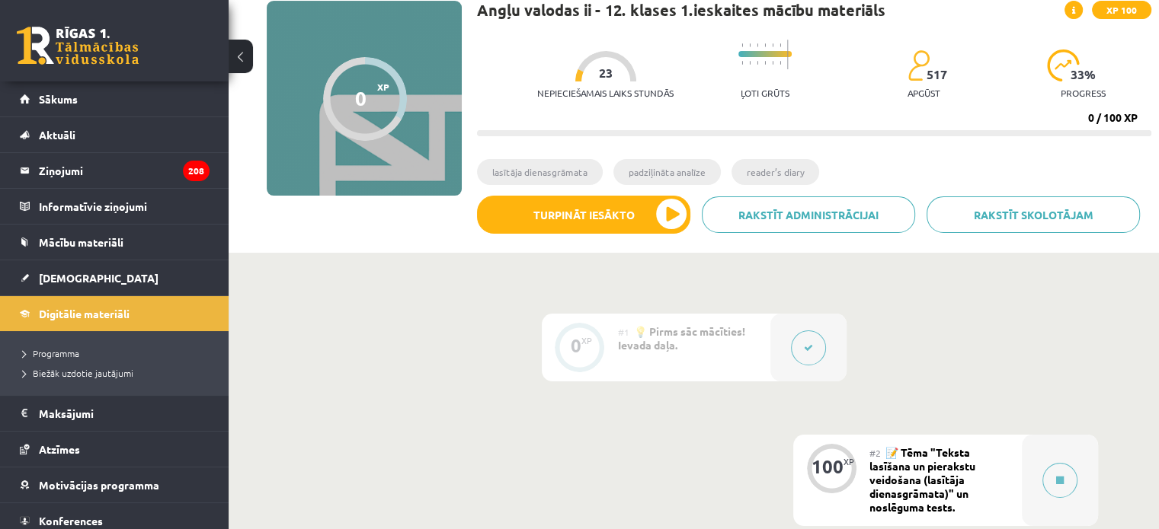
scroll to position [117, 0]
click at [250, 59] on button at bounding box center [241, 57] width 24 height 34
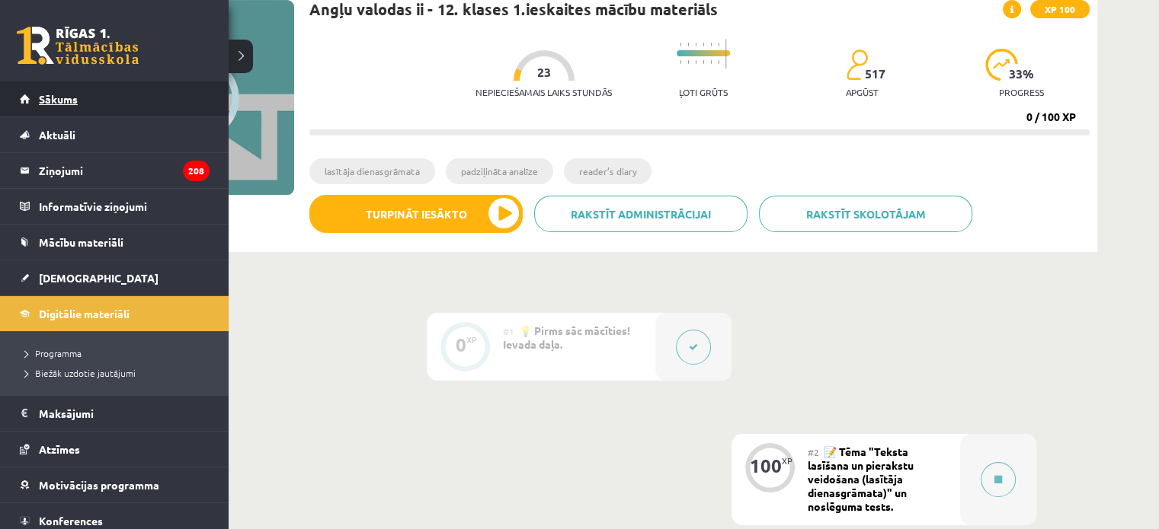
click at [37, 94] on link "Sākums" at bounding box center [115, 99] width 190 height 35
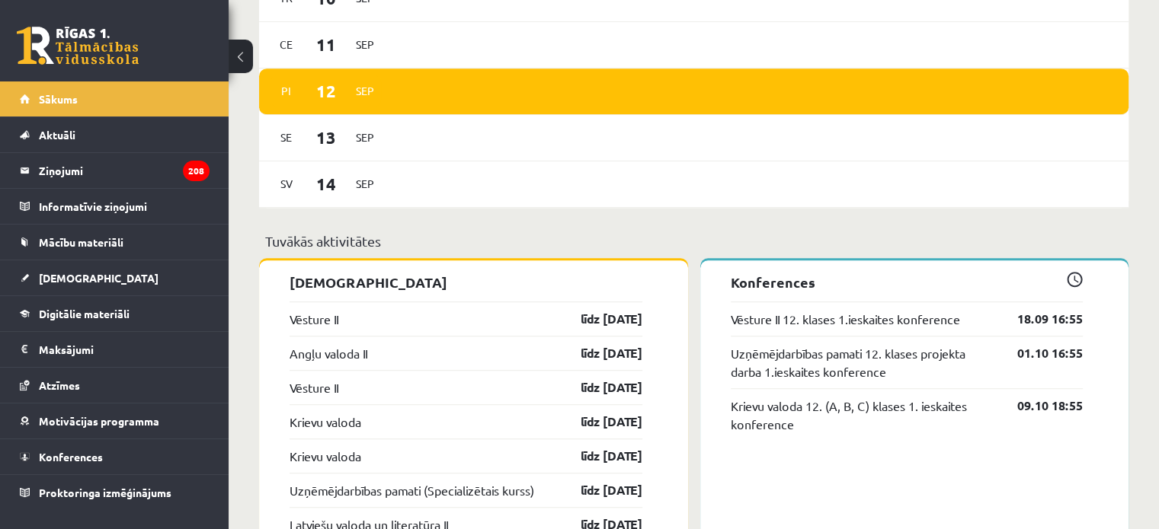
scroll to position [1127, 0]
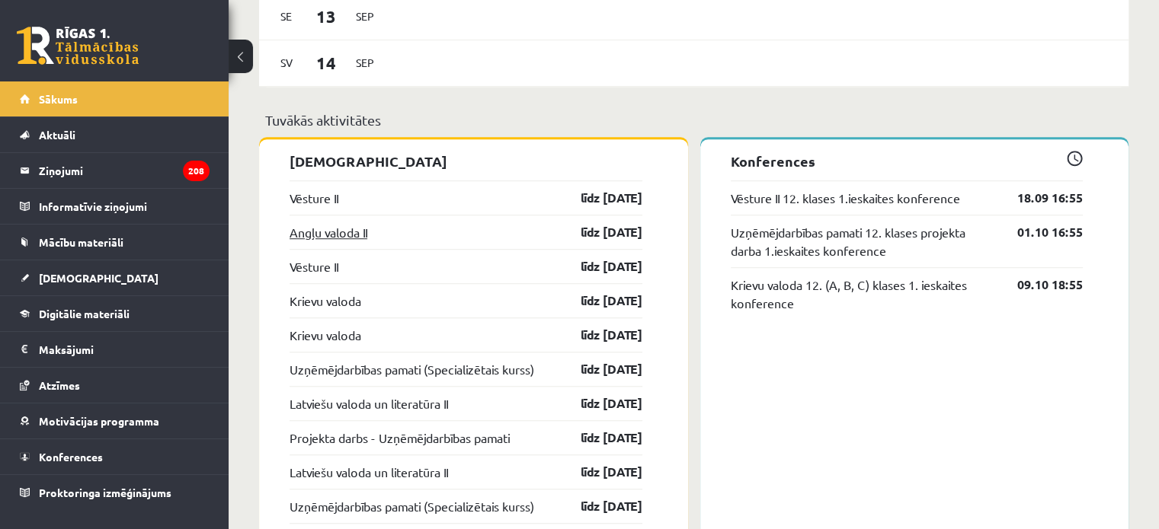
click at [314, 232] on link "Angļu valoda II" at bounding box center [328, 232] width 78 height 18
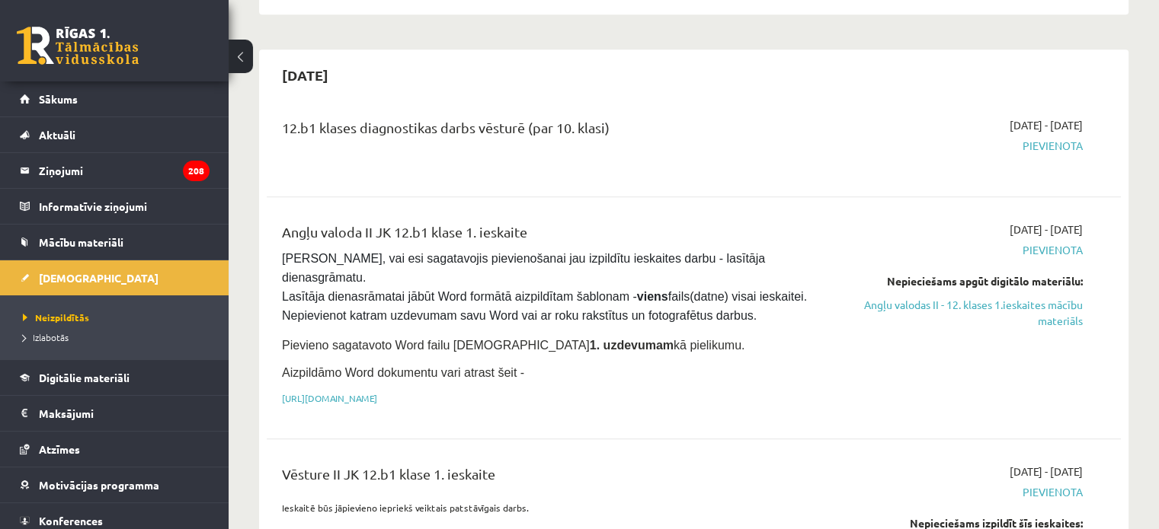
scroll to position [811, 0]
